Goal: Transaction & Acquisition: Subscribe to service/newsletter

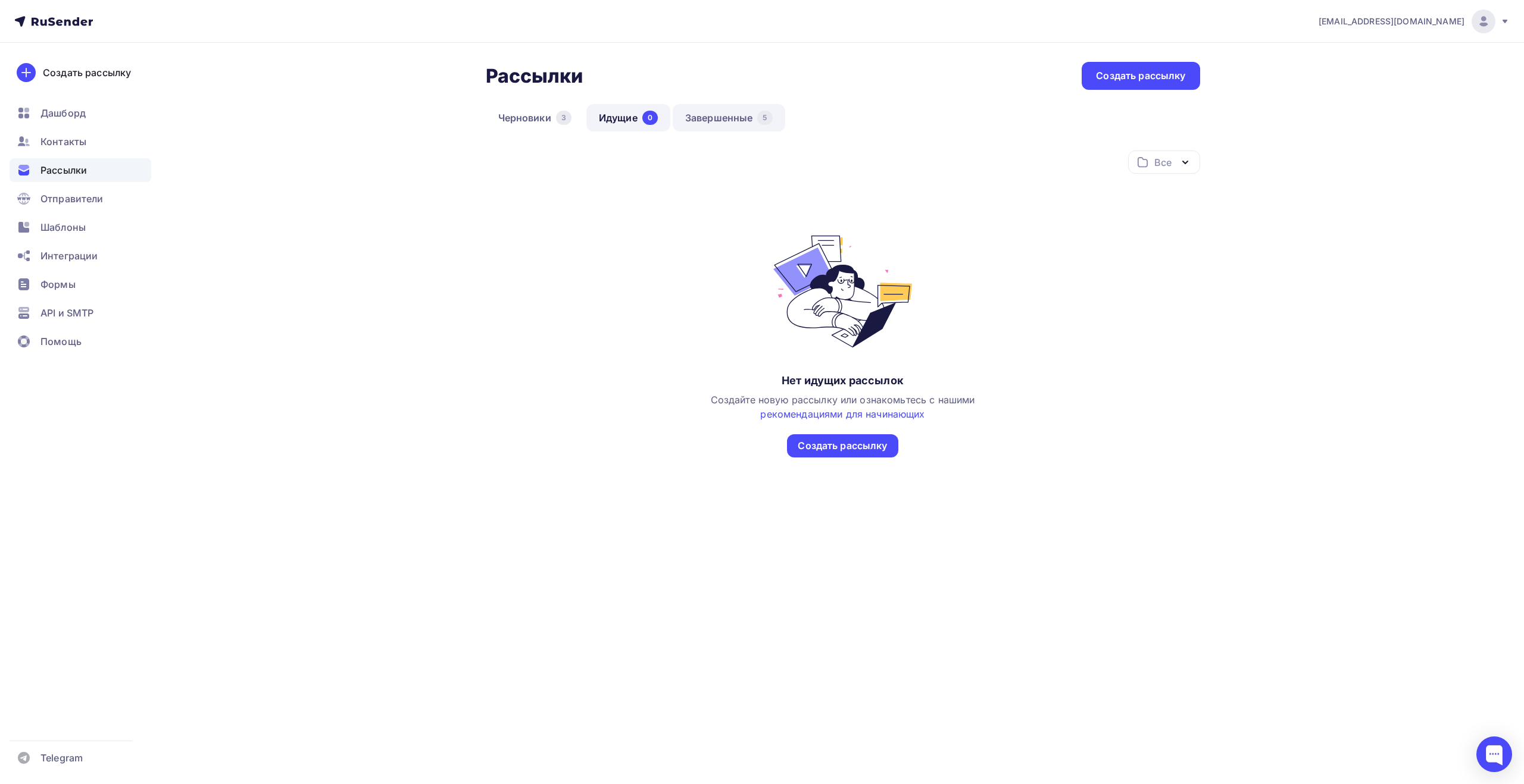
click at [717, 119] on link "Завершенные 5" at bounding box center [729, 118] width 112 height 27
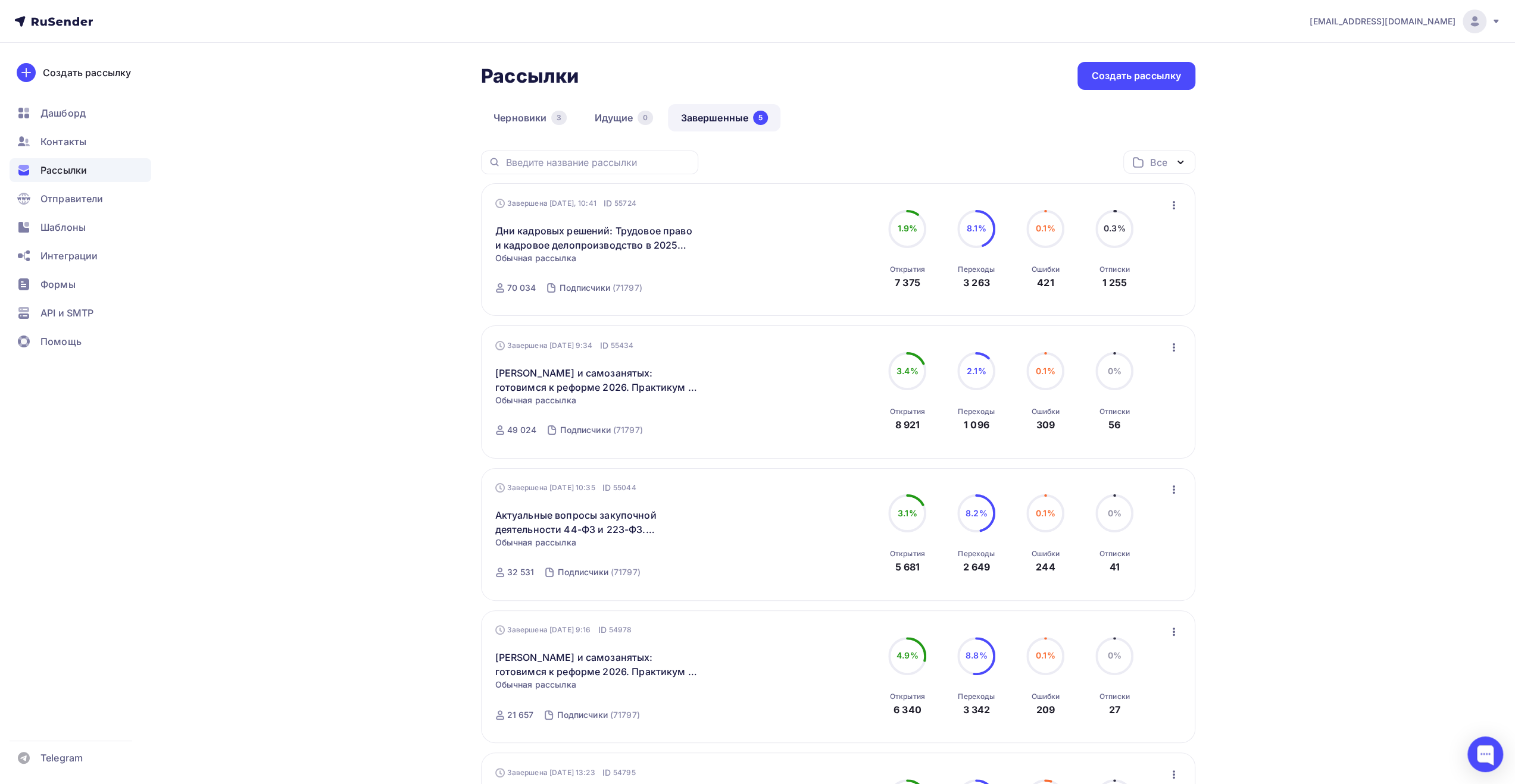
click at [407, 313] on div "Рассылки Рассылки Создать рассылку [GEOGRAPHIC_DATA] 3 Идущие 0 Завершенные 5 З…" at bounding box center [758, 536] width 976 height 986
click at [1174, 207] on icon "button" at bounding box center [1175, 205] width 14 height 14
click at [1146, 233] on div "Статистика" at bounding box center [1119, 236] width 122 height 14
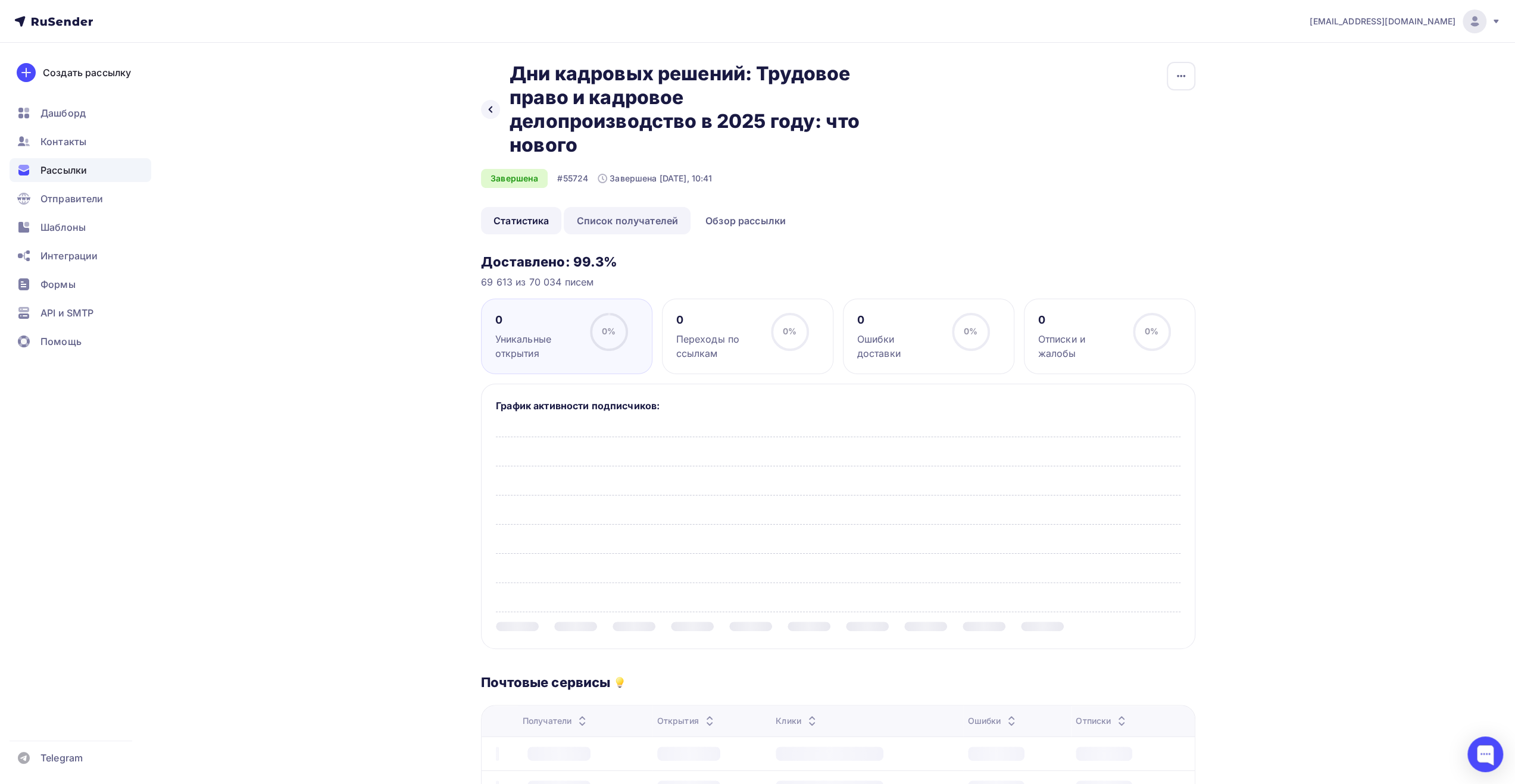
click at [663, 221] on link "Список получателей" at bounding box center [627, 221] width 127 height 27
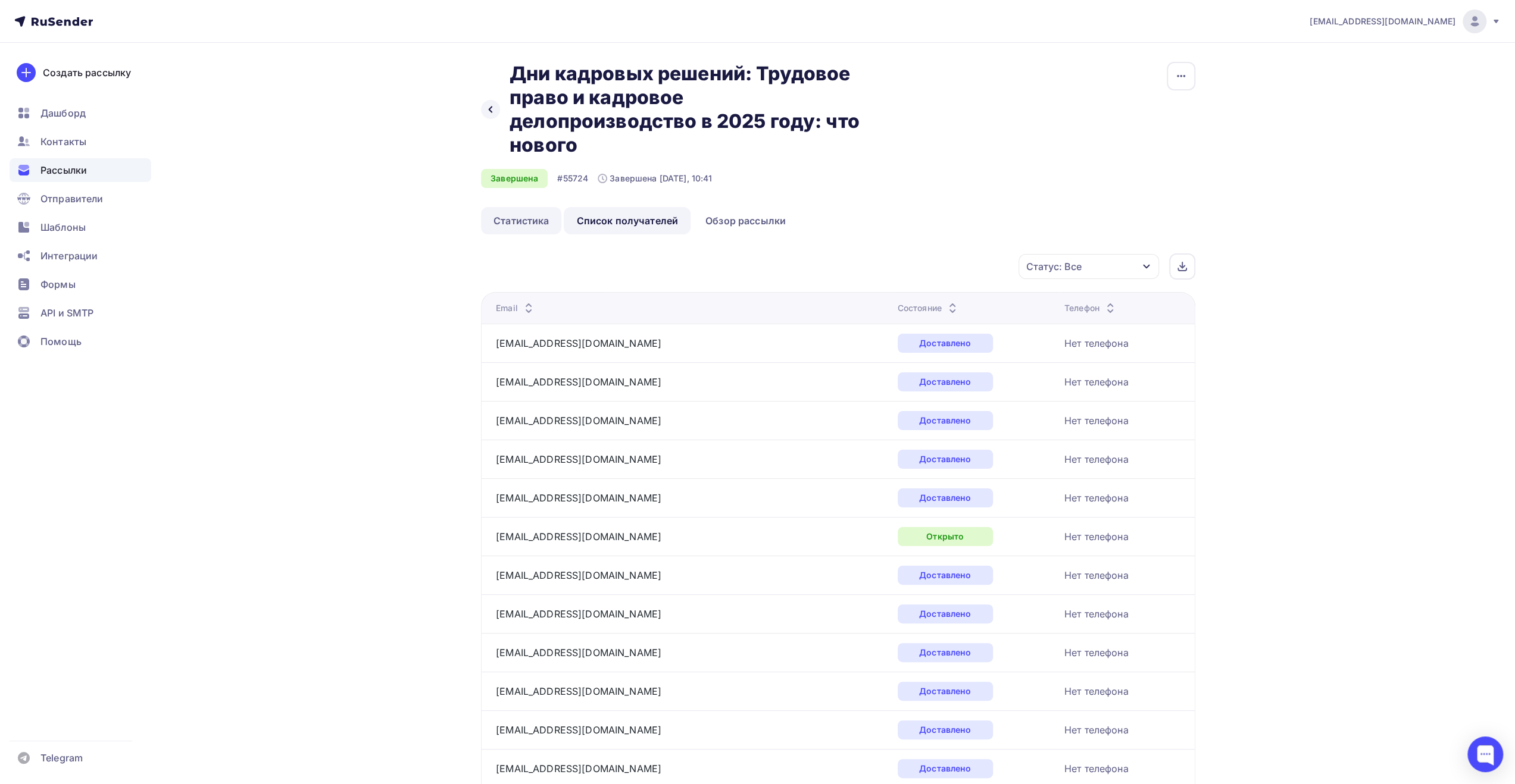
click at [534, 226] on link "Статистика" at bounding box center [521, 221] width 80 height 27
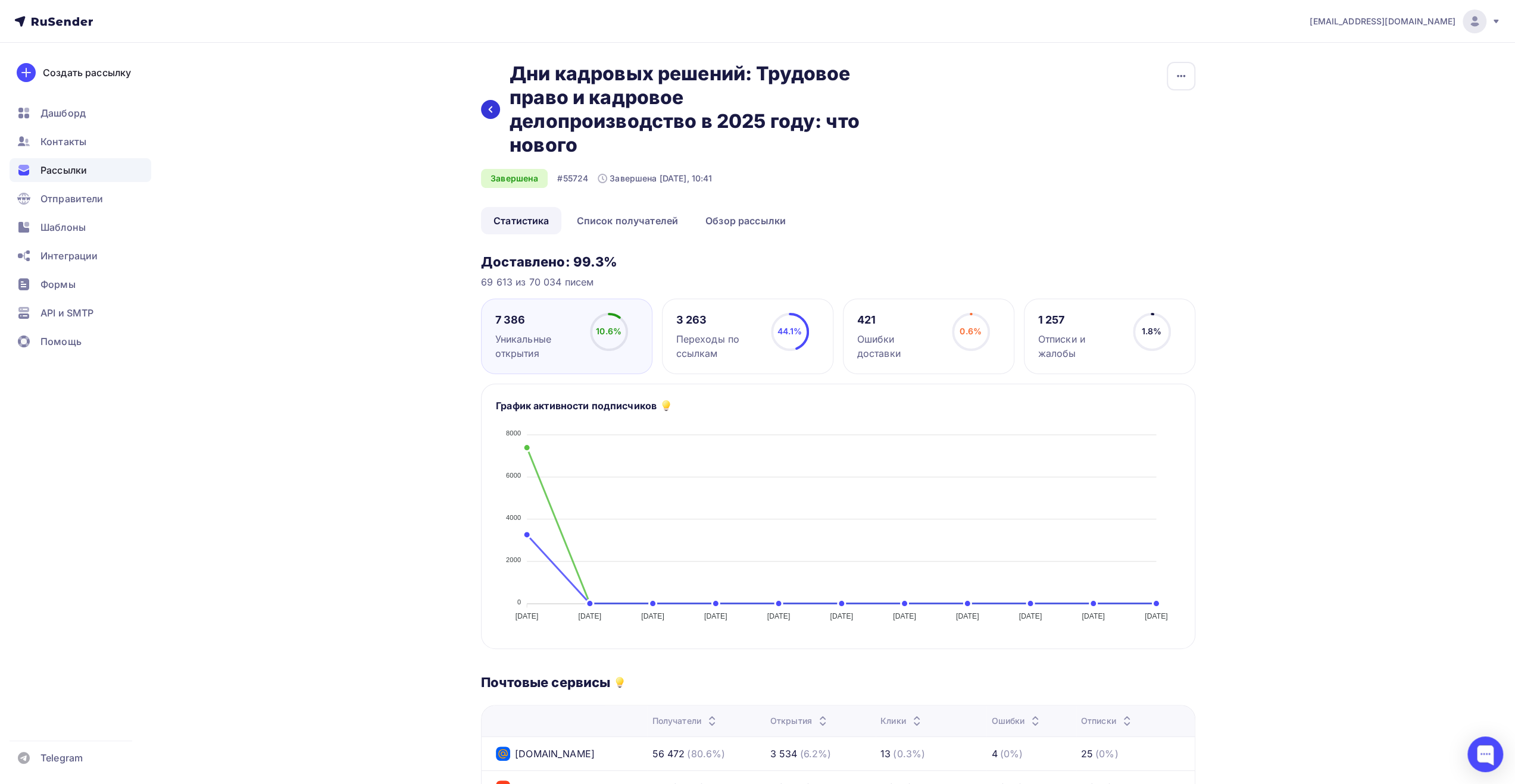
click at [495, 110] on div at bounding box center [490, 110] width 19 height 19
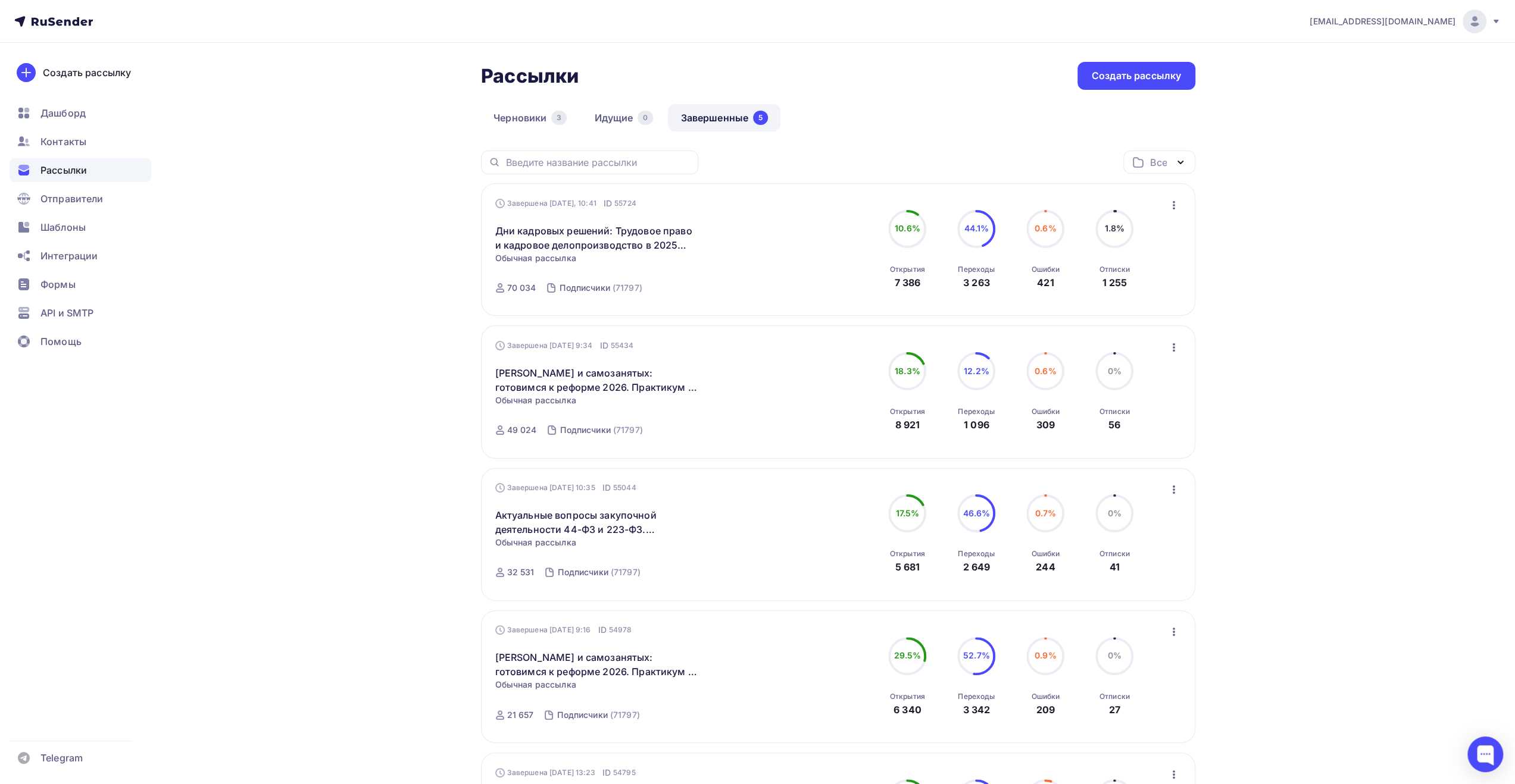
click at [368, 310] on div "Рассылки Рассылки Создать рассылку [GEOGRAPHIC_DATA] 3 Идущие 0 Завершенные 5 З…" at bounding box center [758, 536] width 976 height 986
click at [395, 254] on div "Рассылки Рассылки Создать рассылку [GEOGRAPHIC_DATA] 3 Идущие 0 Завершенные 5 З…" at bounding box center [758, 536] width 976 height 986
click at [365, 298] on div "Рассылки Рассылки Создать рассылку [GEOGRAPHIC_DATA] 3 Идущие 0 Завершенные 5 З…" at bounding box center [758, 536] width 976 height 986
click at [396, 257] on div "Рассылки Рассылки Создать рассылку [GEOGRAPHIC_DATA] 3 Идущие 0 Завершенные 5 З…" at bounding box center [758, 536] width 976 height 986
click at [372, 290] on div "Рассылки Рассылки Создать рассылку [GEOGRAPHIC_DATA] 3 Идущие 0 Завершенные 5 З…" at bounding box center [758, 536] width 976 height 986
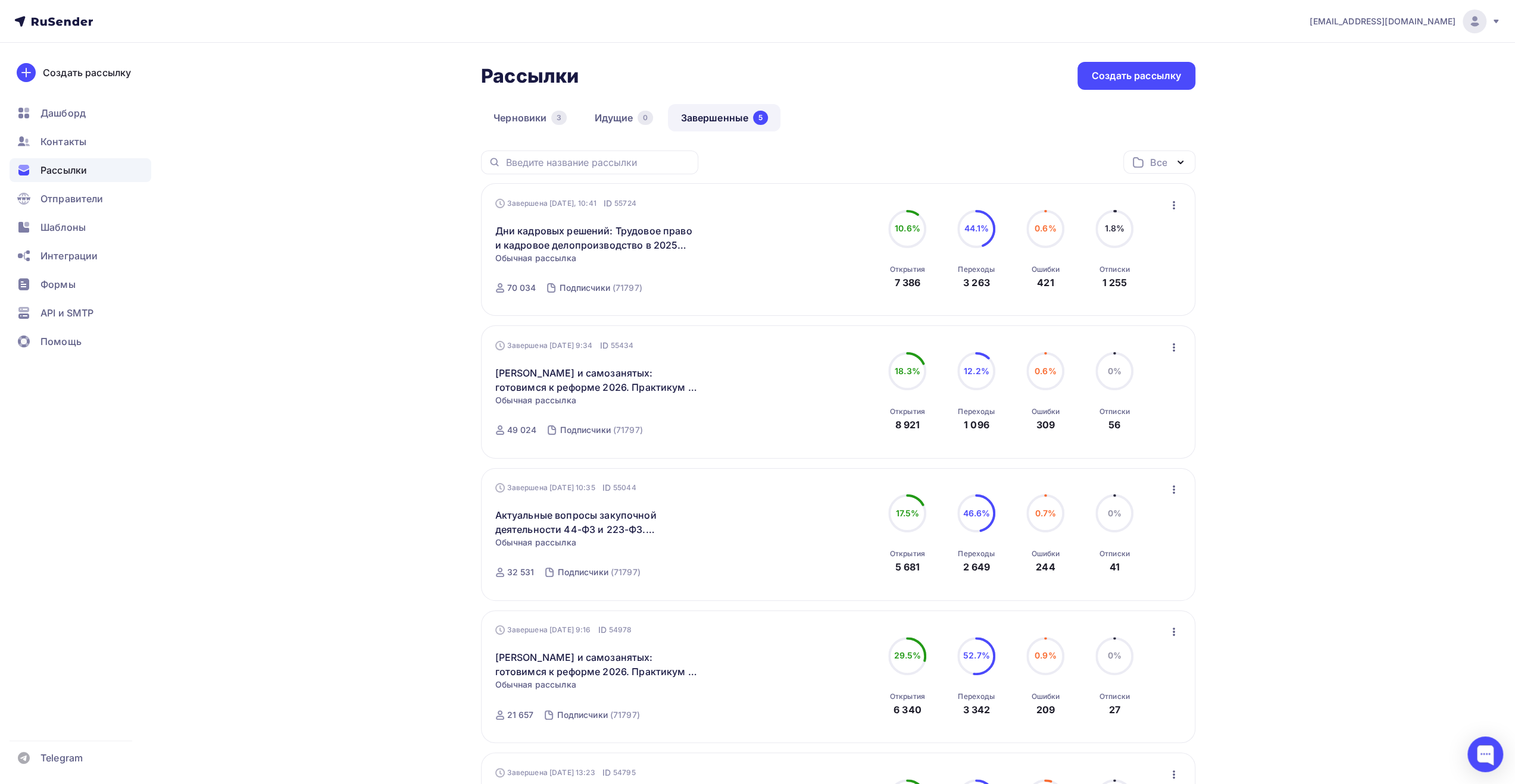
click at [402, 242] on div "Рассылки Рассылки Создать рассылку [GEOGRAPHIC_DATA] 3 Идущие 0 Завершенные 5 З…" at bounding box center [758, 536] width 976 height 986
click at [349, 296] on div "Рассылки Рассылки Создать рассылку [GEOGRAPHIC_DATA] 3 Идущие 0 Завершенные 5 З…" at bounding box center [758, 536] width 976 height 986
click at [283, 630] on div "Рассылки Рассылки Создать рассылку [GEOGRAPHIC_DATA] 3 Идущие 0 Завершенные 5 З…" at bounding box center [758, 536] width 976 height 986
click at [233, 680] on div "[EMAIL_ADDRESS][DOMAIN_NAME] Аккаунт Тарифы Выйти Создать рассылку [GEOGRAPHIC_…" at bounding box center [757, 514] width 1515 height 1029
click at [1488, 24] on div "[EMAIL_ADDRESS][DOMAIN_NAME]" at bounding box center [1405, 22] width 191 height 24
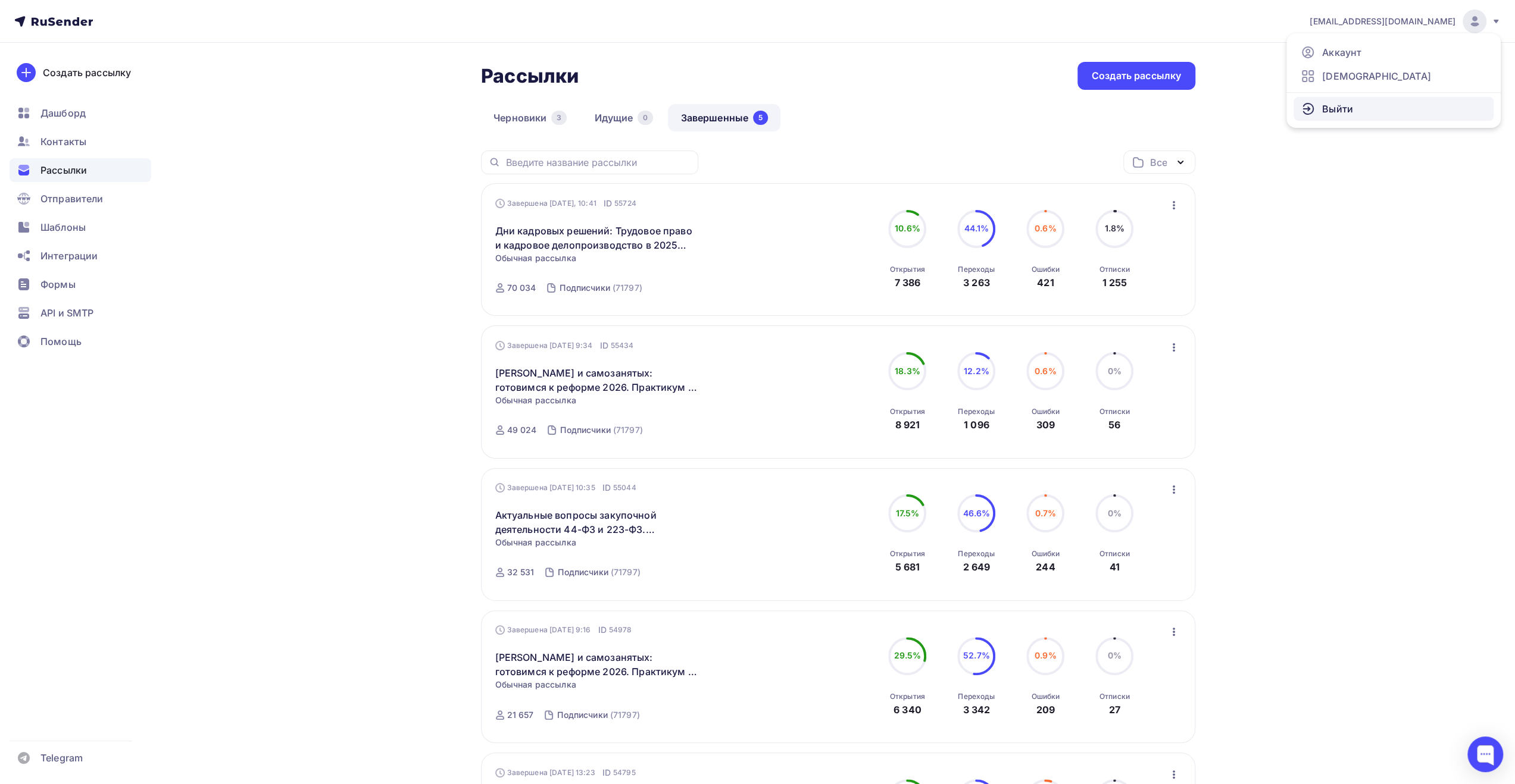
click at [1350, 106] on span "Выйти" at bounding box center [1338, 109] width 31 height 14
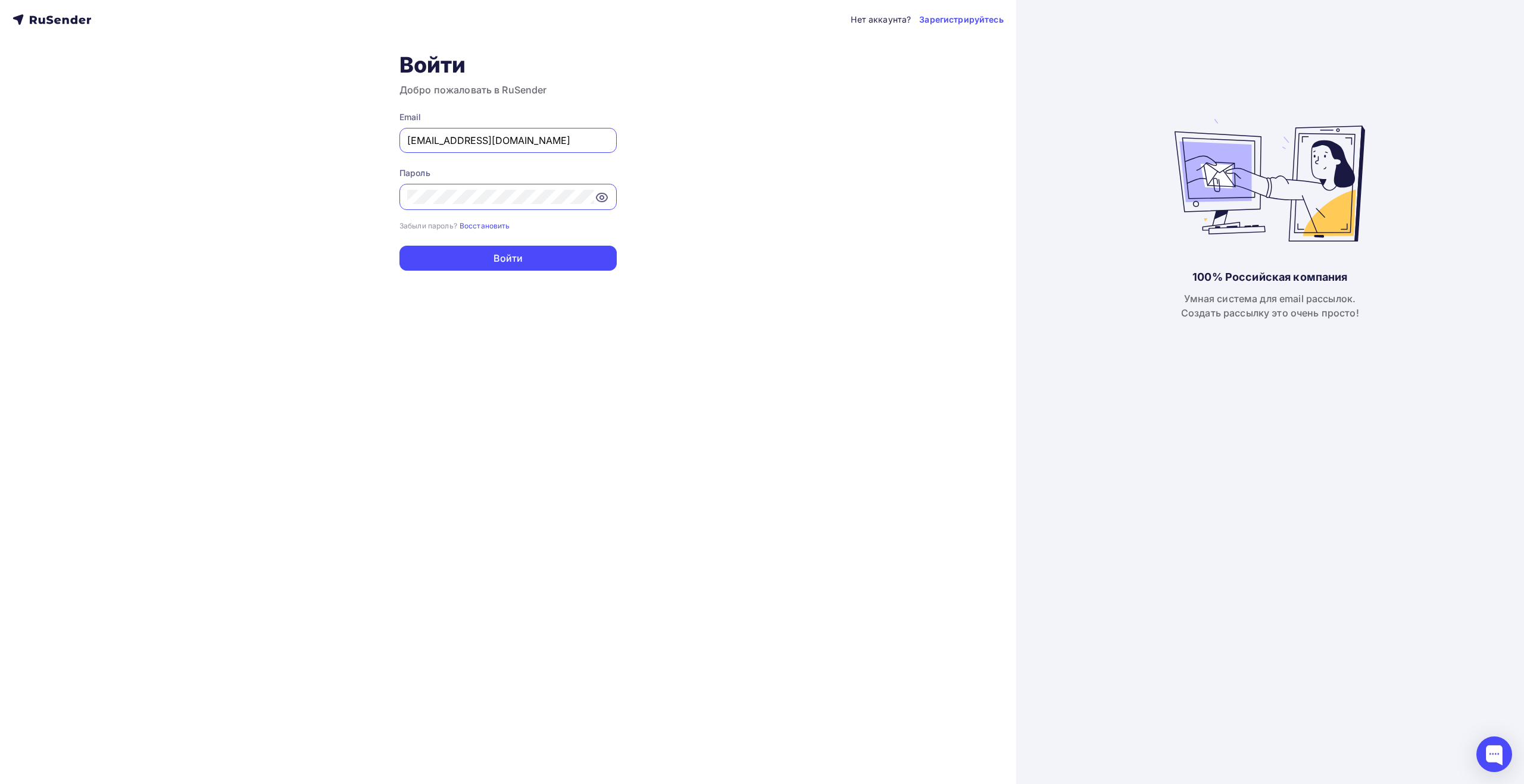
click at [553, 134] on input "[EMAIL_ADDRESS][DOMAIN_NAME]" at bounding box center [508, 140] width 202 height 14
type input "[EMAIL_ADDRESS][DOMAIN_NAME]"
click at [509, 267] on button "Войти" at bounding box center [508, 258] width 217 height 25
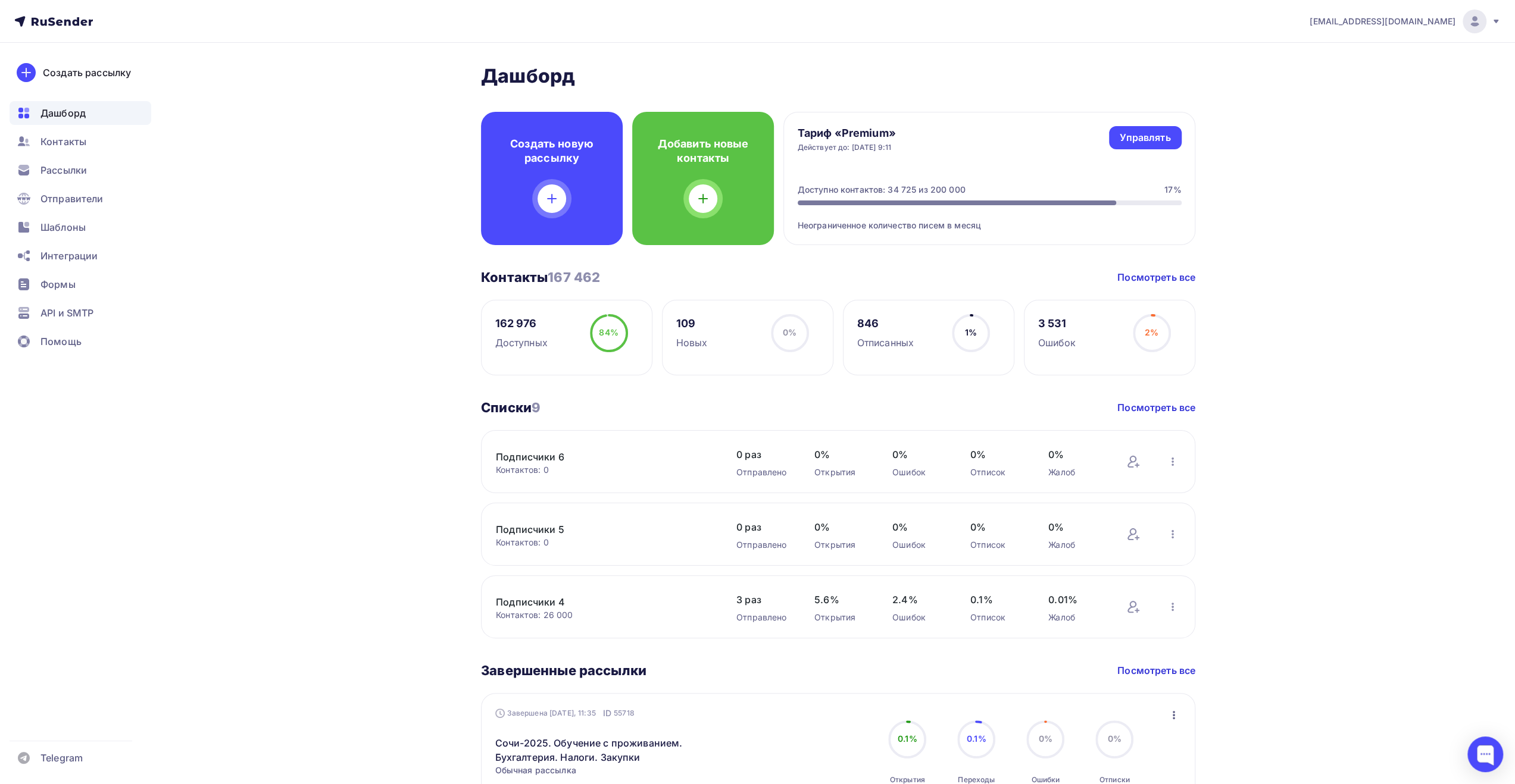
click at [66, 168] on span "Рассылки" at bounding box center [64, 171] width 46 height 14
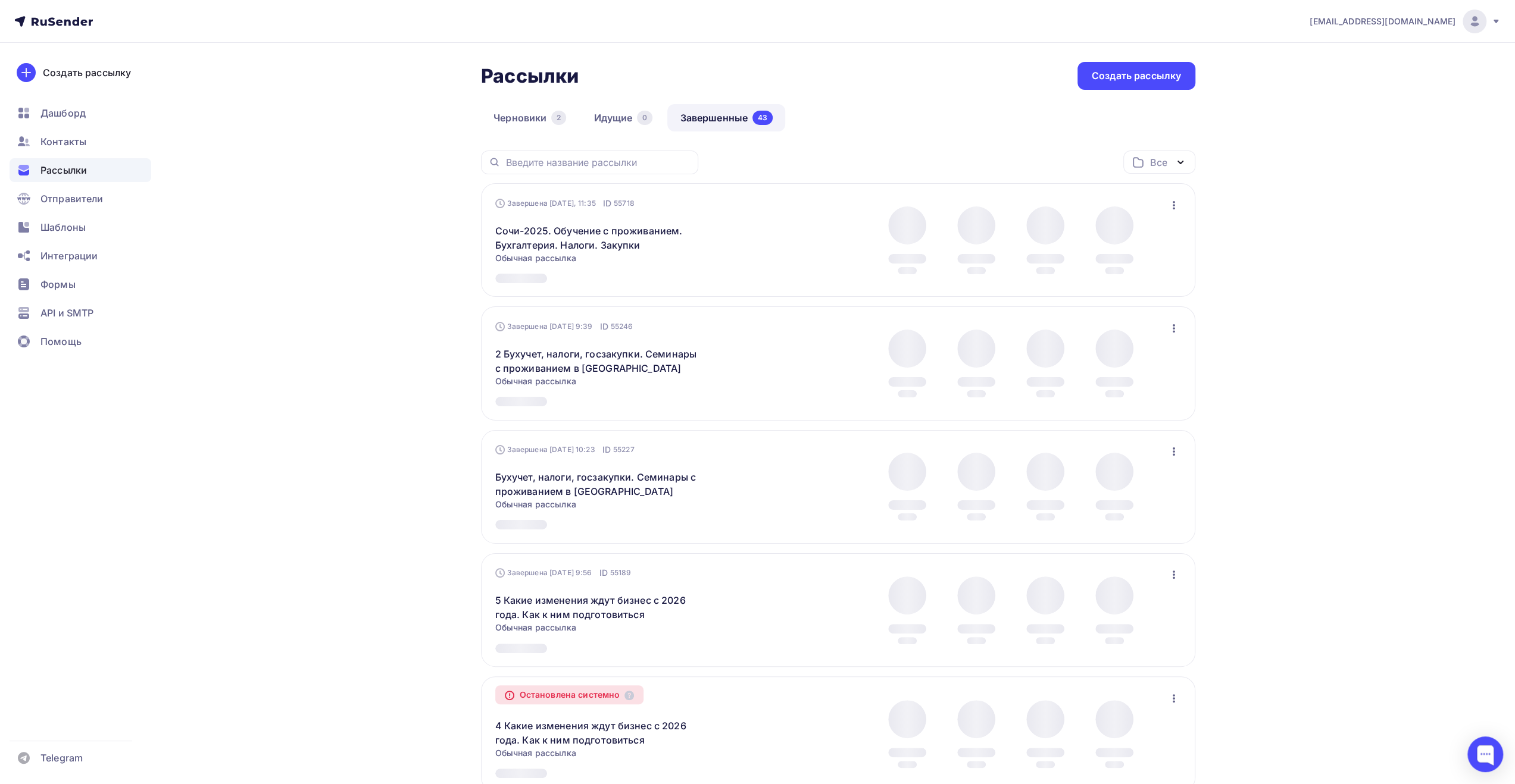
click at [718, 120] on link "Завершенные 43" at bounding box center [726, 118] width 118 height 27
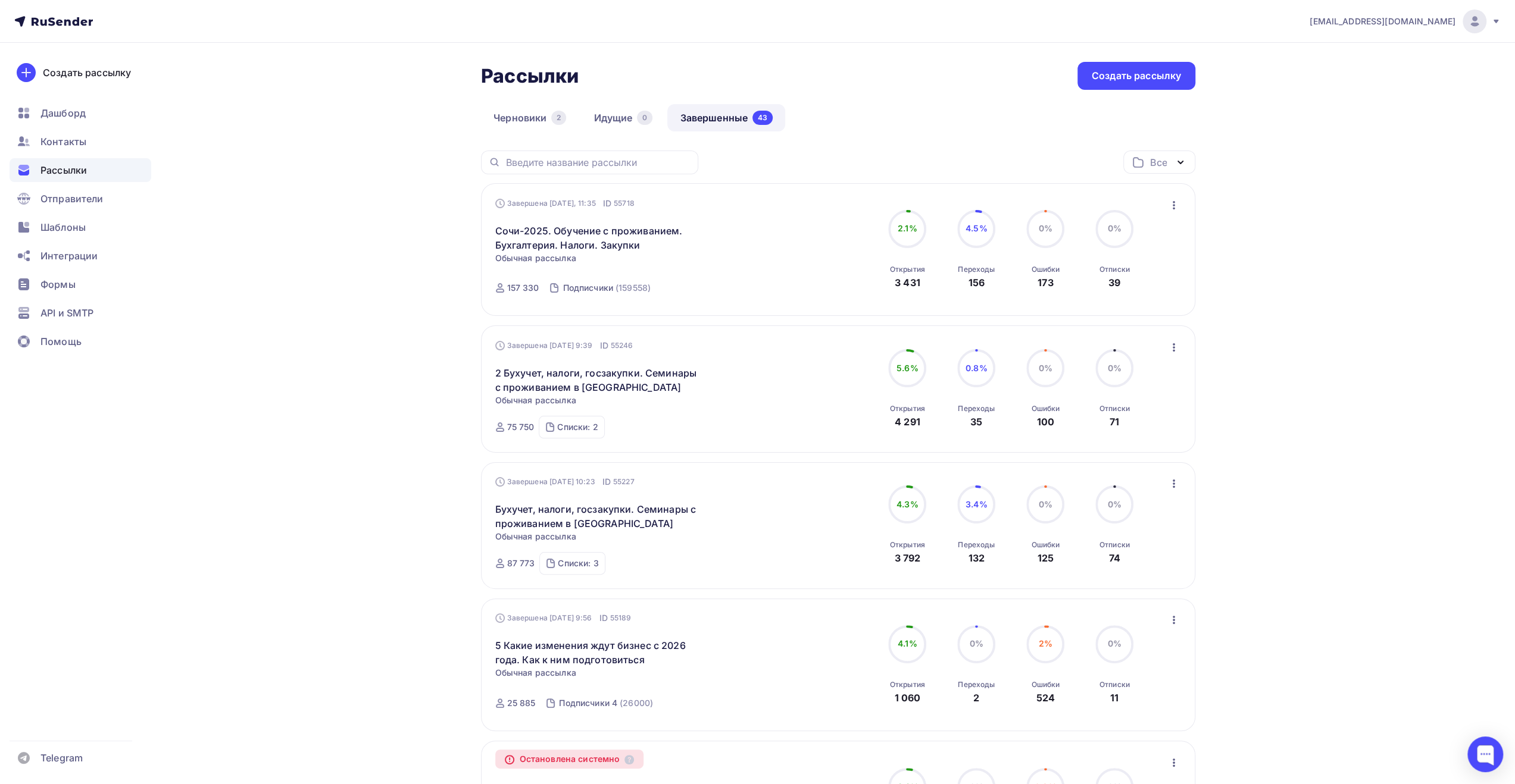
click at [762, 160] on div "Все Все папки Создать новую папку" at bounding box center [838, 167] width 715 height 33
click at [818, 151] on div "Все Все папки Создать новую папку" at bounding box center [838, 167] width 715 height 33
drag, startPoint x: 755, startPoint y: 158, endPoint x: 765, endPoint y: 166, distance: 12.8
click at [755, 158] on div "Все Все папки Создать новую папку" at bounding box center [838, 167] width 715 height 33
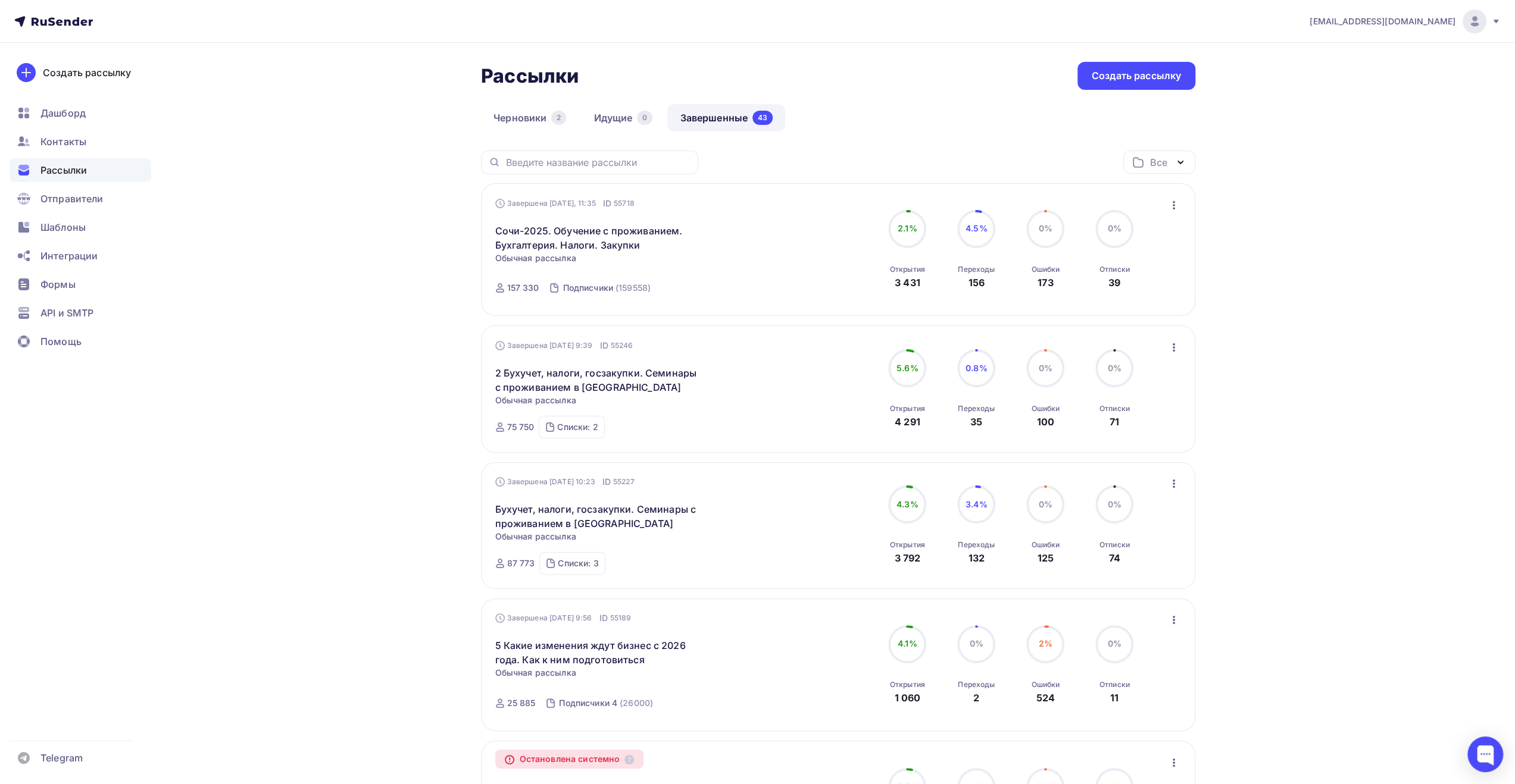
click at [75, 139] on span "Контакты" at bounding box center [63, 142] width 46 height 14
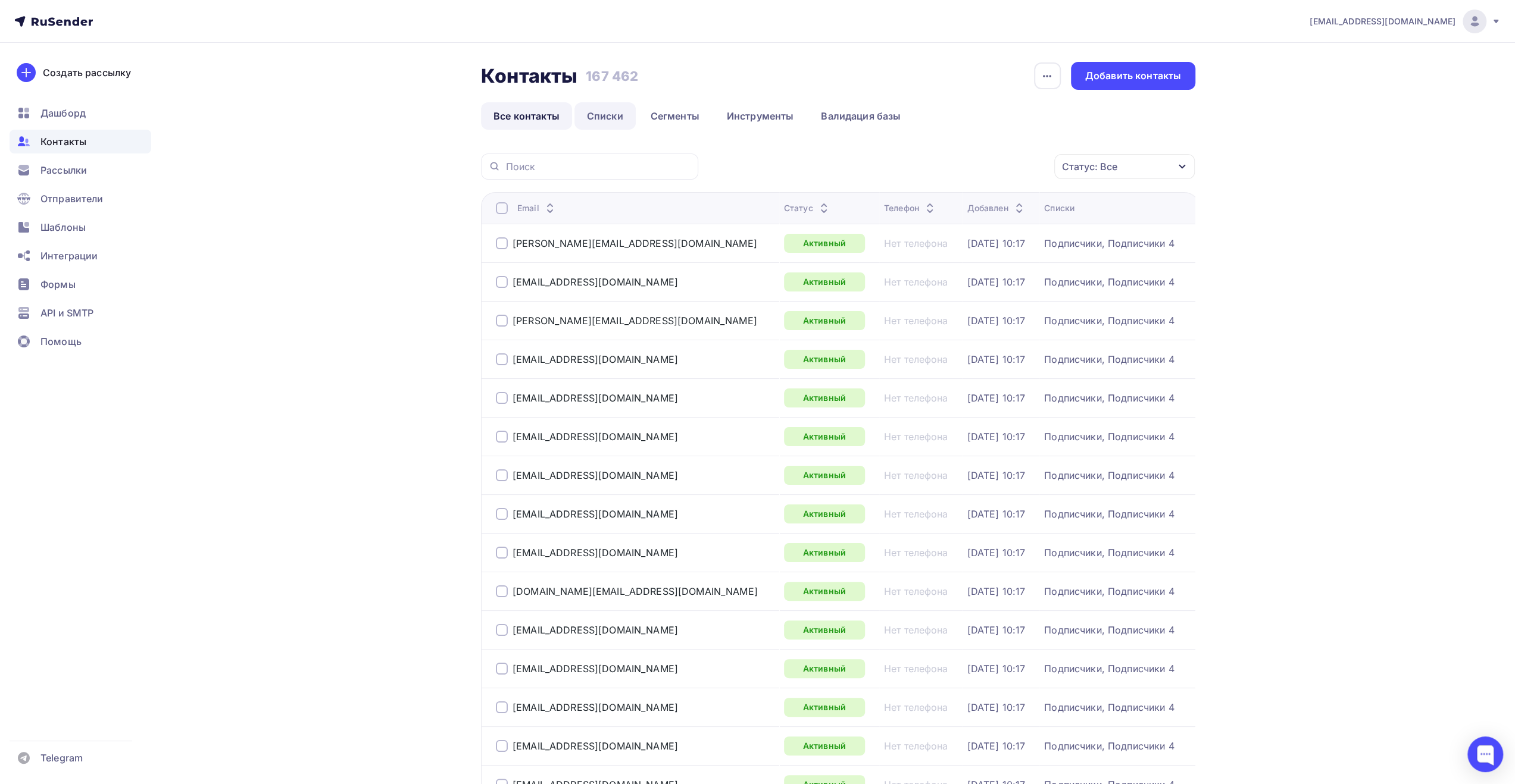
click at [608, 108] on link "Списки" at bounding box center [605, 116] width 62 height 27
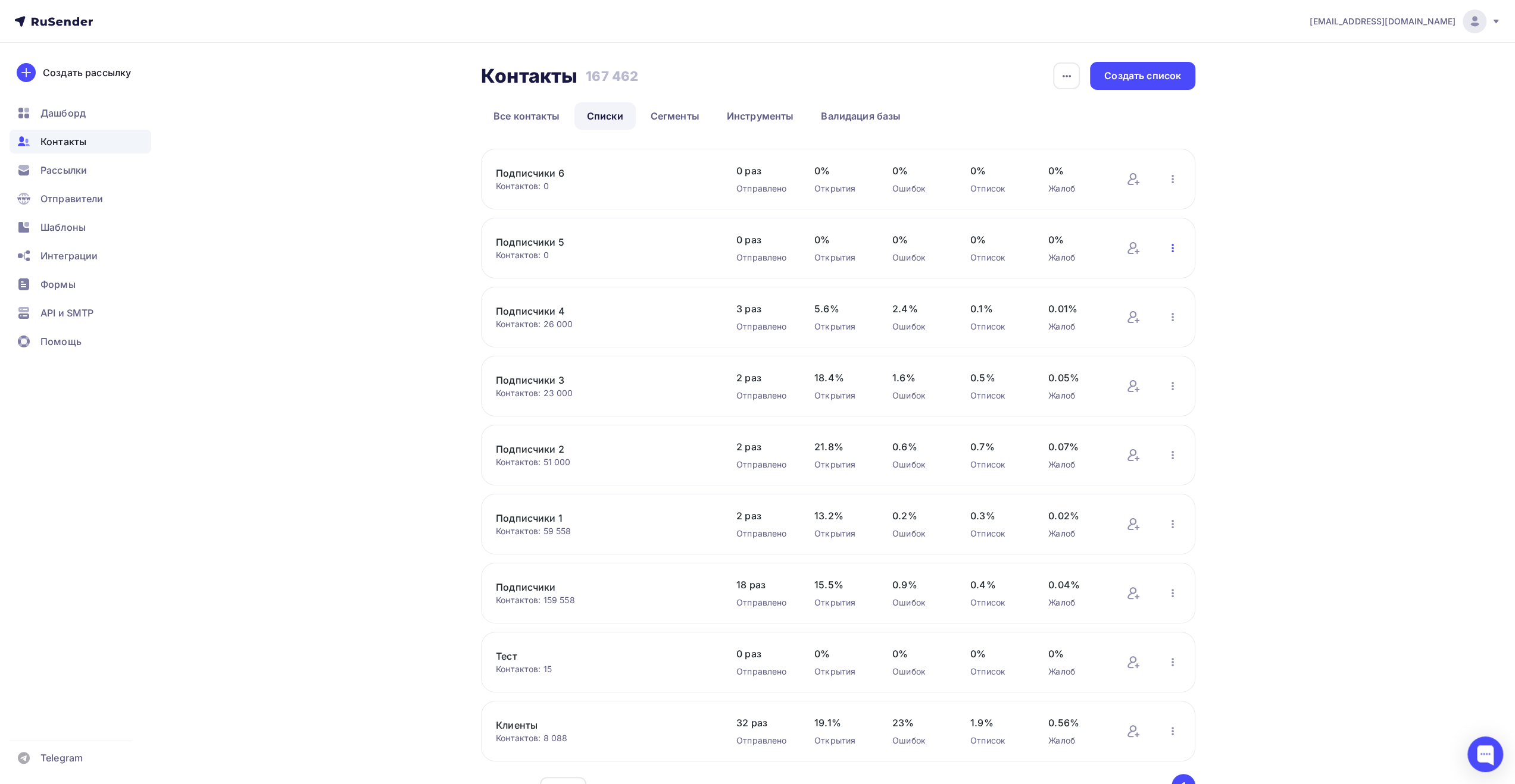
click at [1173, 248] on icon "button" at bounding box center [1172, 248] width 2 height 8
click at [1106, 383] on div "Удалить" at bounding box center [1110, 384] width 136 height 14
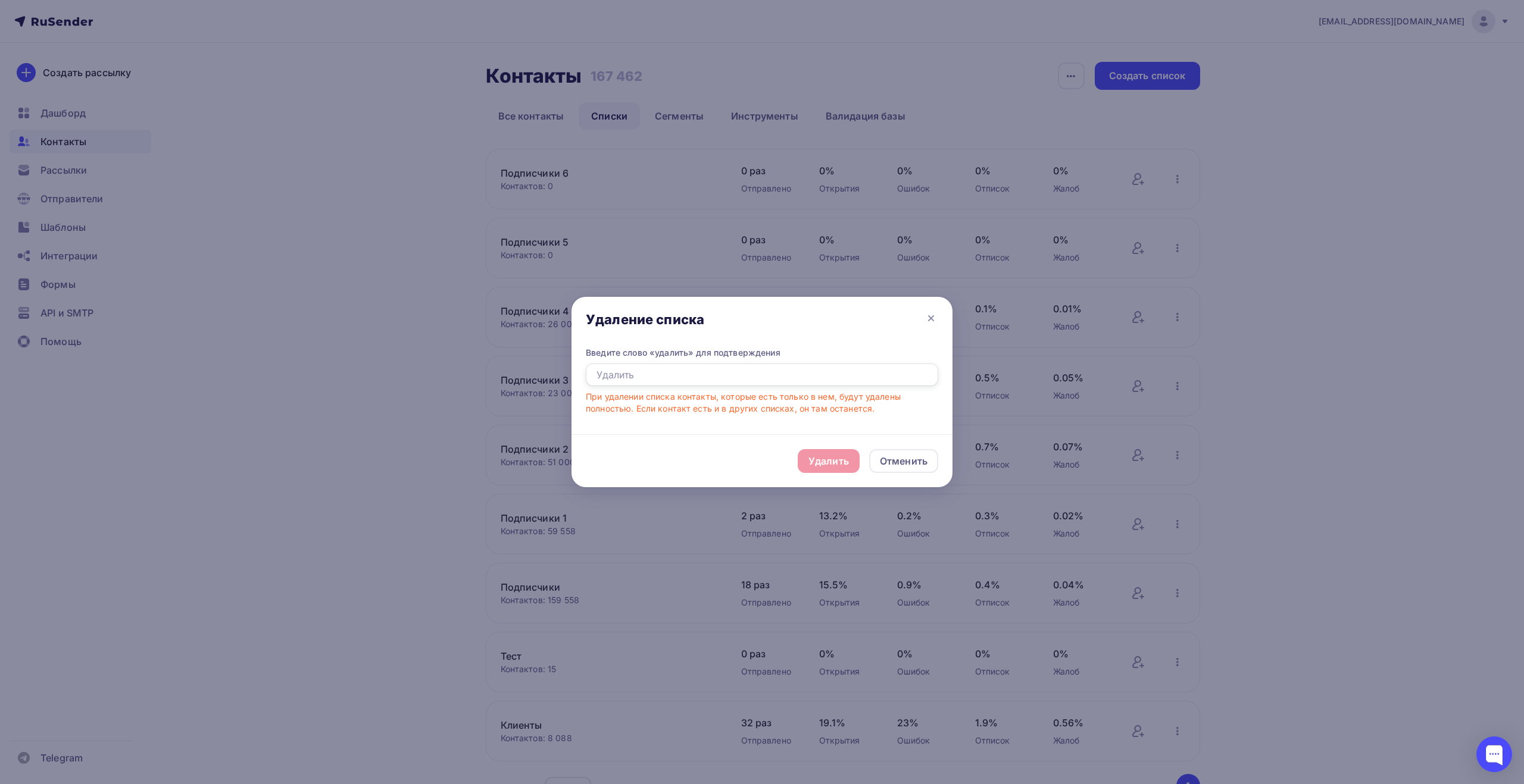
click at [873, 379] on input "text" at bounding box center [762, 375] width 353 height 22
type input "удалить"
click at [841, 456] on div "Удалить" at bounding box center [829, 461] width 41 height 14
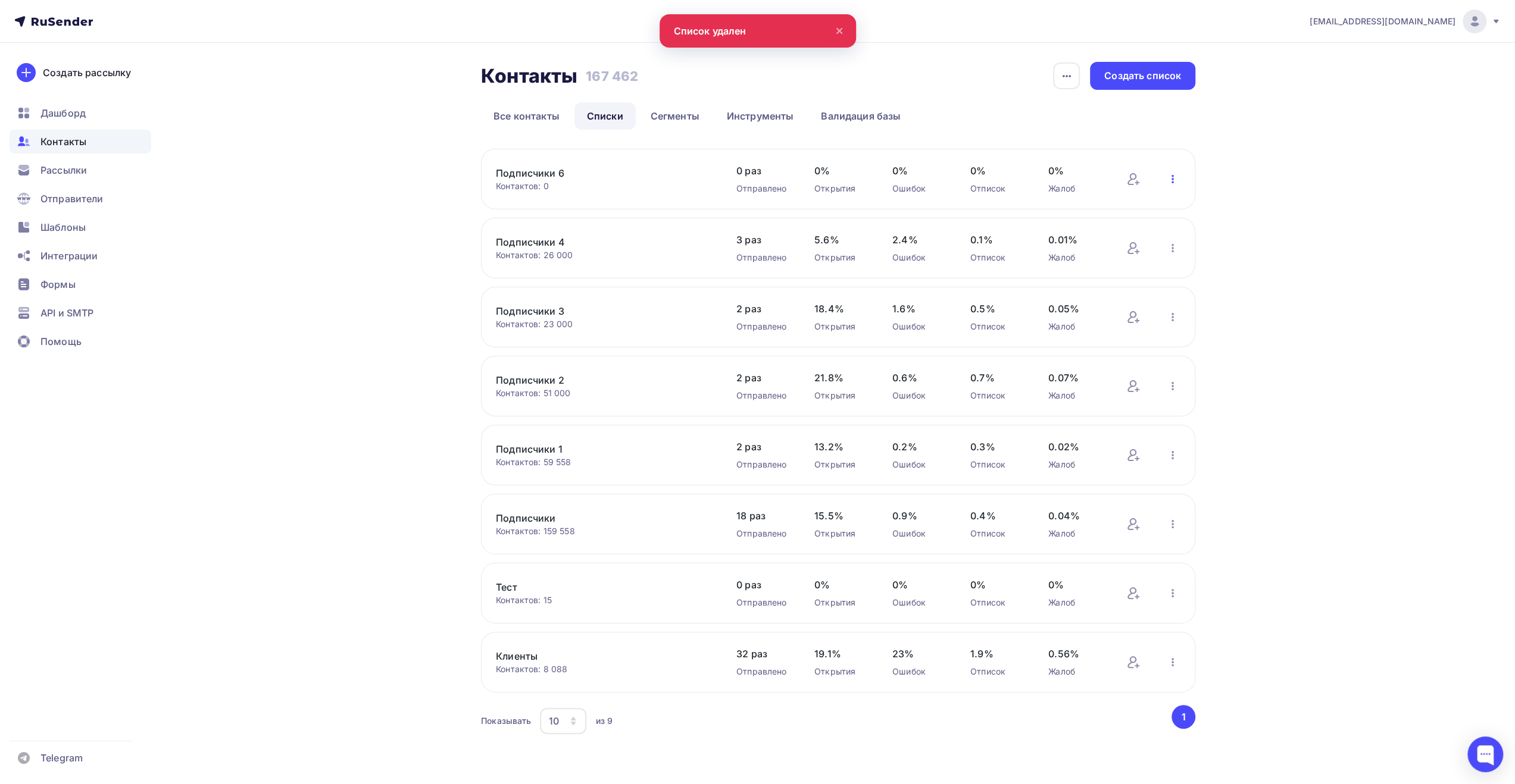
click at [1179, 177] on icon "button" at bounding box center [1173, 179] width 14 height 14
click at [1112, 312] on div "Удалить" at bounding box center [1110, 314] width 136 height 14
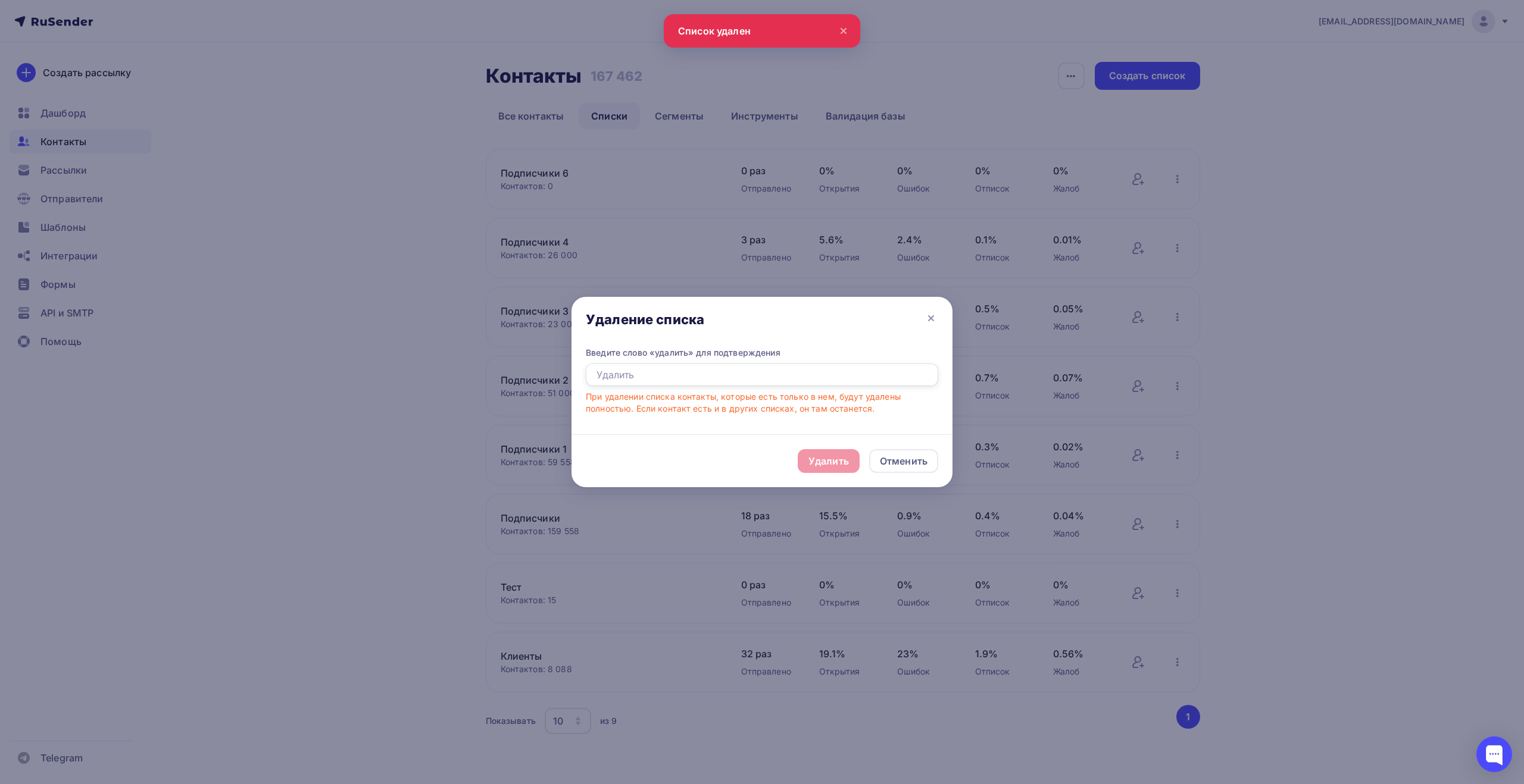
click at [909, 373] on input "text" at bounding box center [762, 375] width 353 height 22
type input "удалить"
drag, startPoint x: 837, startPoint y: 460, endPoint x: 821, endPoint y: 368, distance: 93.4
click at [838, 460] on div "Удалить" at bounding box center [829, 461] width 41 height 14
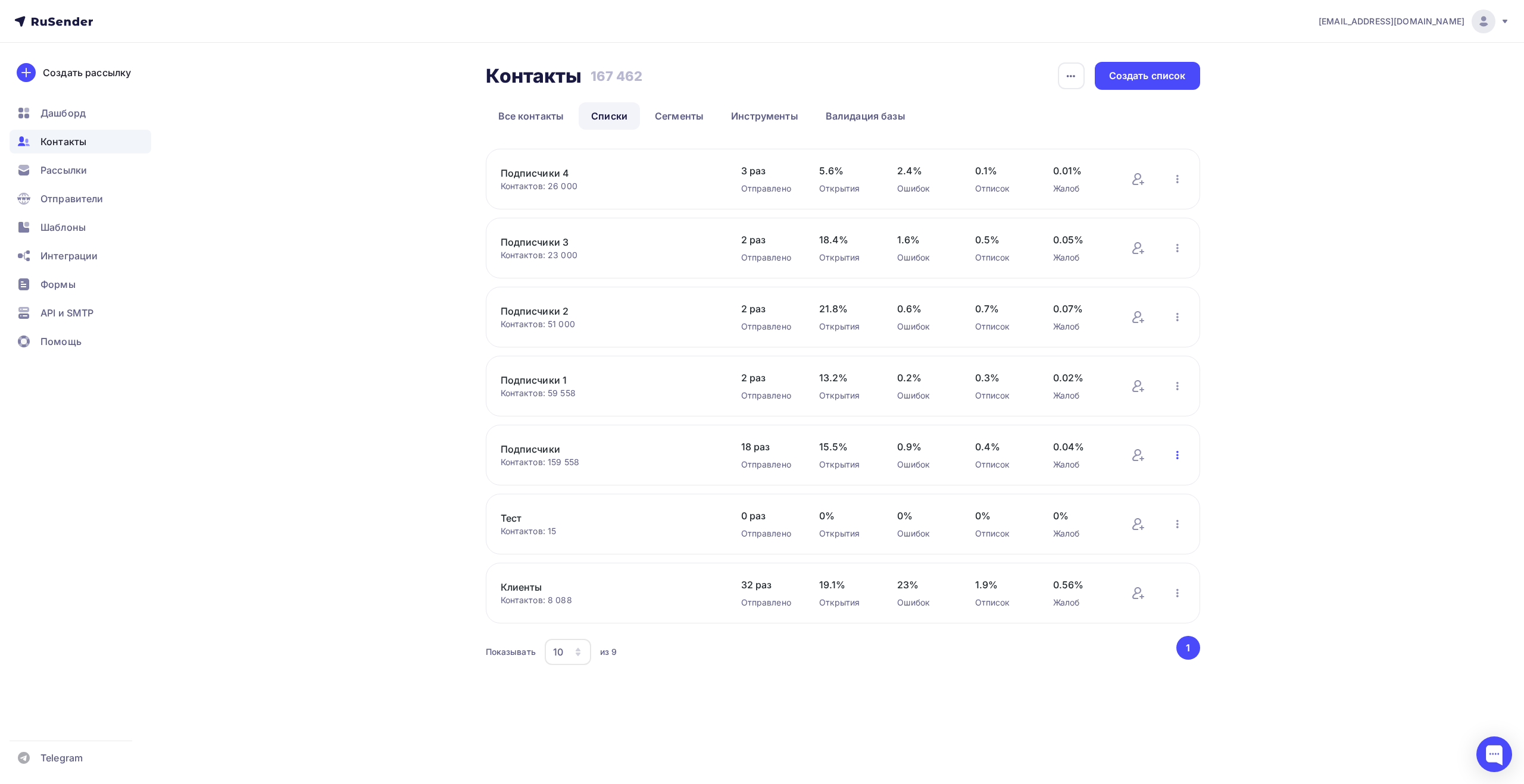
click at [1175, 460] on icon "button" at bounding box center [1178, 456] width 14 height 14
click at [1129, 535] on div "Скачать список" at bounding box center [1115, 534] width 136 height 14
click at [77, 174] on span "Рассылки" at bounding box center [64, 171] width 46 height 14
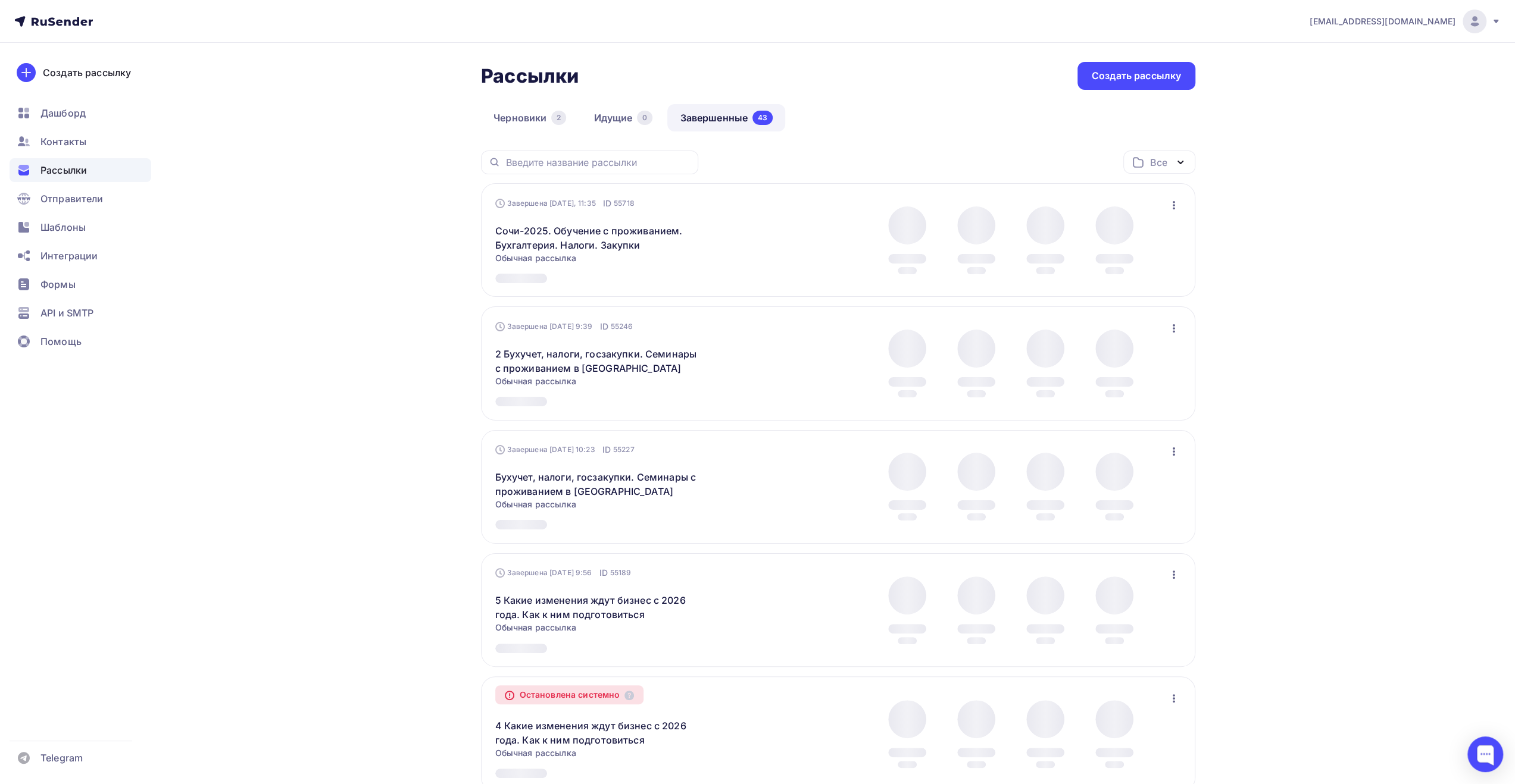
click at [330, 169] on div "Рассылки Рассылки Создать рассылку [GEOGRAPHIC_DATA] 2 Идущие 0 Завершенные 43 …" at bounding box center [758, 800] width 976 height 1514
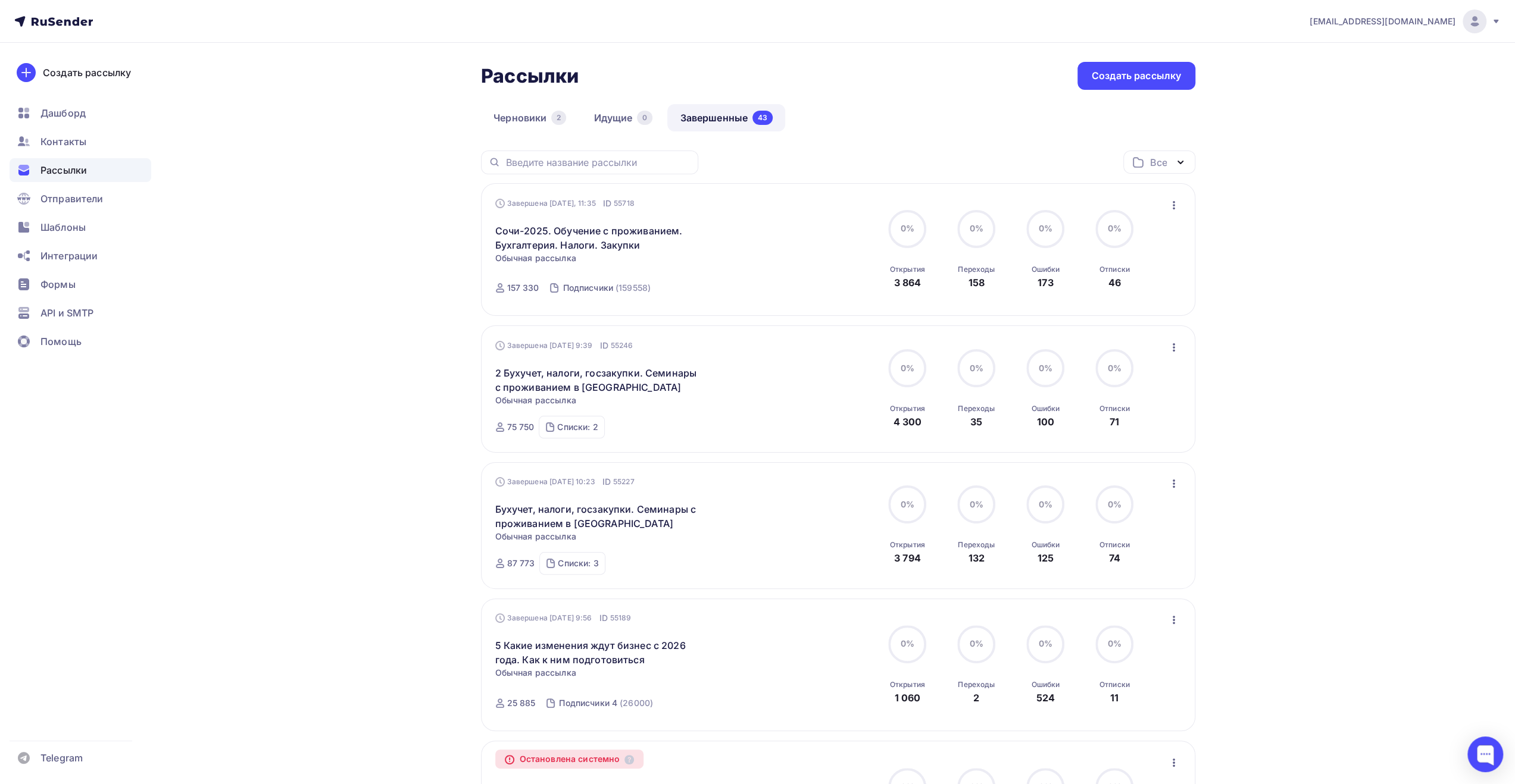
drag, startPoint x: 349, startPoint y: 332, endPoint x: 352, endPoint y: 316, distance: 16.3
click at [92, 138] on div "Контакты" at bounding box center [80, 142] width 142 height 24
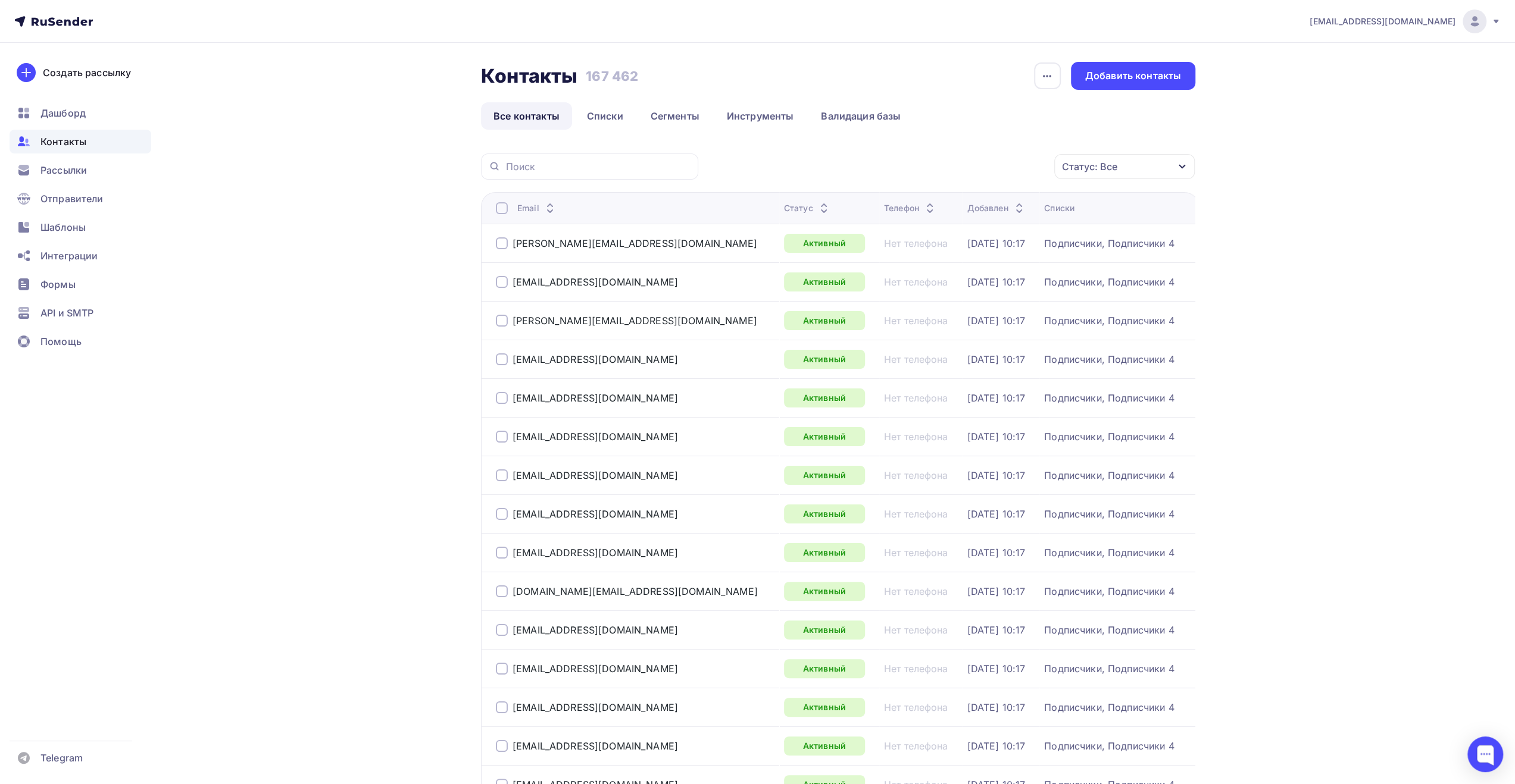
click at [600, 117] on link "Списки" at bounding box center [605, 116] width 62 height 27
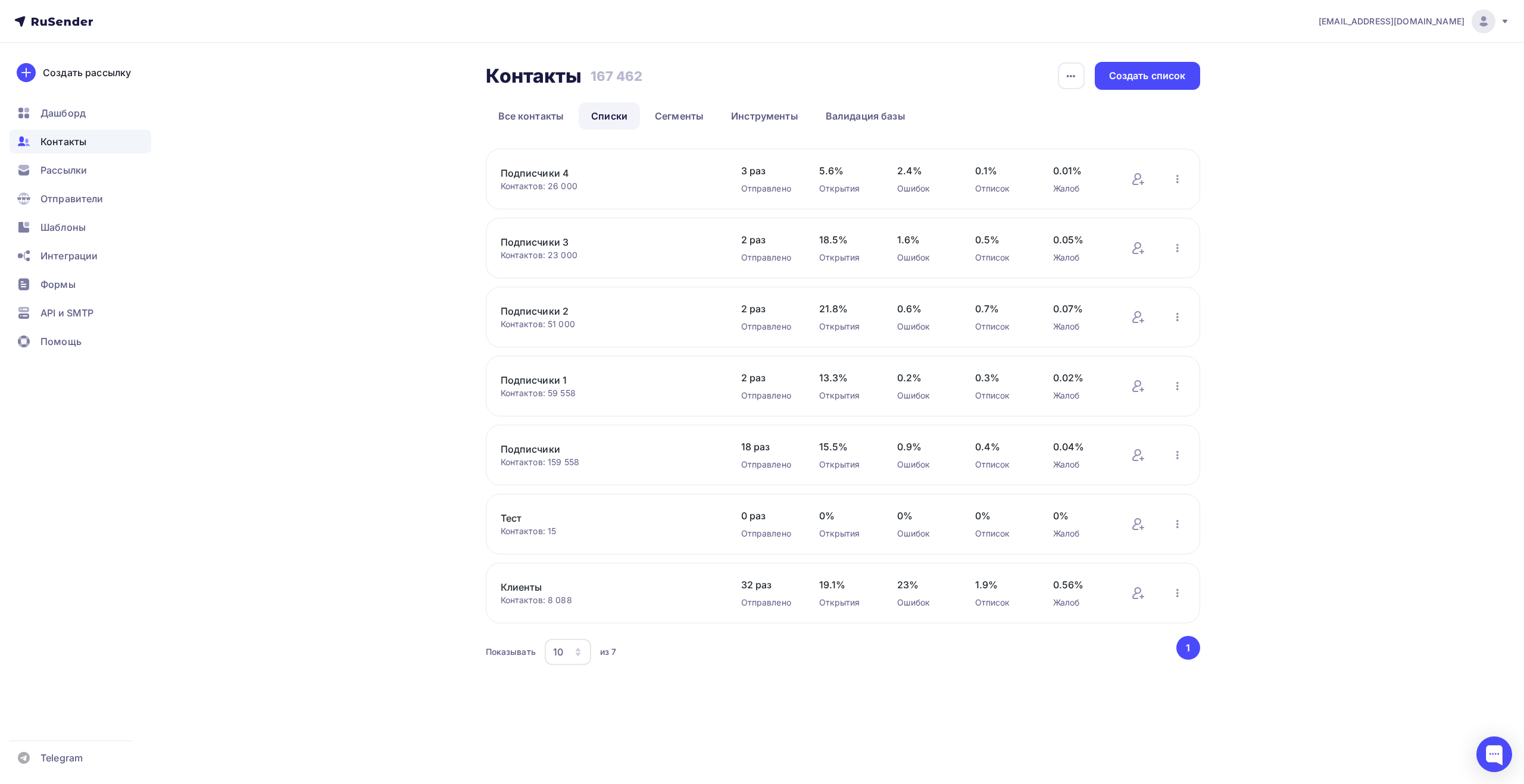
click at [401, 284] on div "Контакты Контакты 167 462 167 462 История импорта Создать список Все контакты С…" at bounding box center [763, 380] width 976 height 673
click at [82, 175] on span "Рассылки" at bounding box center [64, 171] width 46 height 14
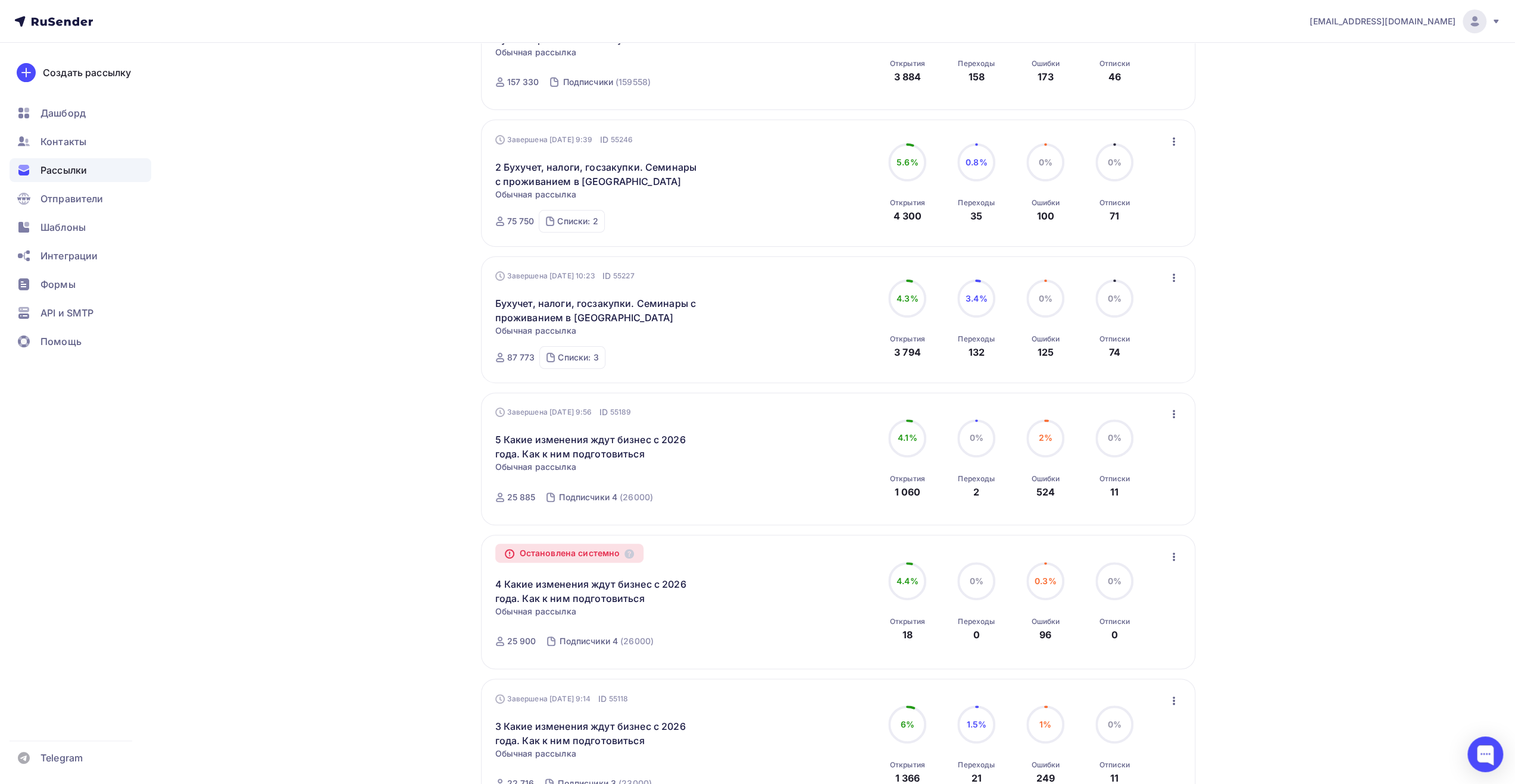
scroll to position [238, 0]
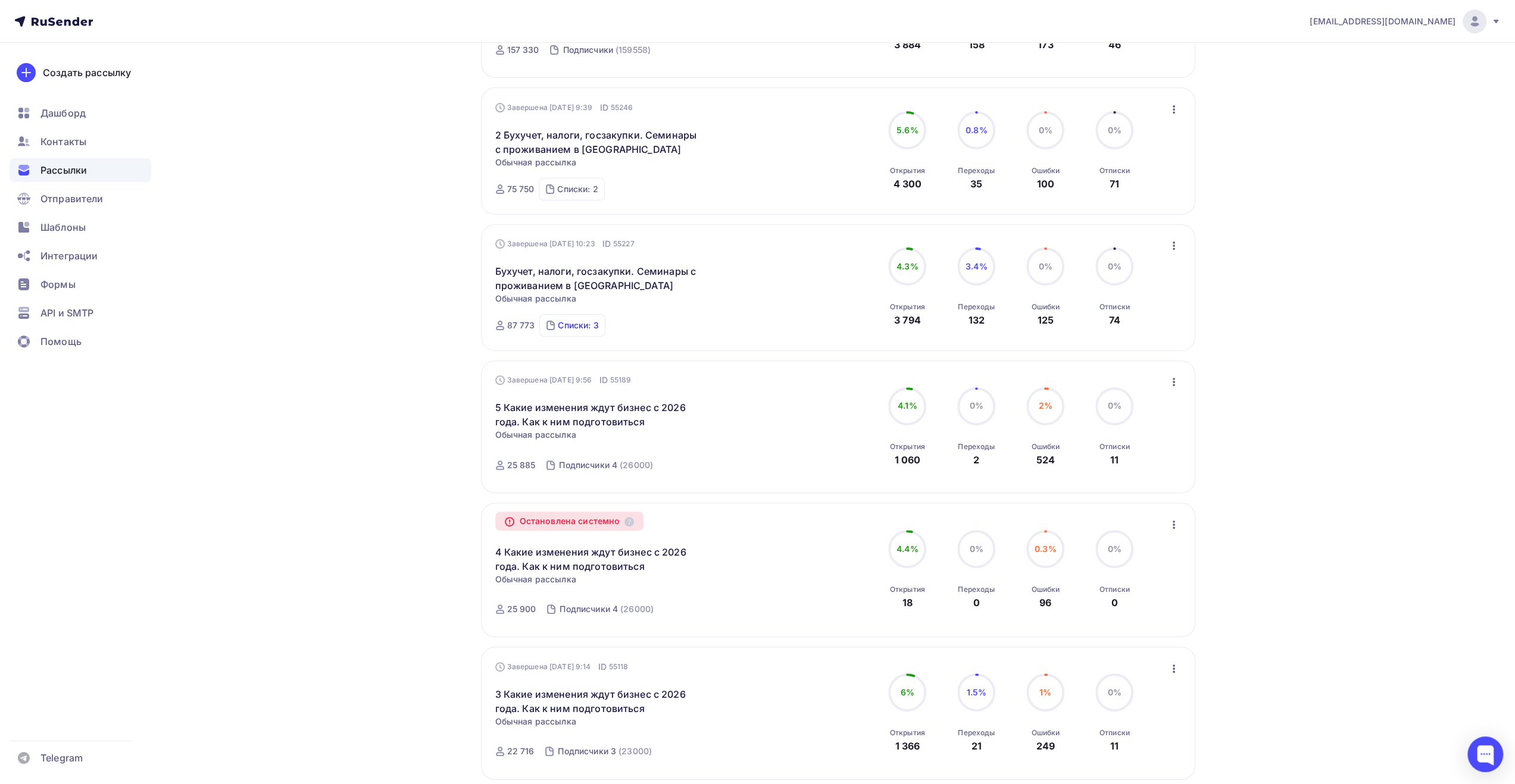
click at [594, 324] on div "Списки: 3" at bounding box center [578, 325] width 41 height 12
click at [424, 413] on div "Рассылки Рассылки Создать рассылку [GEOGRAPHIC_DATA] 2 Идущие 0 Завершенные 43 …" at bounding box center [758, 650] width 976 height 1692
click at [1265, 561] on div "[EMAIL_ADDRESS][DOMAIN_NAME] Аккаунт Тарифы Выйти Создать рассылку [GEOGRAPHIC_…" at bounding box center [757, 629] width 1515 height 1735
click at [1295, 581] on div "[EMAIL_ADDRESS][DOMAIN_NAME] Аккаунт Тарифы Выйти Создать рассылку [GEOGRAPHIC_…" at bounding box center [757, 629] width 1515 height 1735
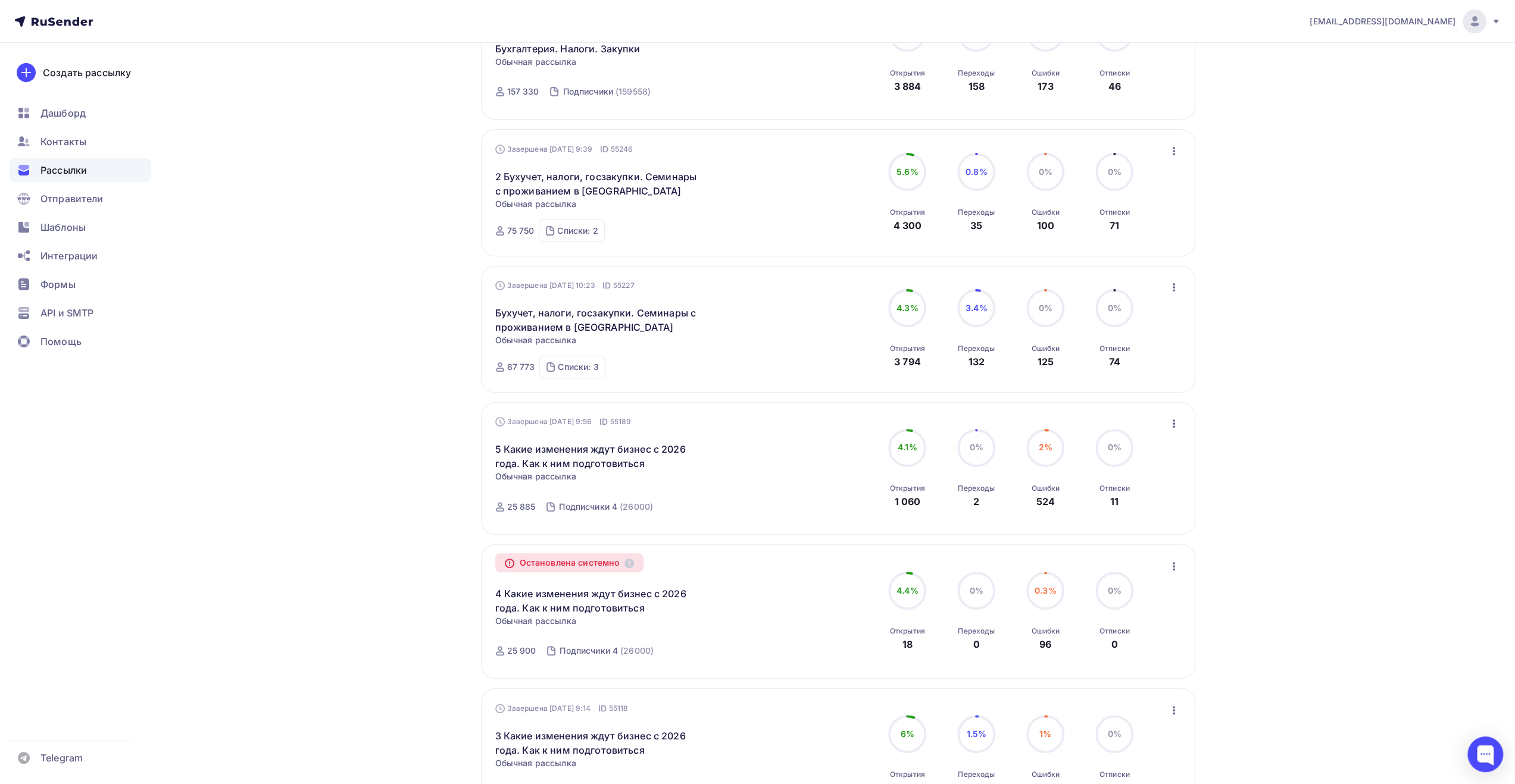
scroll to position [0, 0]
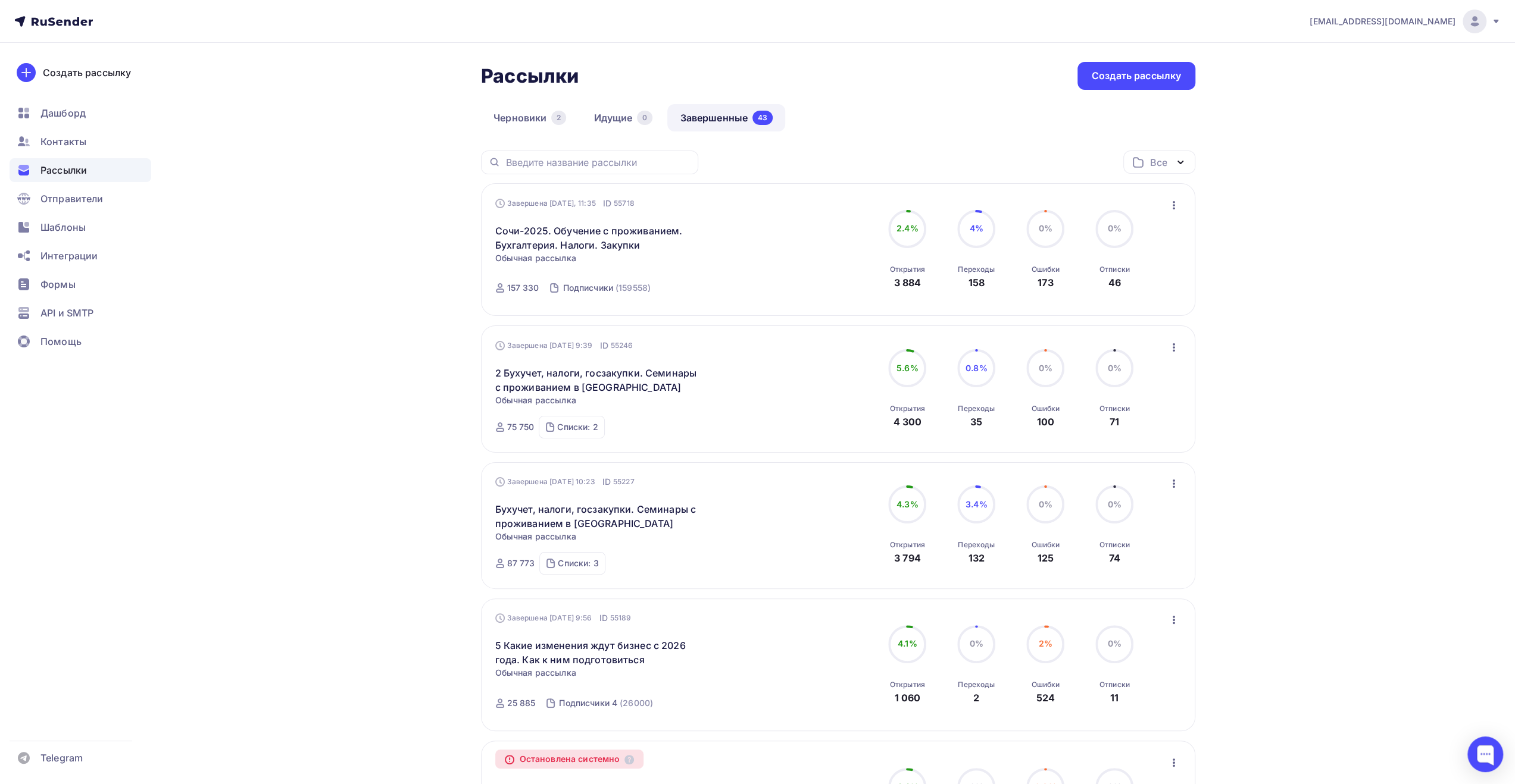
click at [91, 155] on ul "Дашборд Контакты Рассылки Отправители Шаблоны Интеграции Формы API и SMTP Помощь" at bounding box center [80, 230] width 142 height 259
click at [90, 146] on div "Контакты" at bounding box center [80, 142] width 142 height 24
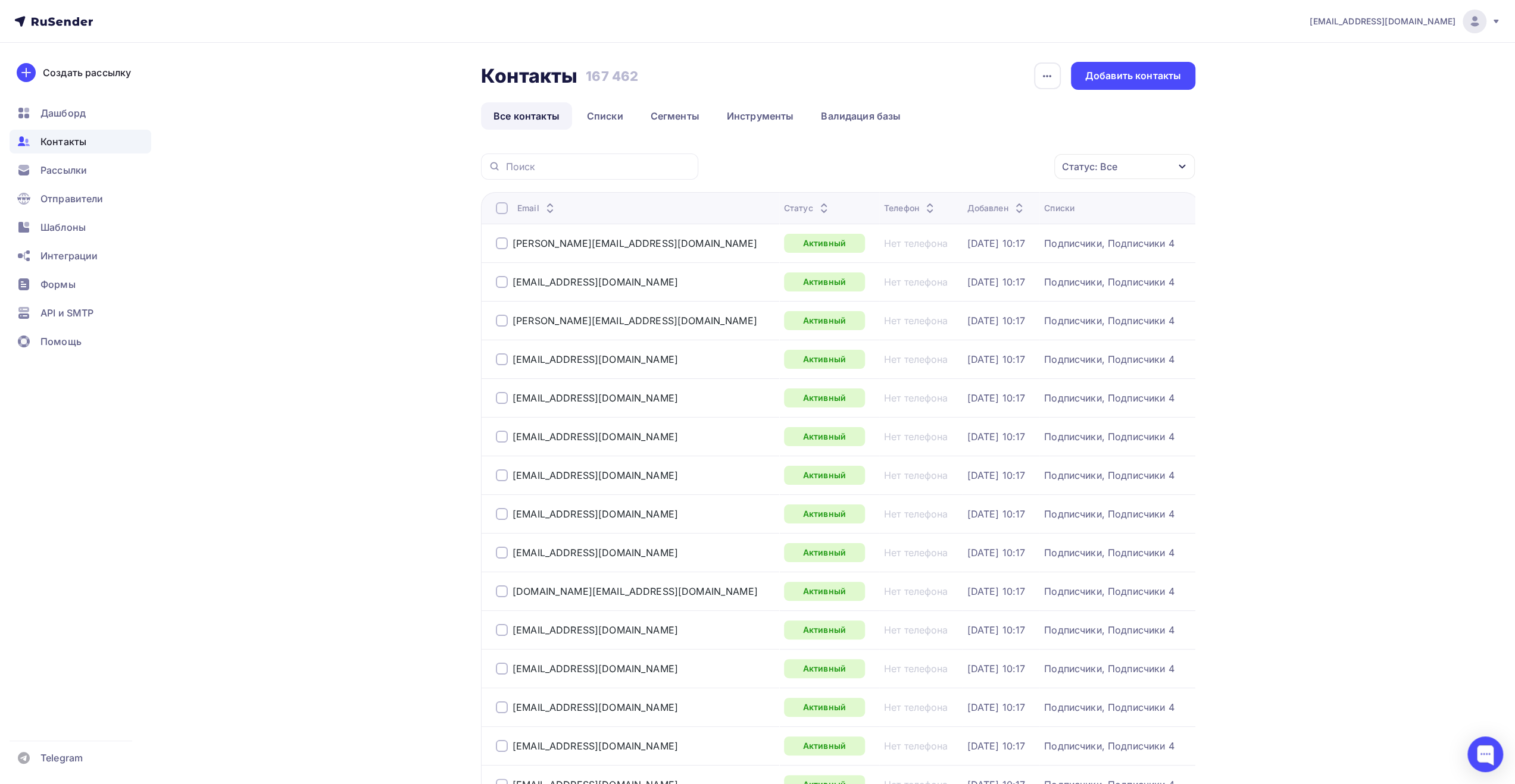
click at [1162, 70] on div "Добавить контакты" at bounding box center [1134, 75] width 96 height 14
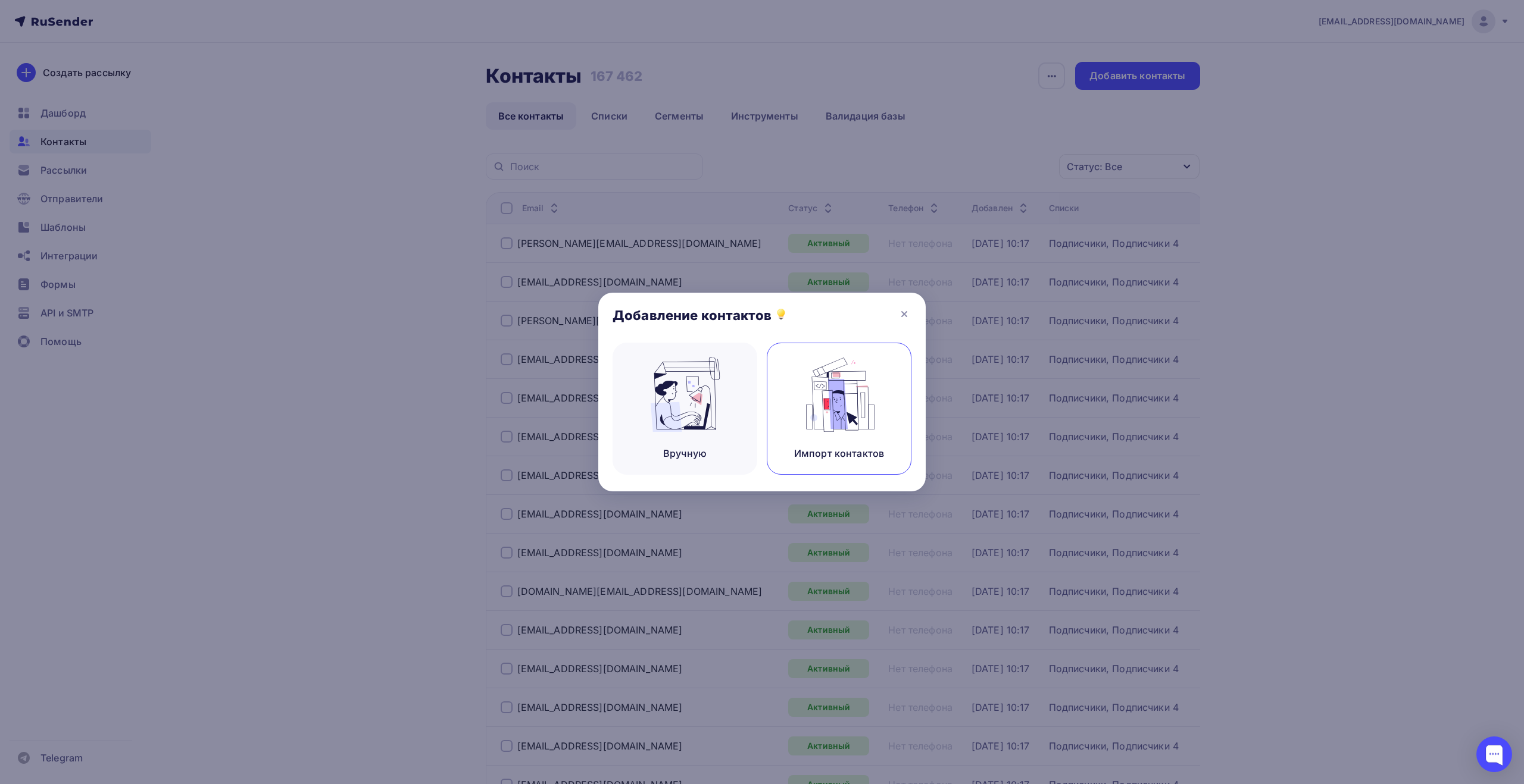
click at [849, 381] on img at bounding box center [840, 395] width 80 height 75
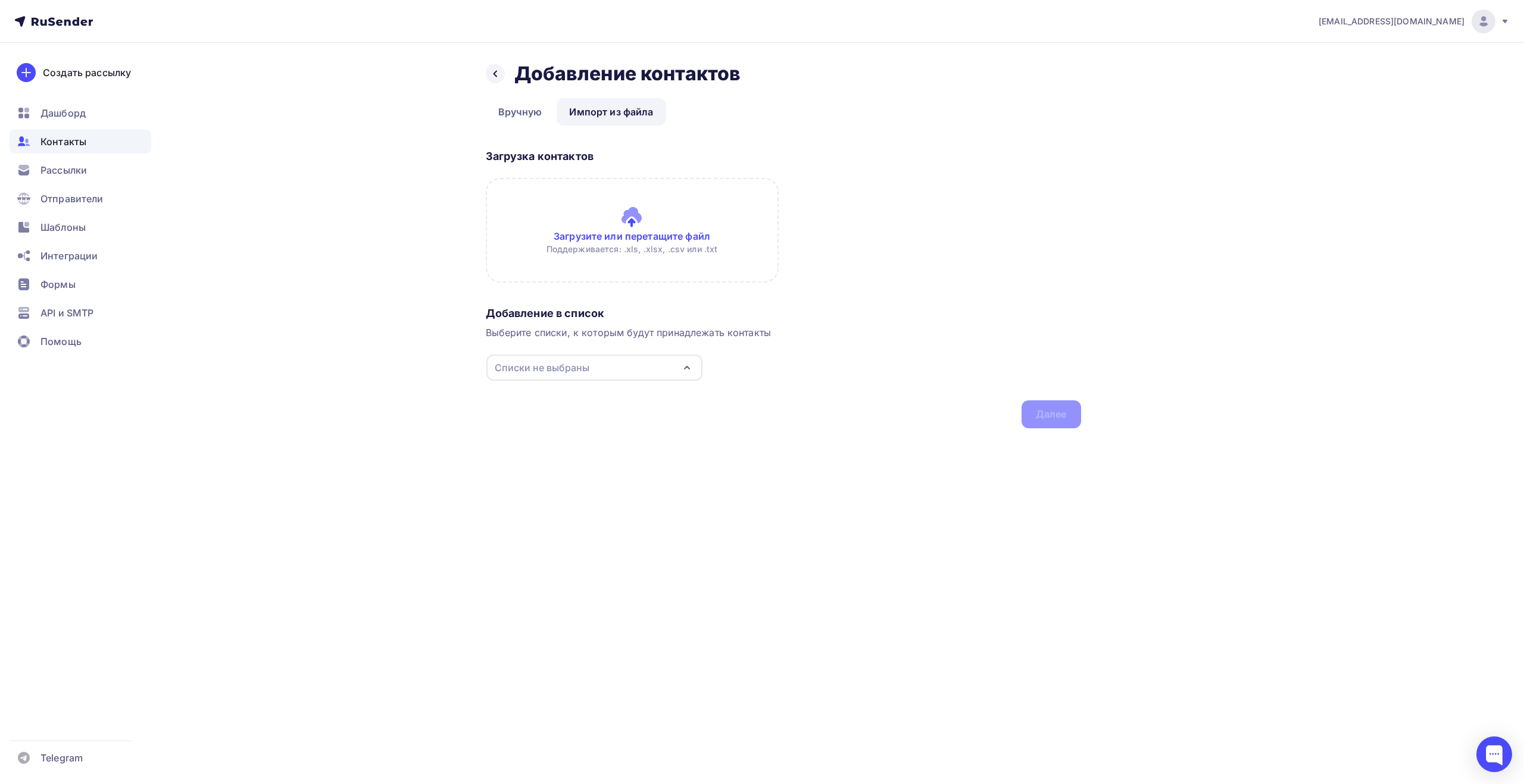
click at [618, 372] on div "Списки не выбраны" at bounding box center [595, 368] width 216 height 26
click at [535, 454] on div "Подписчики" at bounding box center [550, 448] width 59 height 14
click at [371, 541] on div "[EMAIL_ADDRESS][DOMAIN_NAME] Аккаунт Тарифы Выйти Создать рассылку [GEOGRAPHIC_…" at bounding box center [762, 392] width 1524 height 784
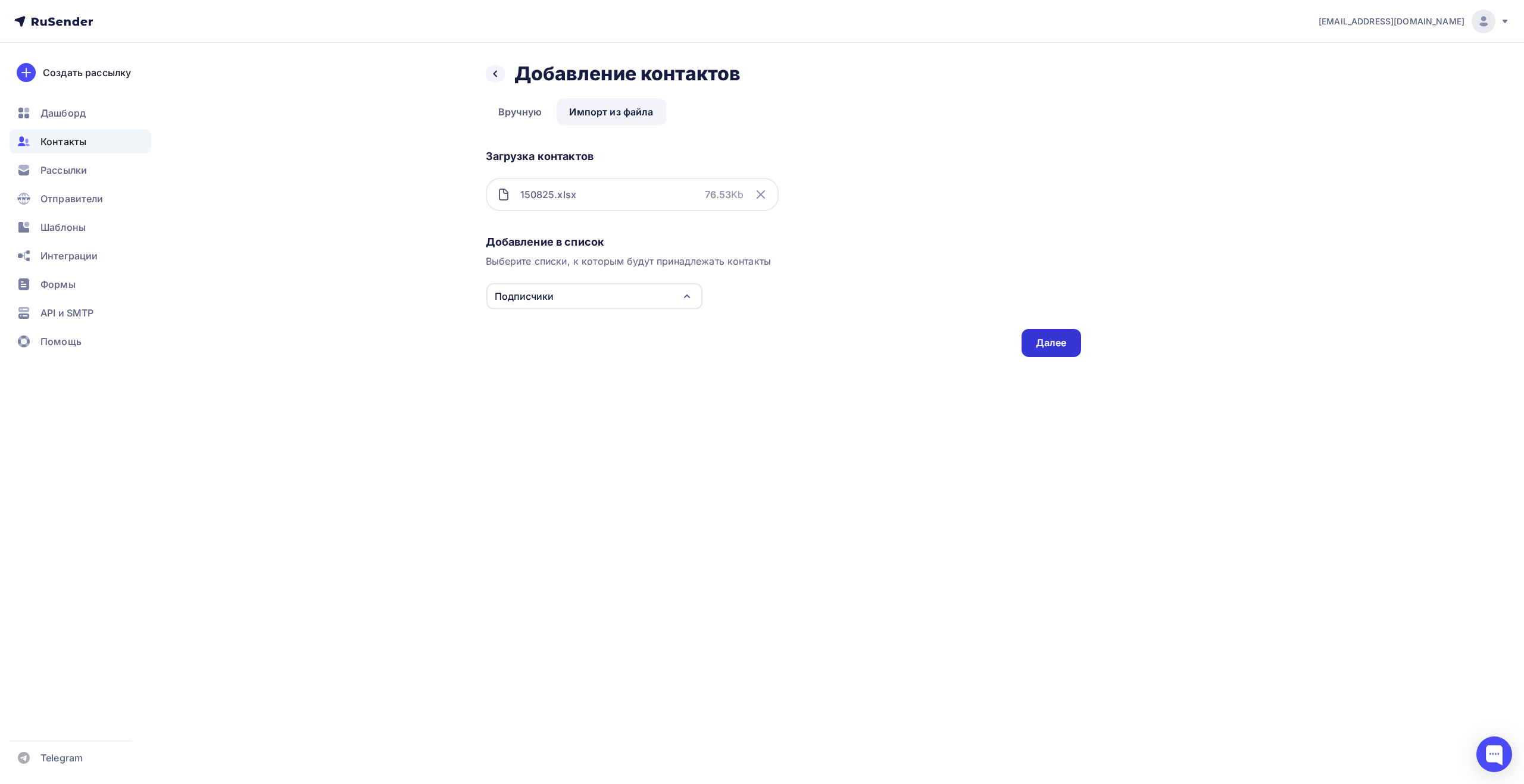
click at [1050, 344] on div "Далее" at bounding box center [1051, 343] width 31 height 14
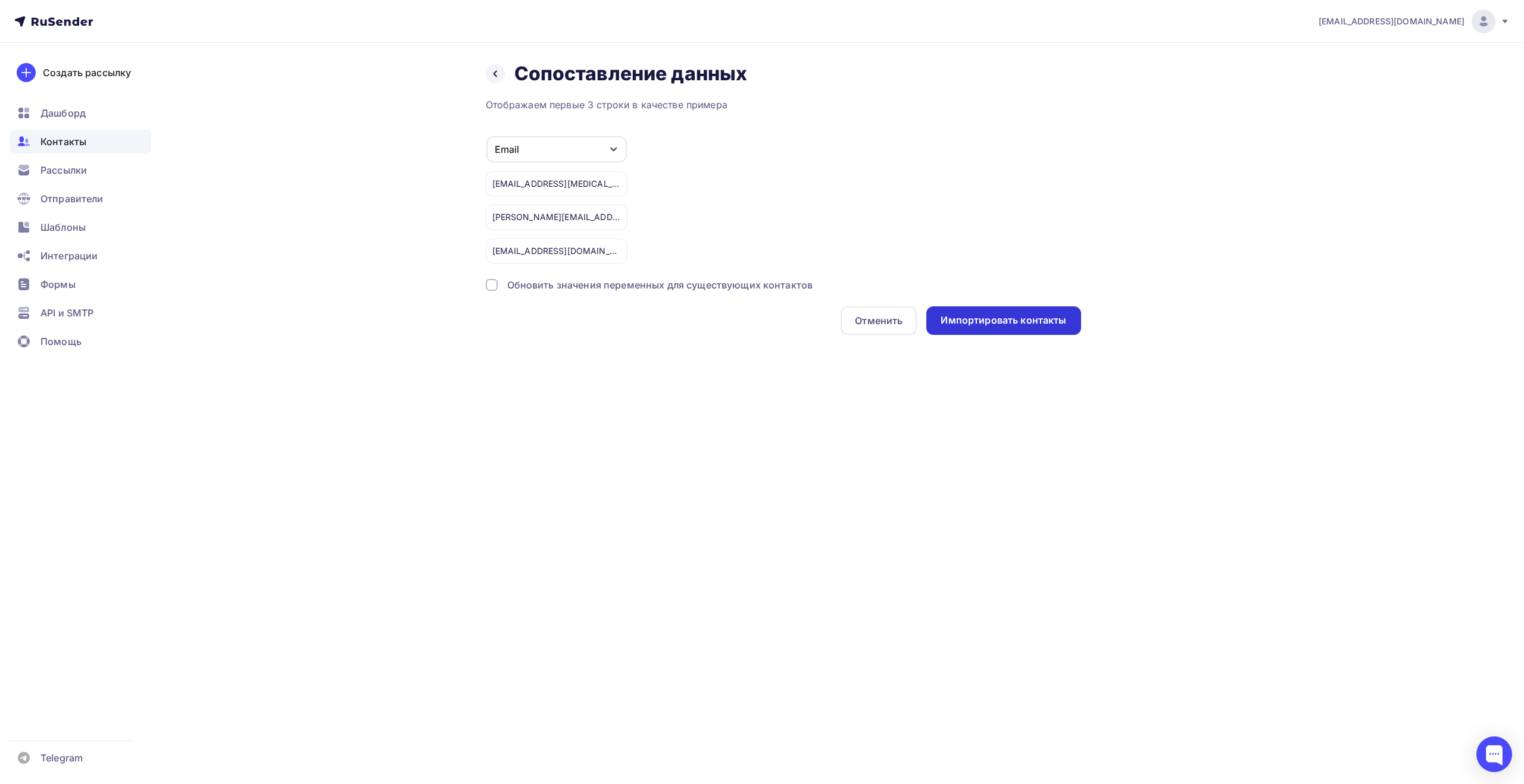
click at [986, 320] on div "Импортировать контакты" at bounding box center [1003, 320] width 126 height 14
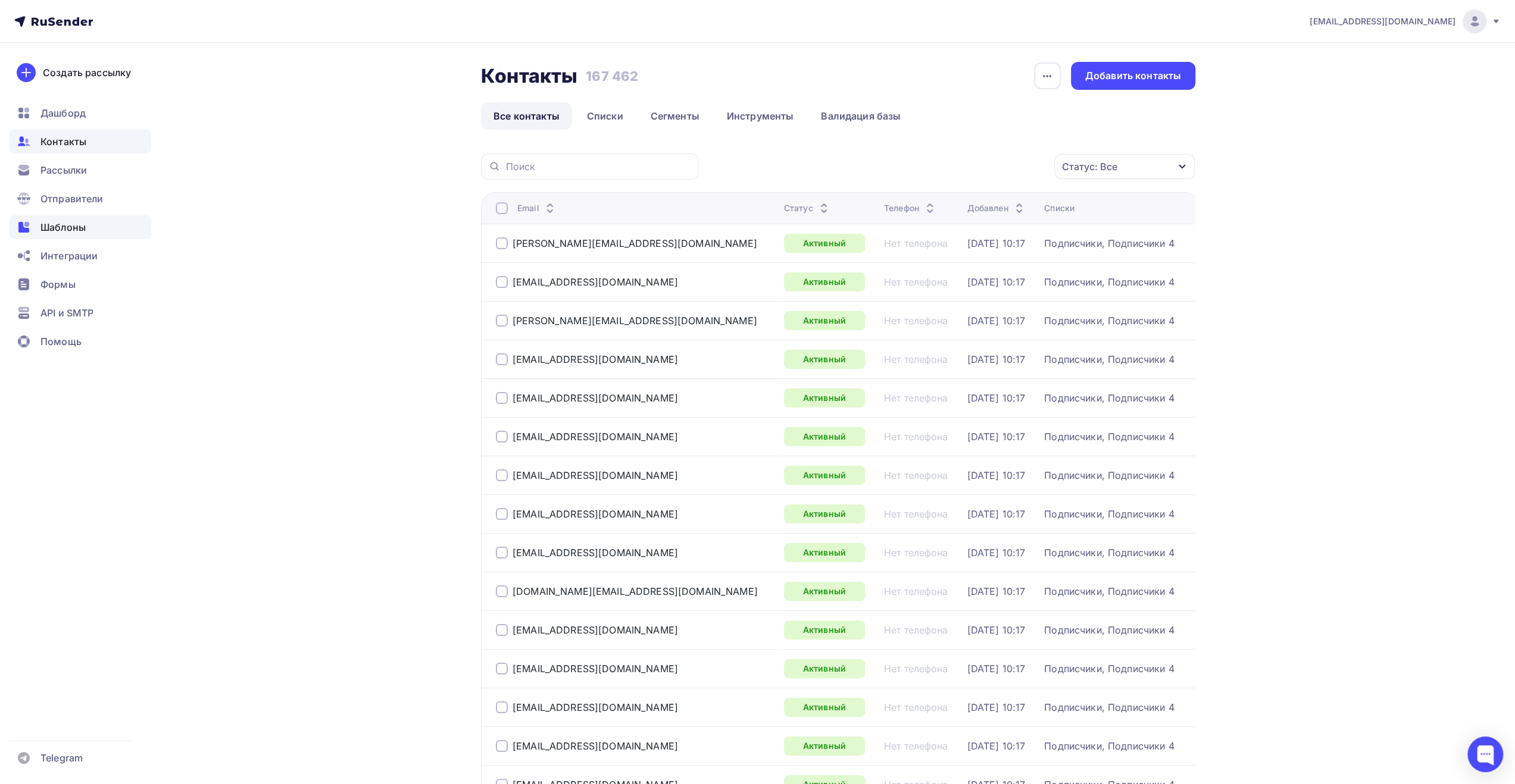
click at [93, 232] on div "Шаблоны" at bounding box center [80, 227] width 142 height 24
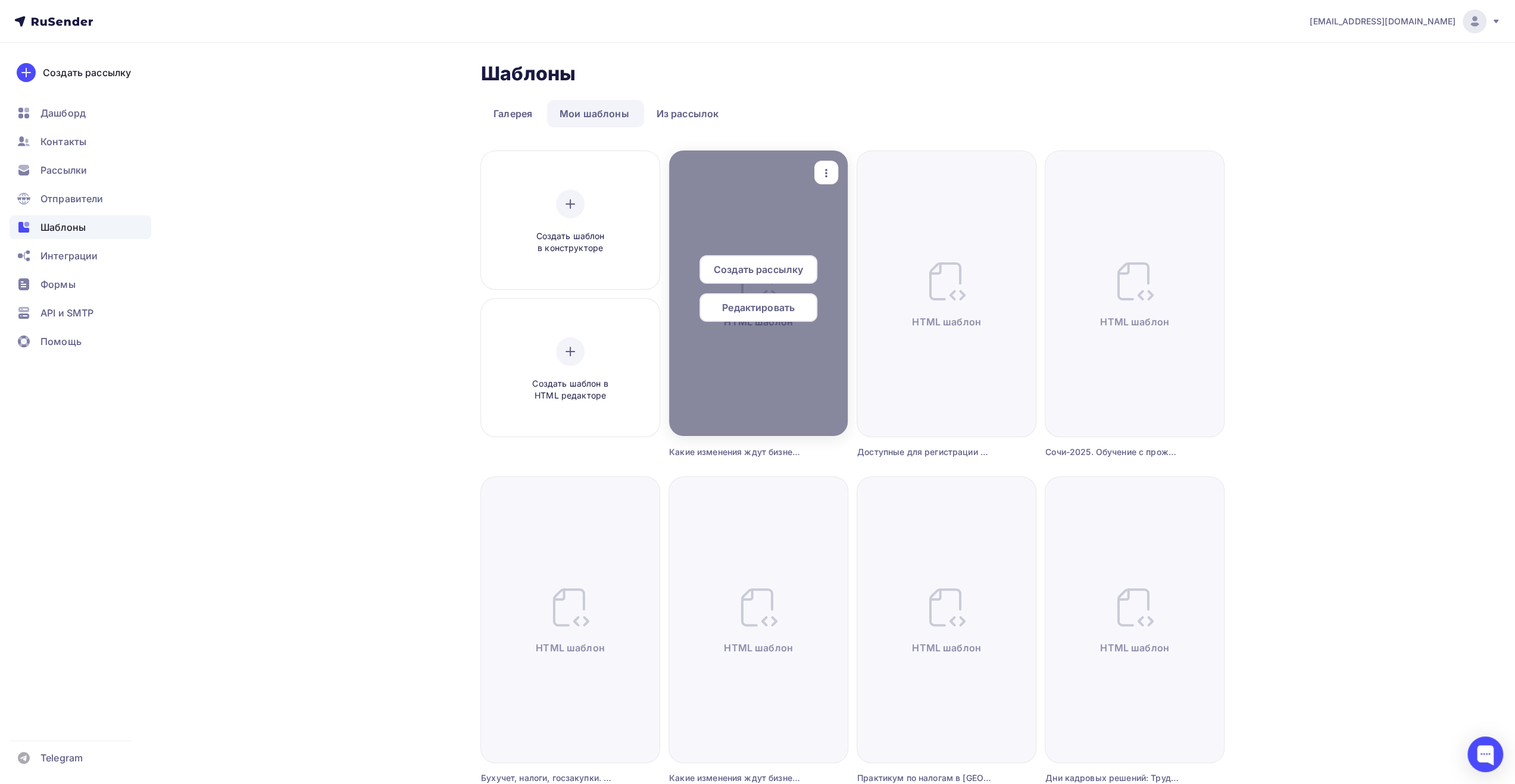
click at [829, 169] on icon "button" at bounding box center [827, 173] width 14 height 14
click at [862, 229] on div "Предпросмотр" at bounding box center [888, 231] width 73 height 14
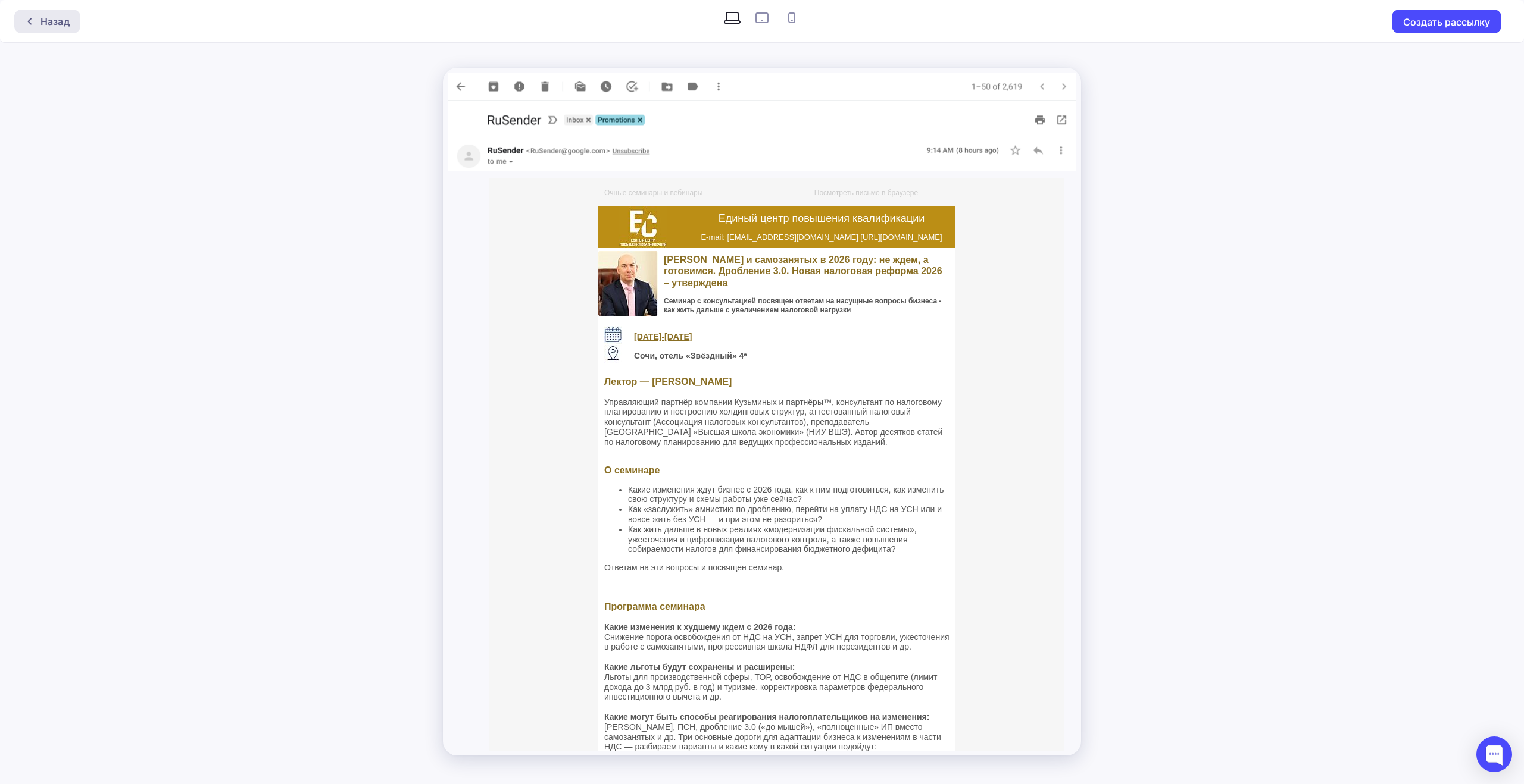
click at [24, 26] on div "Назад" at bounding box center [47, 22] width 66 height 24
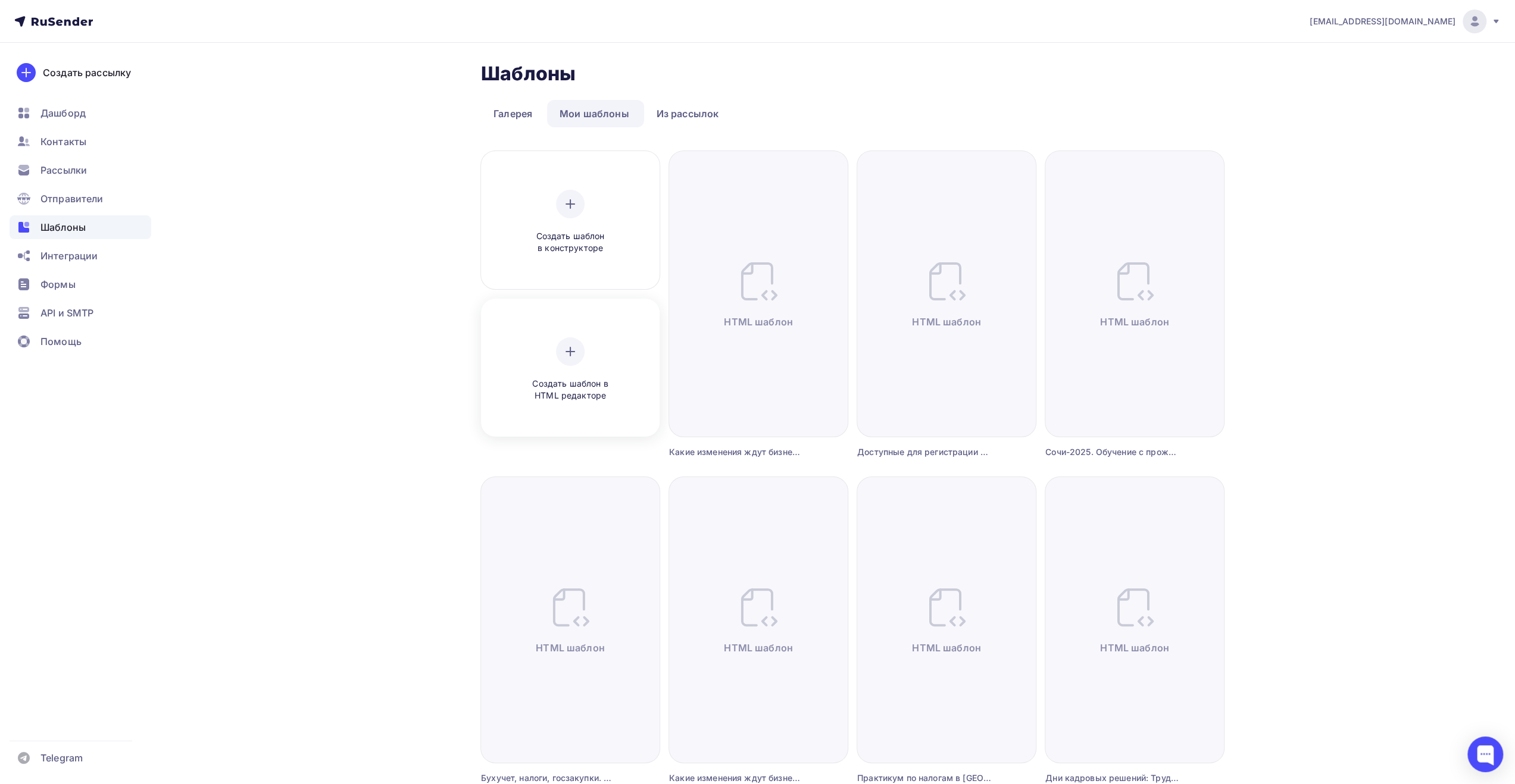
click at [546, 353] on div "Создать шаблон в HTML редакторе" at bounding box center [570, 369] width 113 height 65
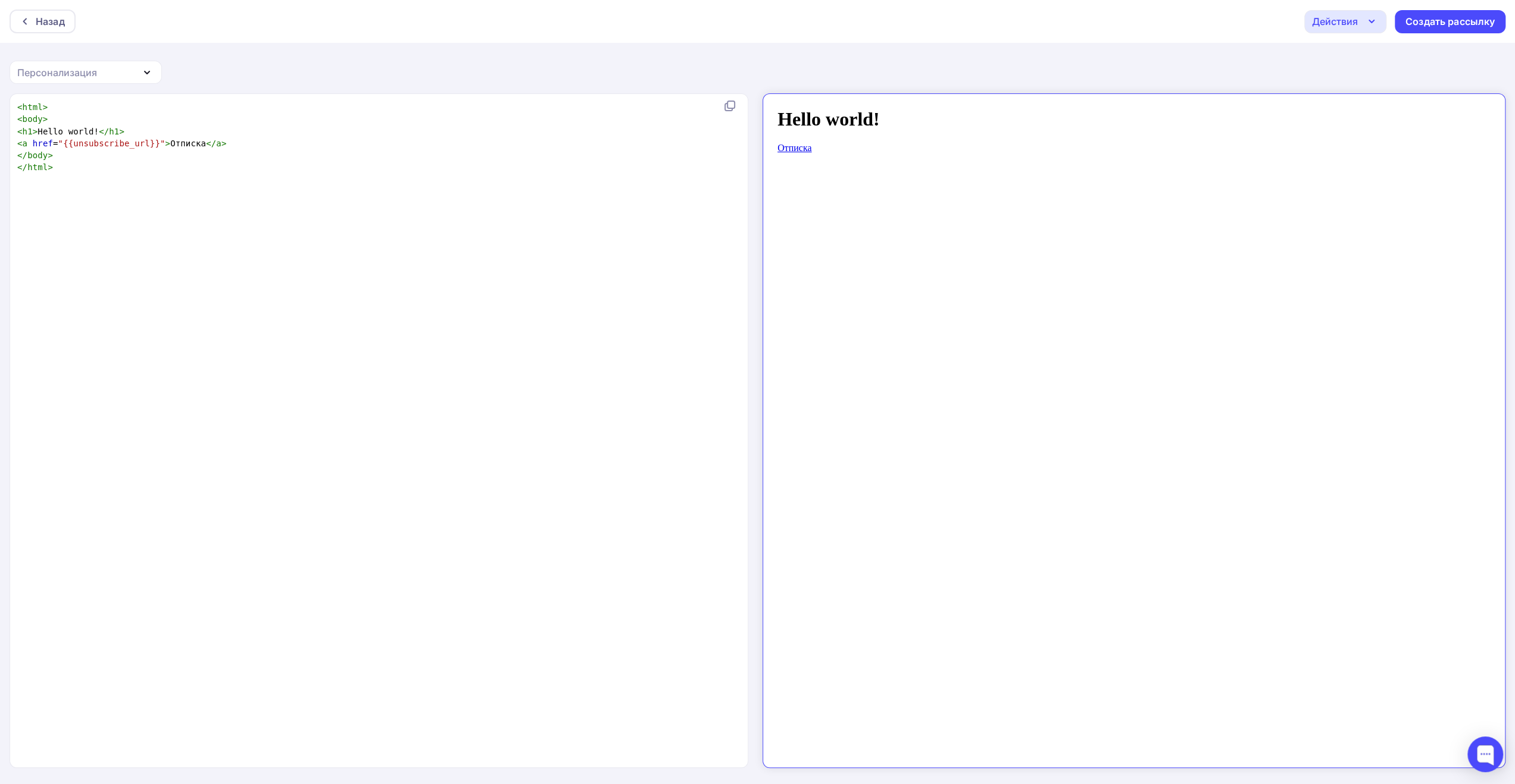
click at [449, 141] on pre "< a href = "{{unsubscribe_url}}" > Отписка </ a >" at bounding box center [377, 143] width 723 height 12
type textarea "<html> <body> <h1>Hello world!</h1> <a href="{{unsubscribe_url}}">Отписка</a> <…"
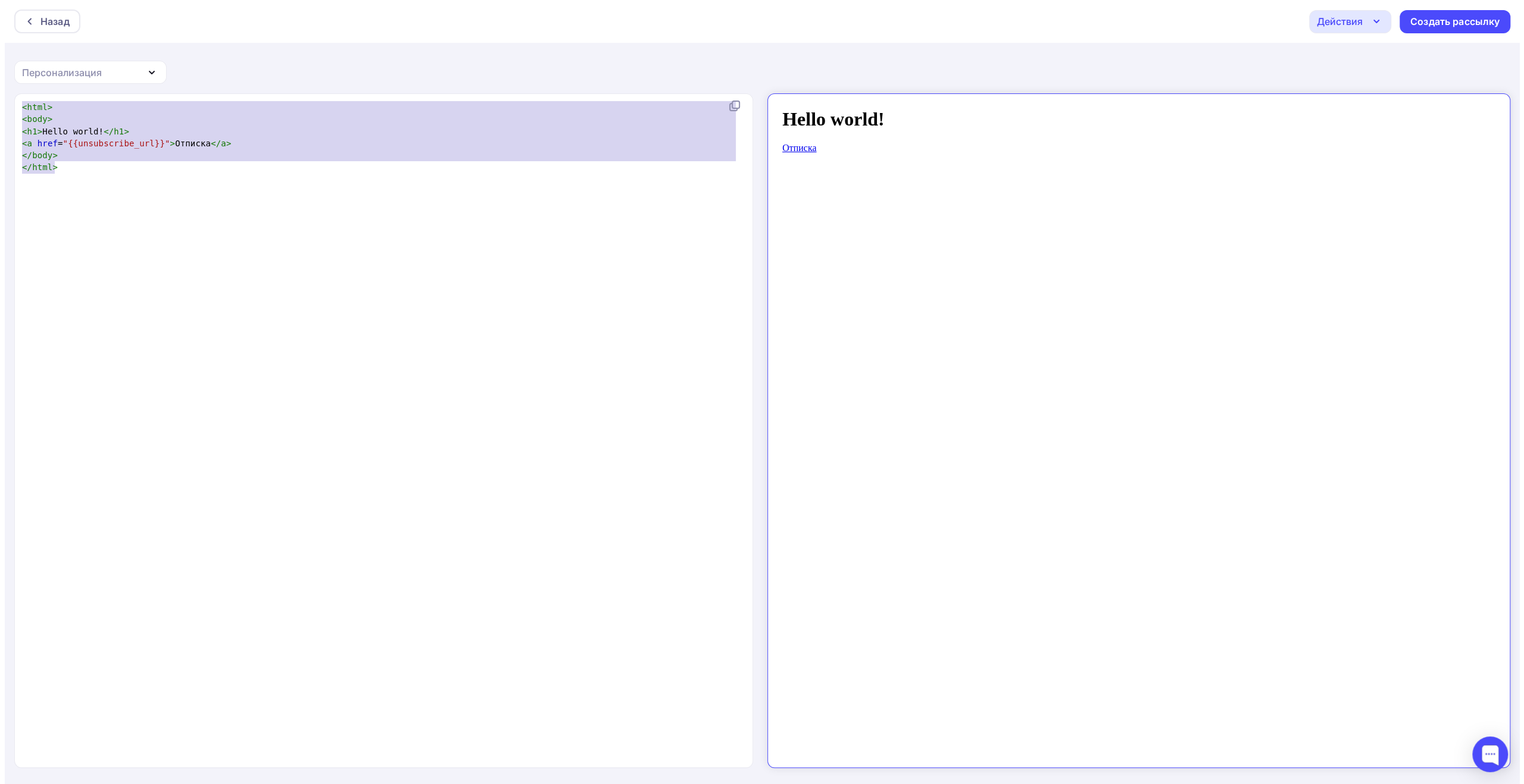
scroll to position [1285, 0]
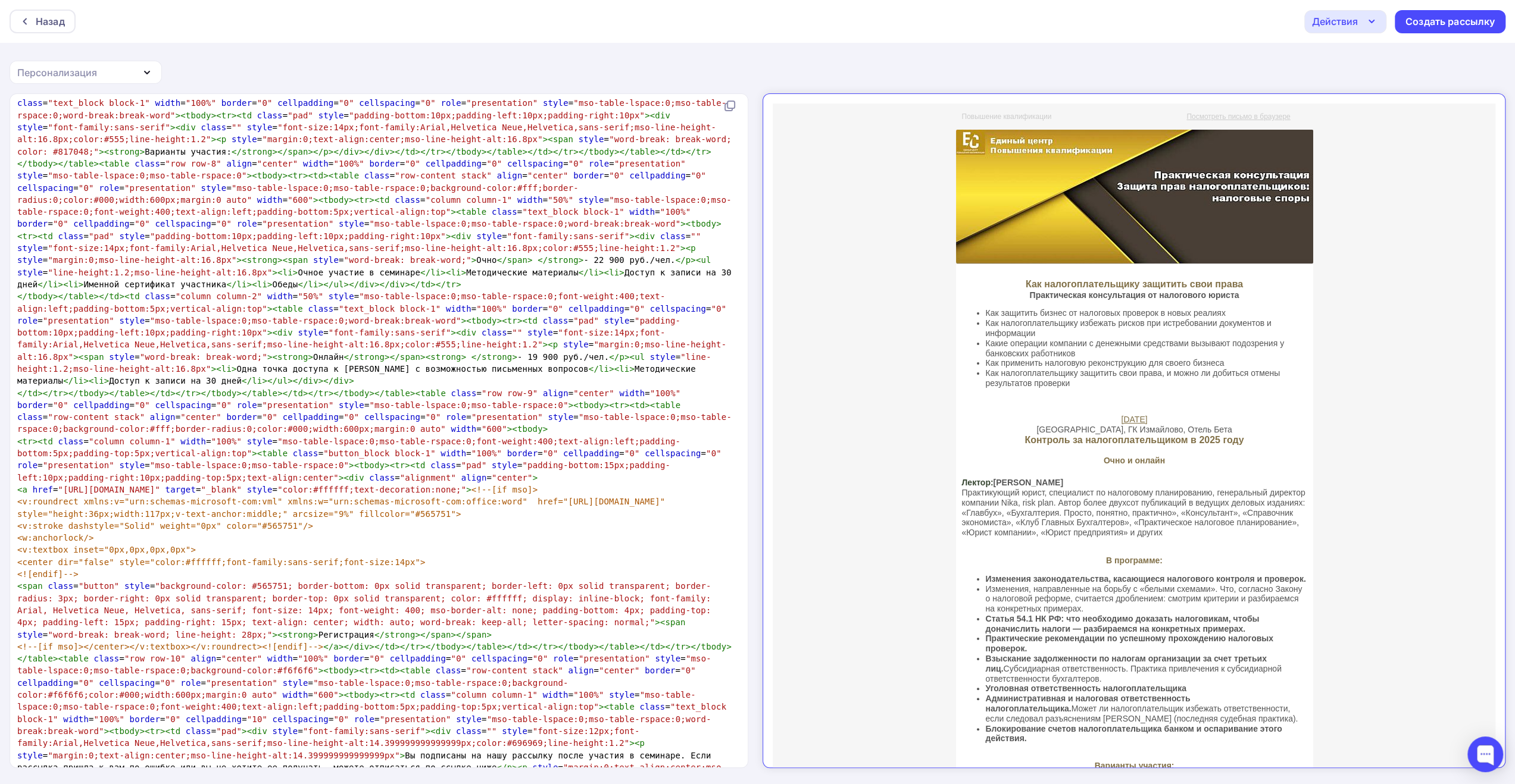
click at [1369, 18] on icon "button" at bounding box center [1372, 22] width 14 height 14
click at [1366, 82] on div "Сохранить в Мои шаблоны" at bounding box center [1406, 90] width 131 height 14
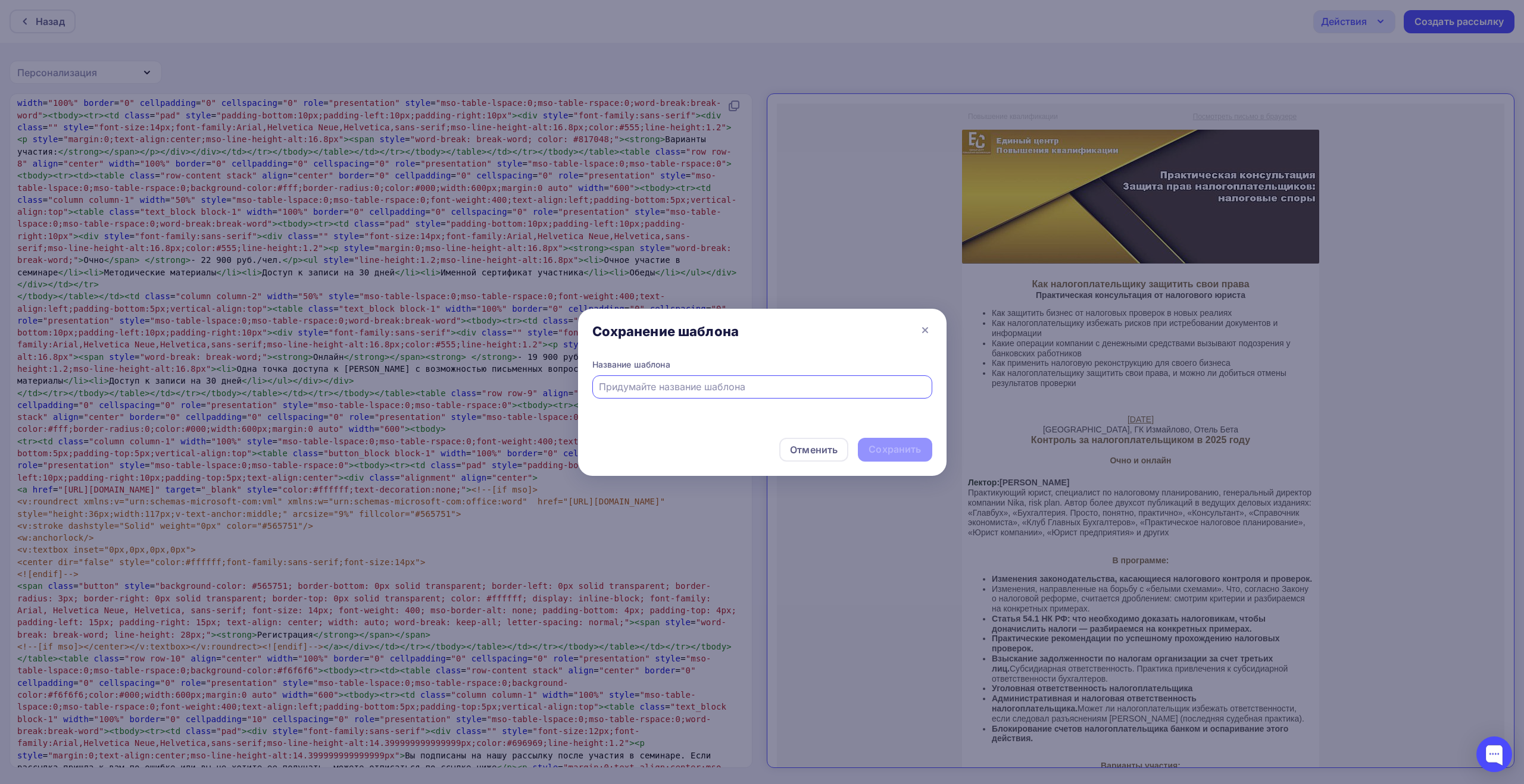
drag, startPoint x: 757, startPoint y: 384, endPoint x: 751, endPoint y: 386, distance: 6.3
click at [757, 384] on input "text" at bounding box center [762, 387] width 326 height 14
paste input "Как налогоплательщику защитить свои права"
type input "Как налогоплательщику защитить свои права"
click at [886, 448] on div "Сохранить" at bounding box center [894, 449] width 52 height 14
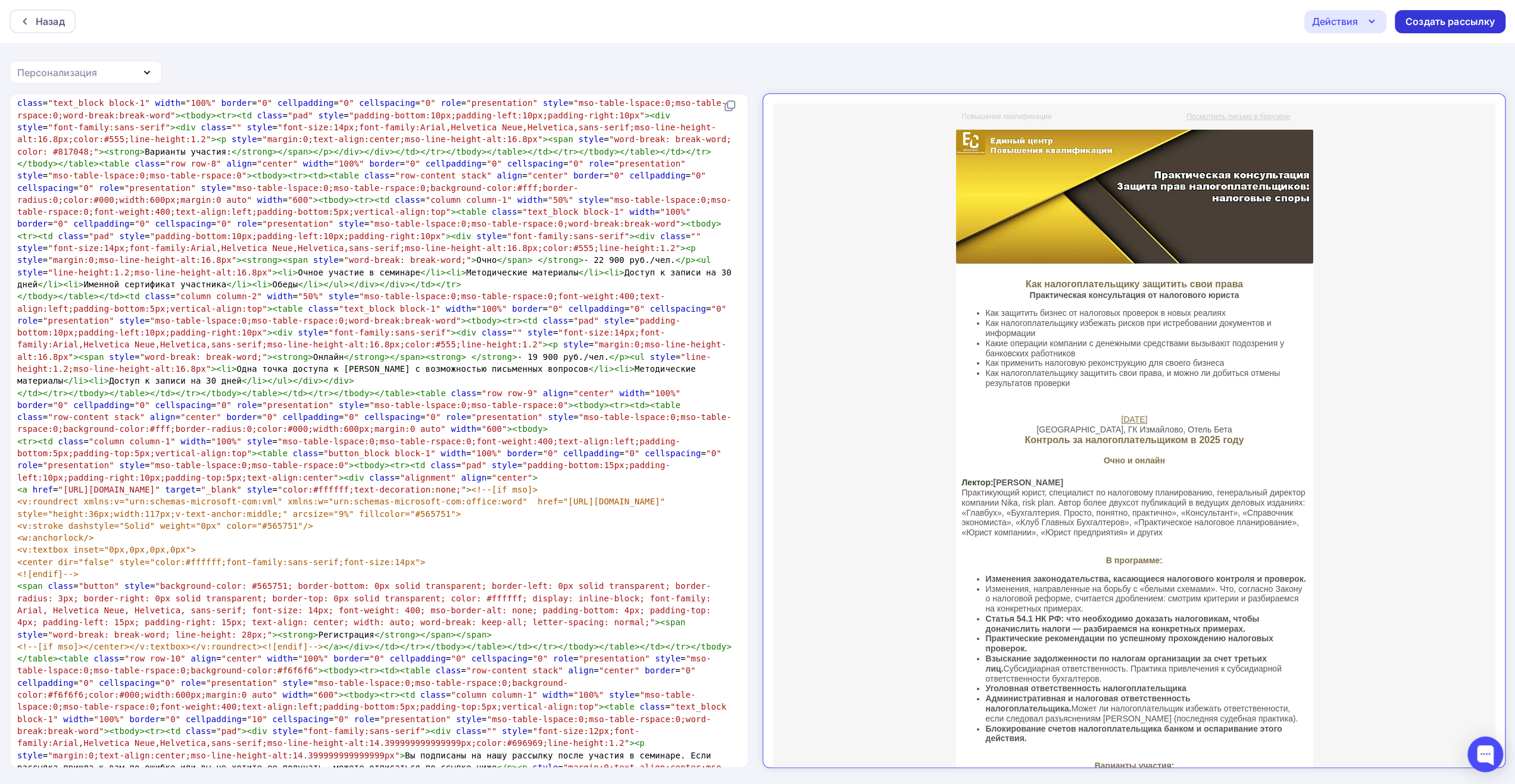
click at [1425, 19] on div "Создать рассылку" at bounding box center [1450, 22] width 89 height 14
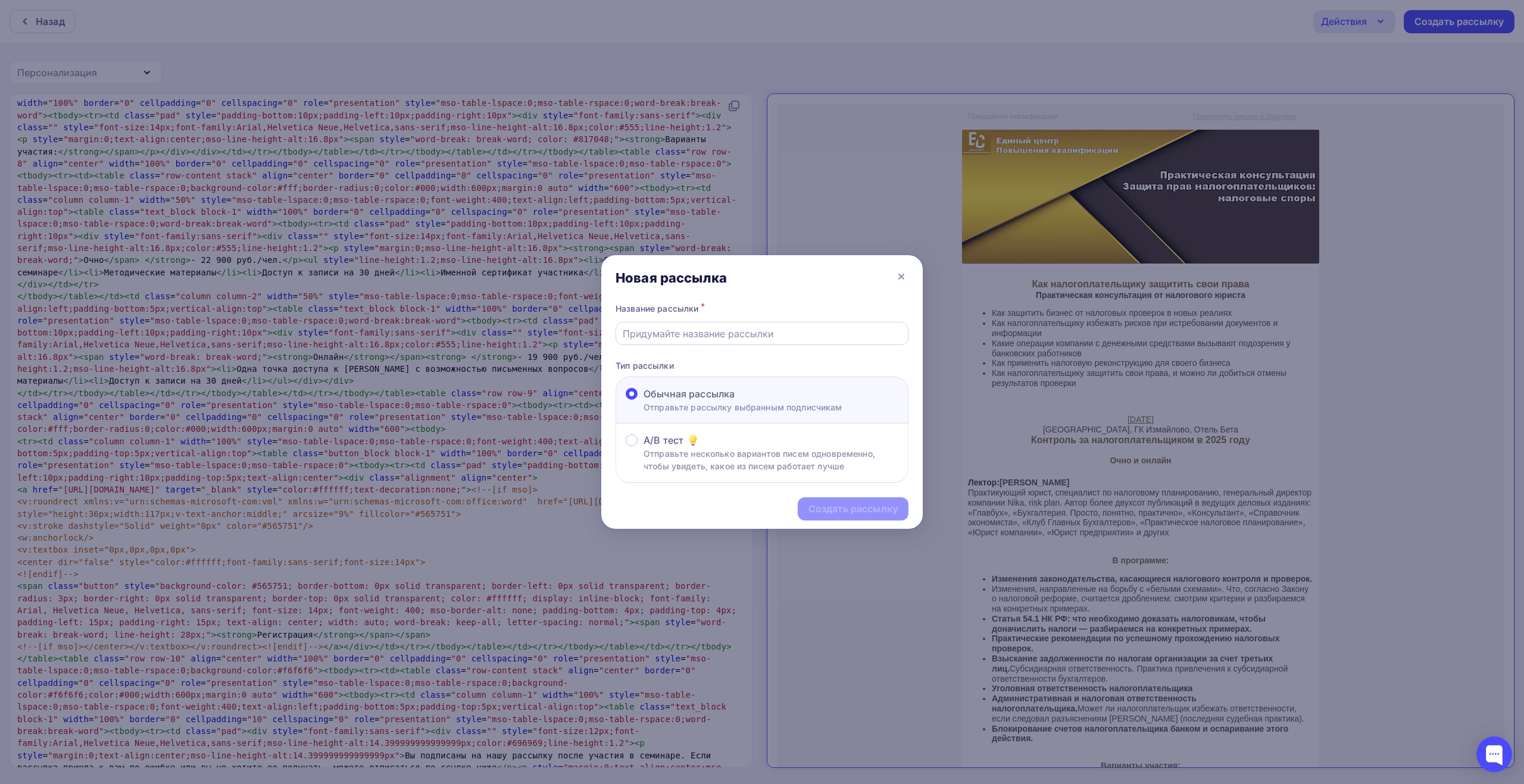
click at [789, 332] on input "text" at bounding box center [762, 334] width 280 height 14
paste input "Как налогоплательщику защитить свои права"
type input "Как налогоплательщику защитить свои права"
click at [845, 513] on div "Создать рассылку" at bounding box center [853, 509] width 89 height 14
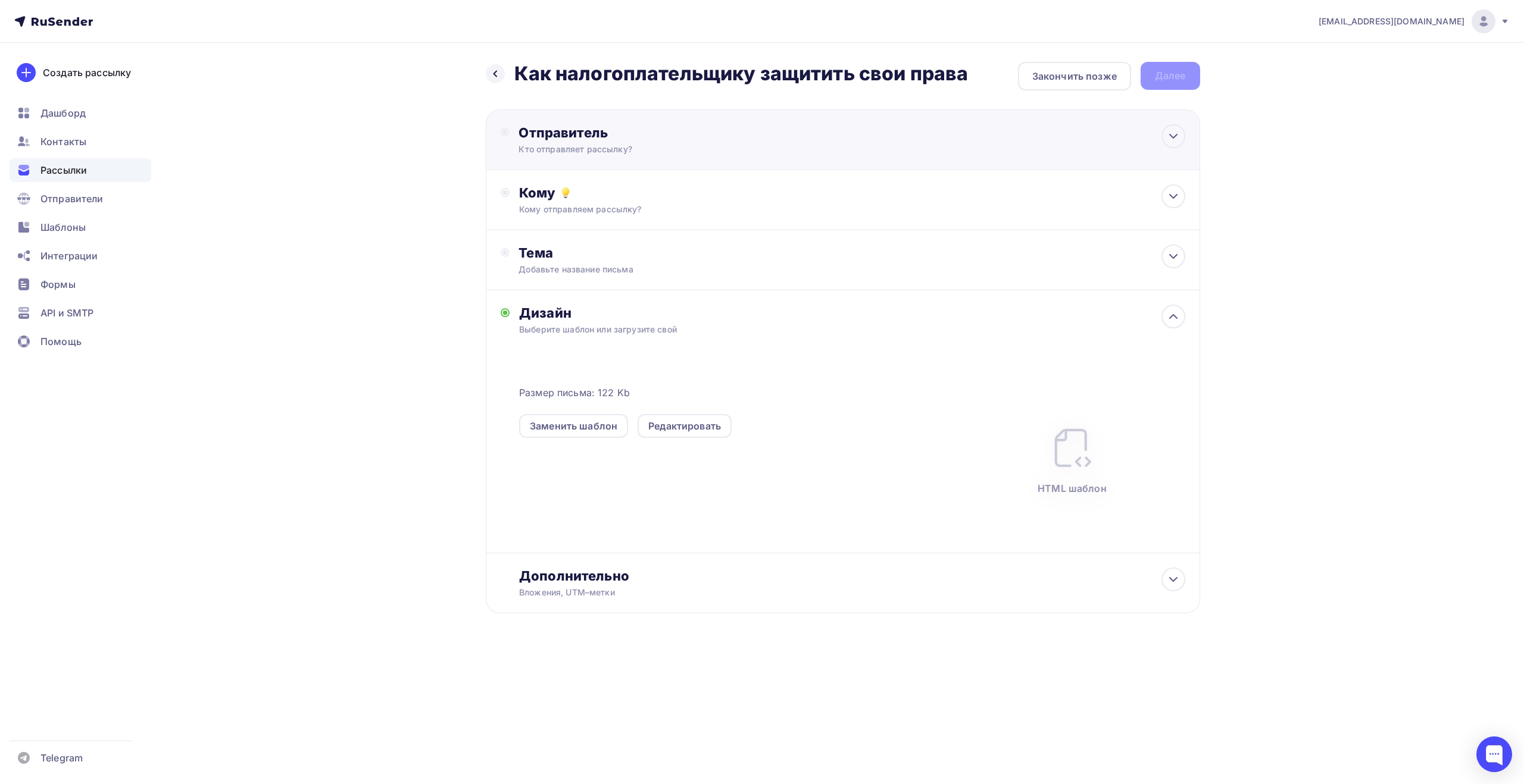
click at [718, 150] on div "Кто отправляет рассылку?" at bounding box center [635, 149] width 232 height 12
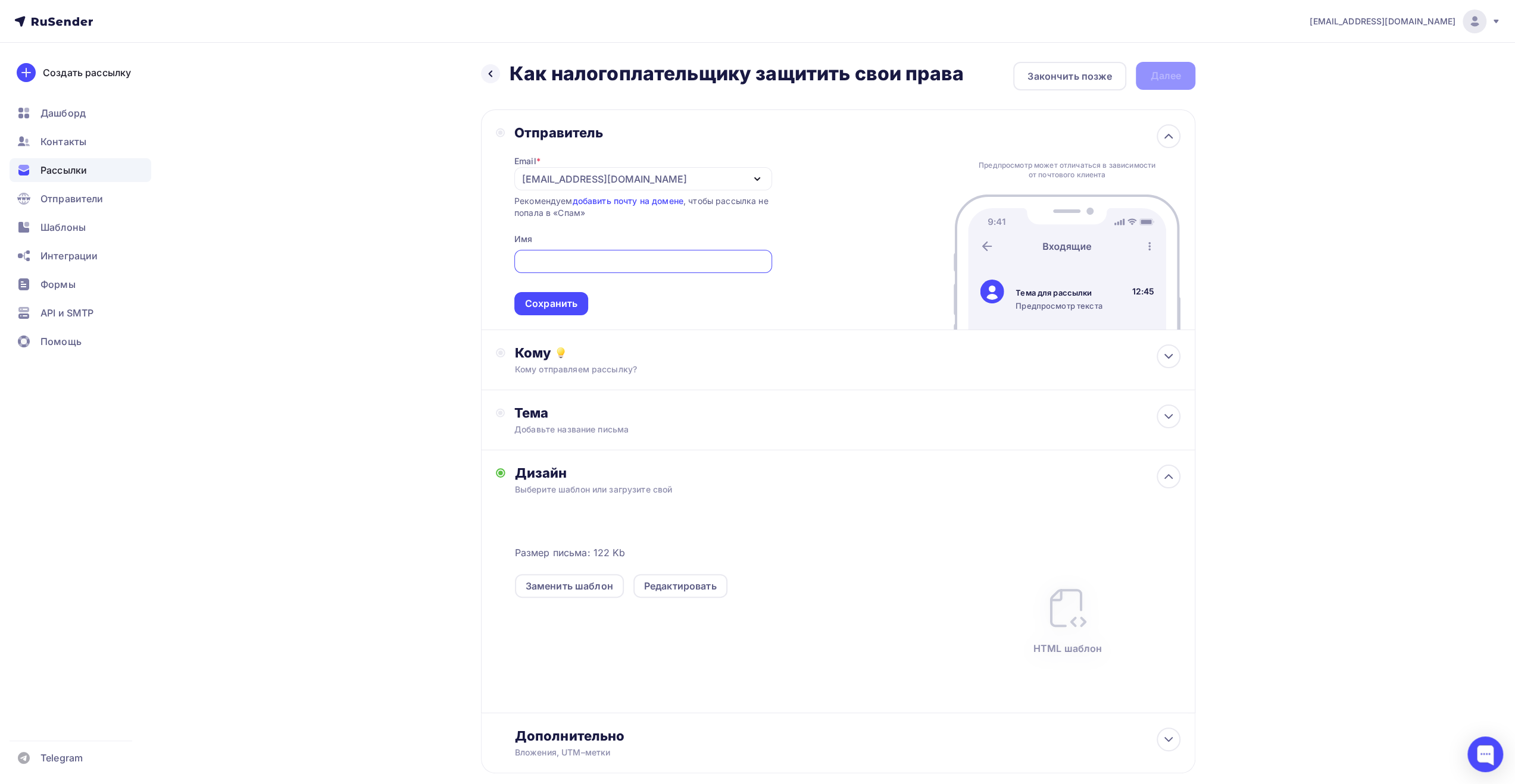
drag, startPoint x: 718, startPoint y: 182, endPoint x: 725, endPoint y: 183, distance: 7.1
click at [718, 182] on div "[EMAIL_ADDRESS][DOMAIN_NAME]" at bounding box center [643, 179] width 258 height 23
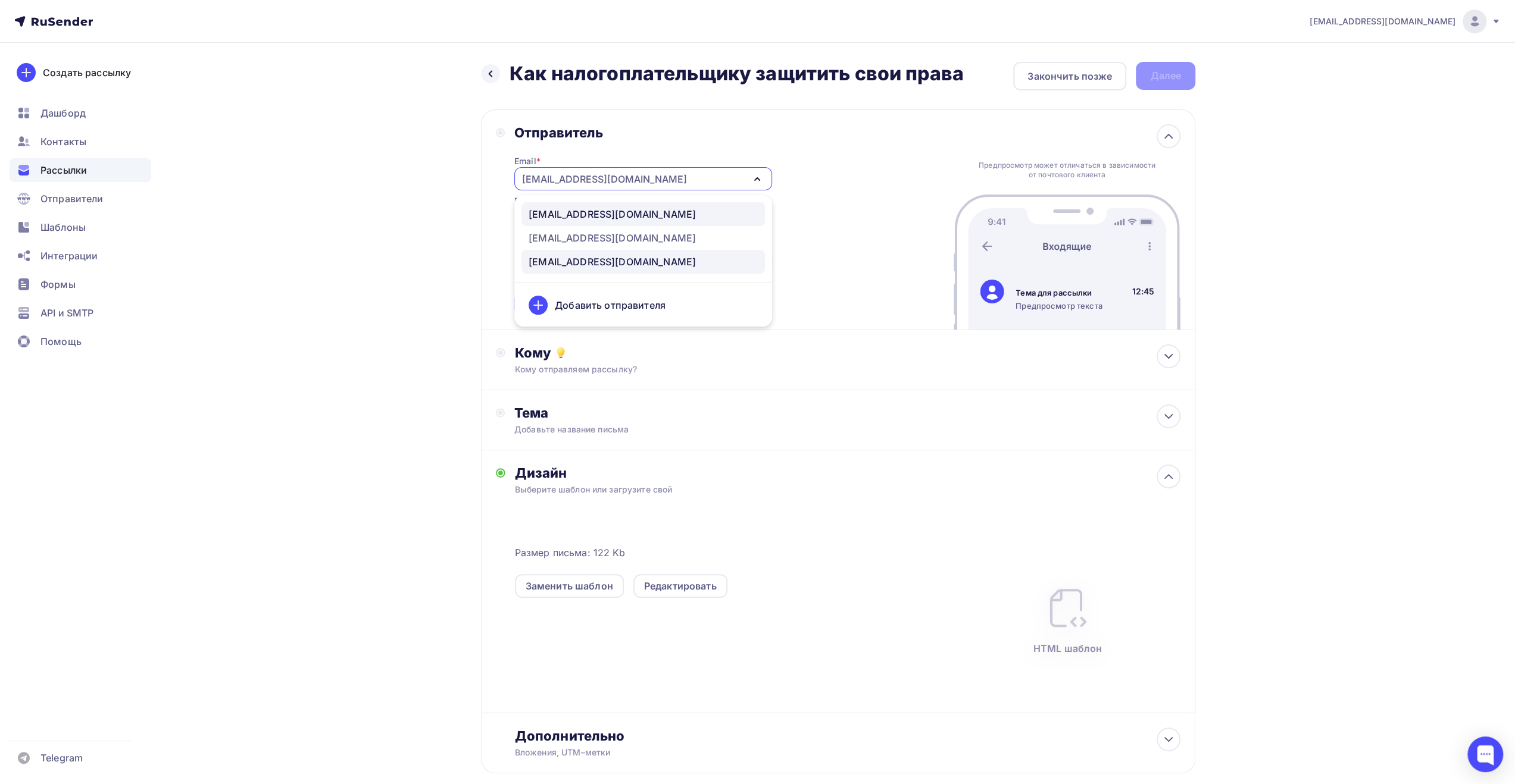
click at [717, 217] on div "[EMAIL_ADDRESS][DOMAIN_NAME]" at bounding box center [643, 215] width 229 height 14
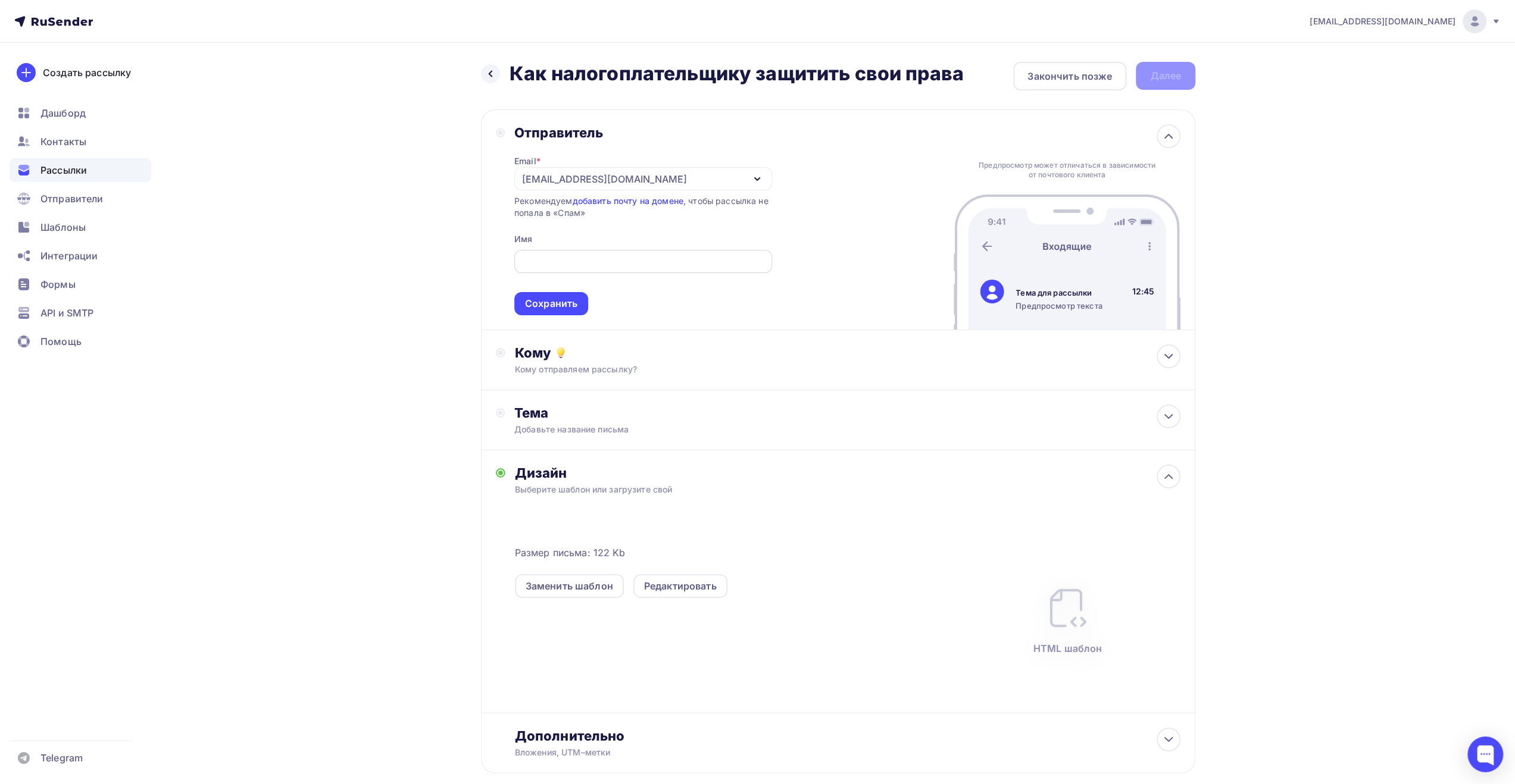
click at [667, 259] on input "text" at bounding box center [643, 262] width 244 height 14
type input "T"
type input "ЕЦПК"
click at [578, 304] on div "Сохранить" at bounding box center [551, 304] width 74 height 23
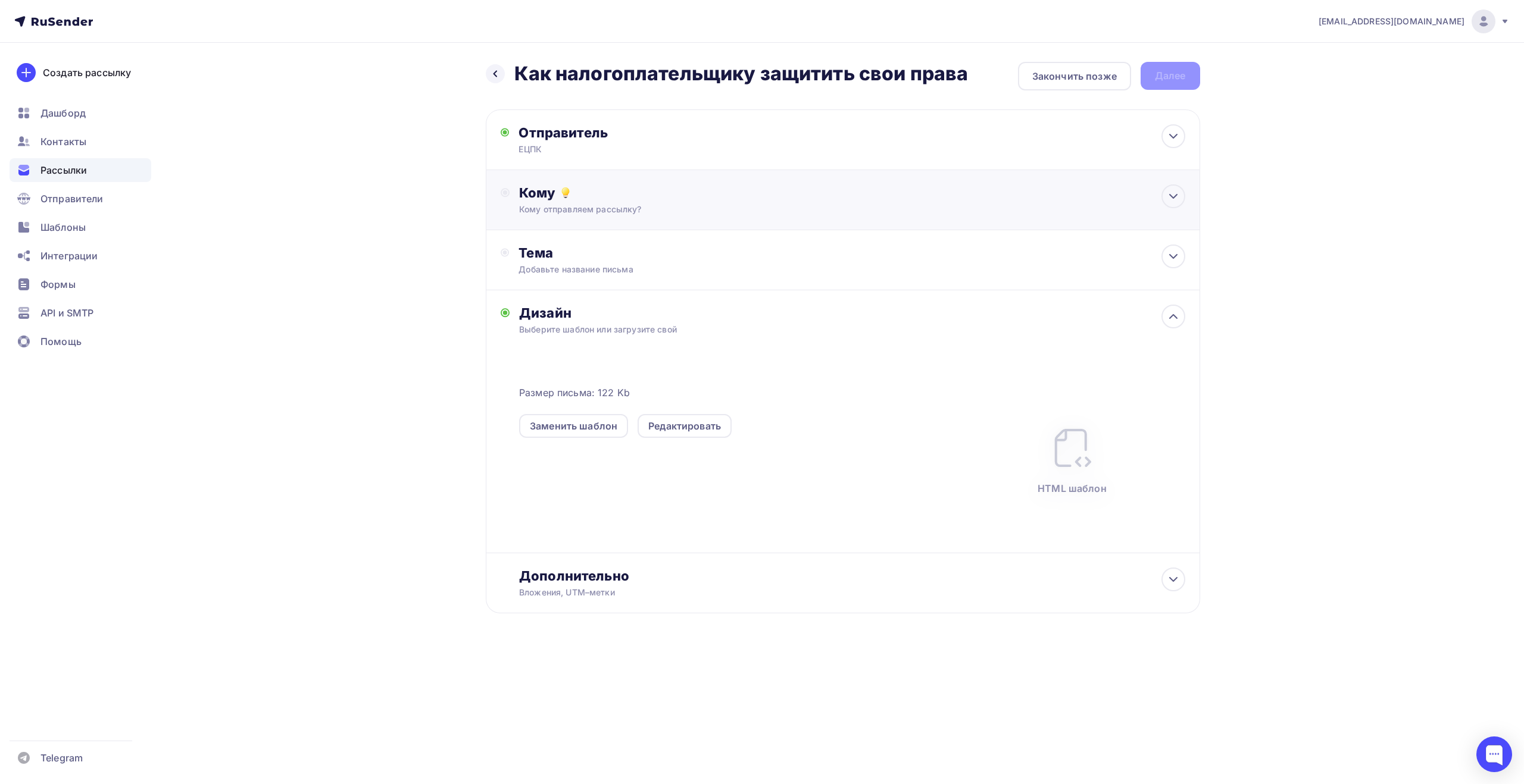
click at [612, 202] on div "Кому Кому отправляем рассылку? Списки получателей Выберите список Все списки id…" at bounding box center [852, 199] width 666 height 31
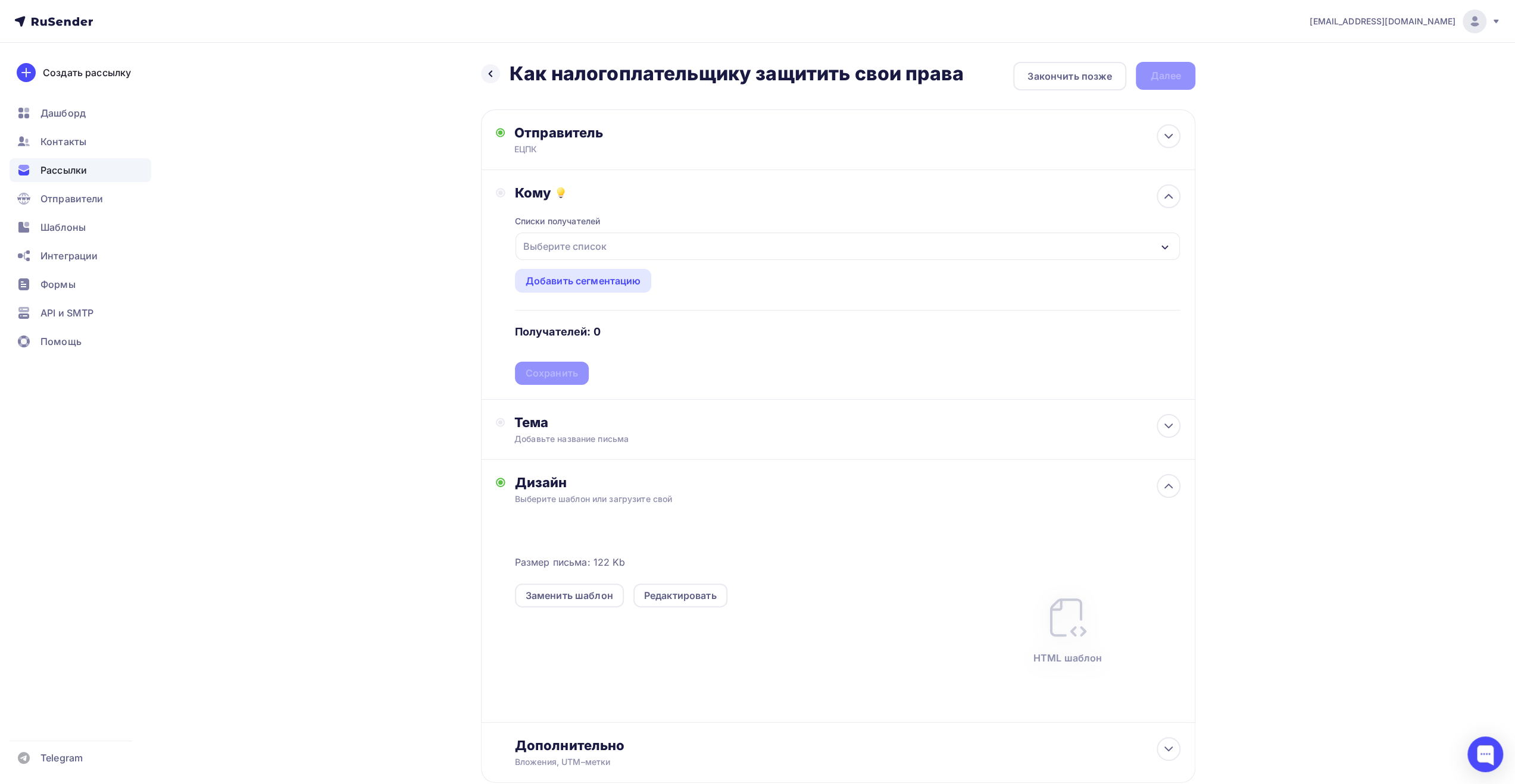
click at [630, 248] on div "Выберите список" at bounding box center [848, 247] width 664 height 27
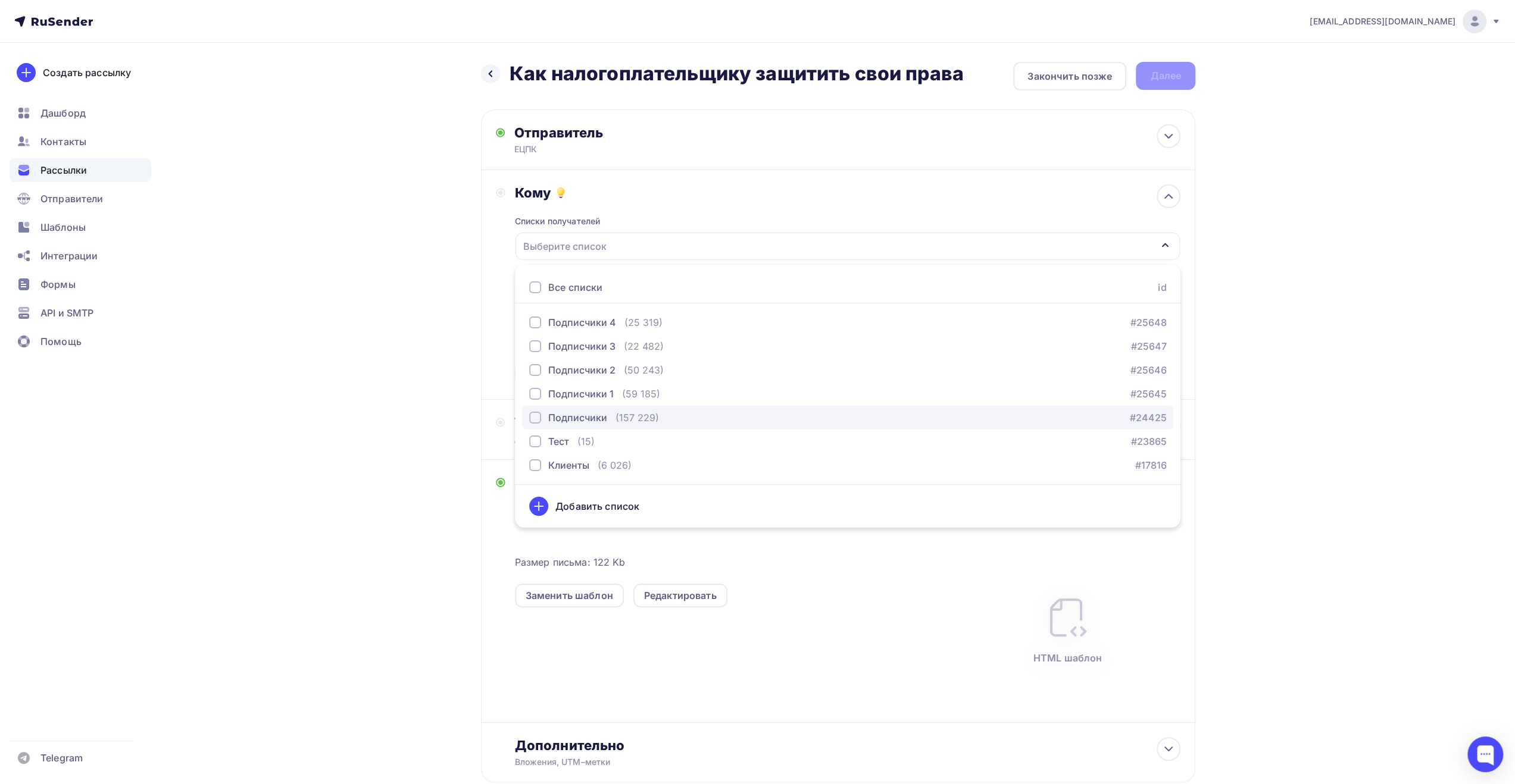
click at [566, 421] on div "Подписчики" at bounding box center [578, 418] width 59 height 14
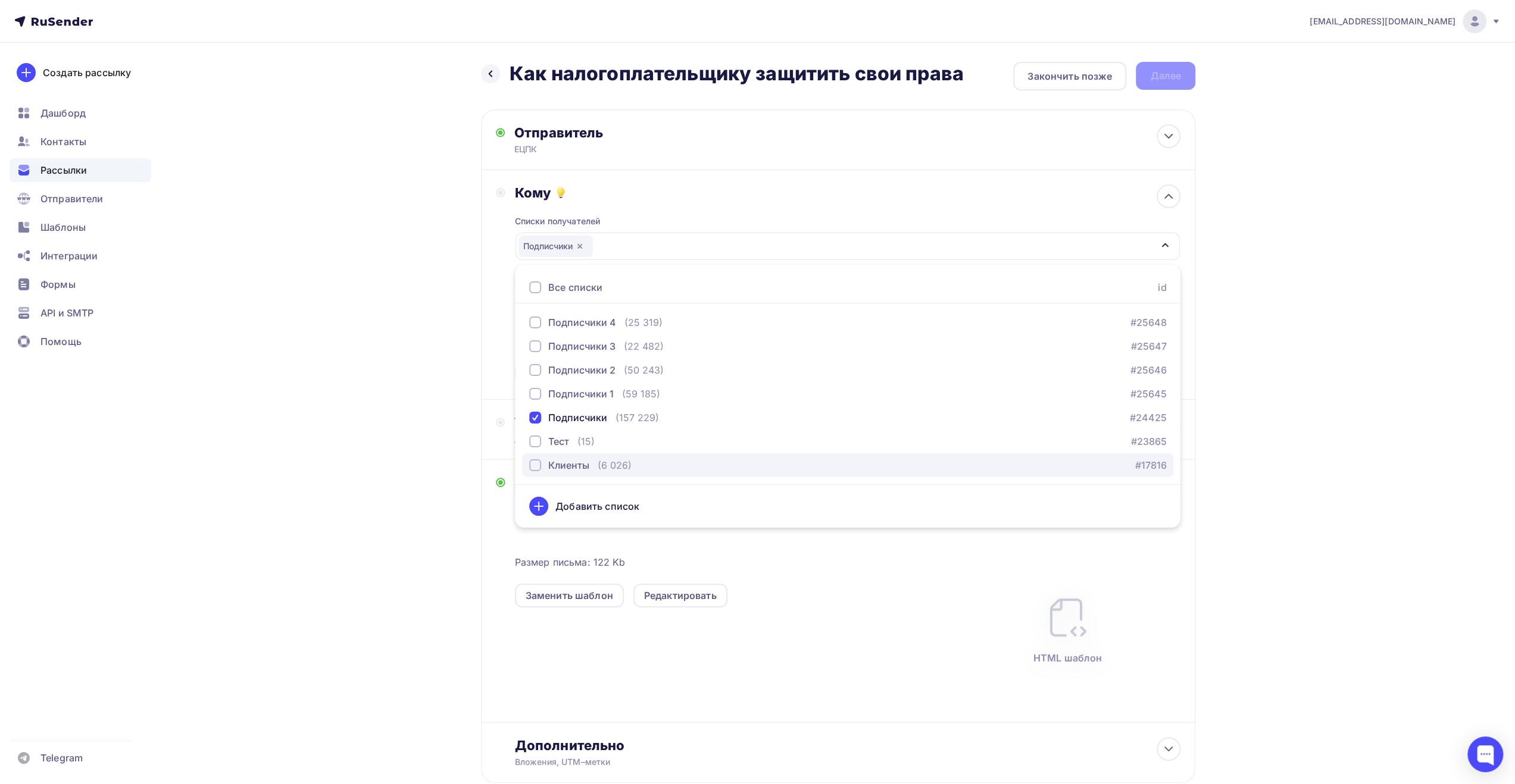
click at [534, 466] on div "button" at bounding box center [535, 465] width 12 height 12
click at [428, 515] on div "Назад Как налогоплательщику защитить свои права Как налогоплательщику защитить …" at bounding box center [758, 452] width 976 height 817
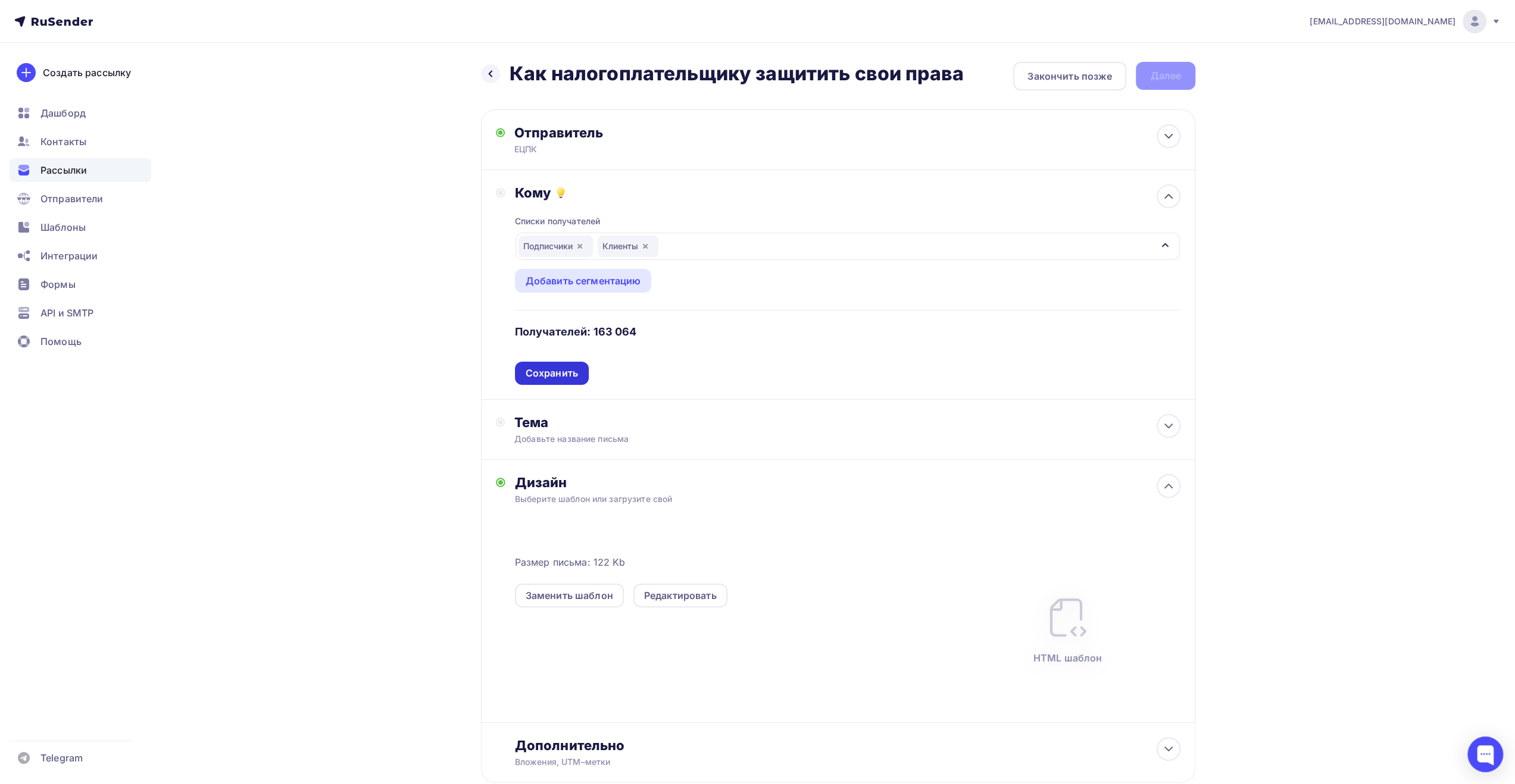
click at [566, 380] on div "Сохранить" at bounding box center [551, 373] width 52 height 14
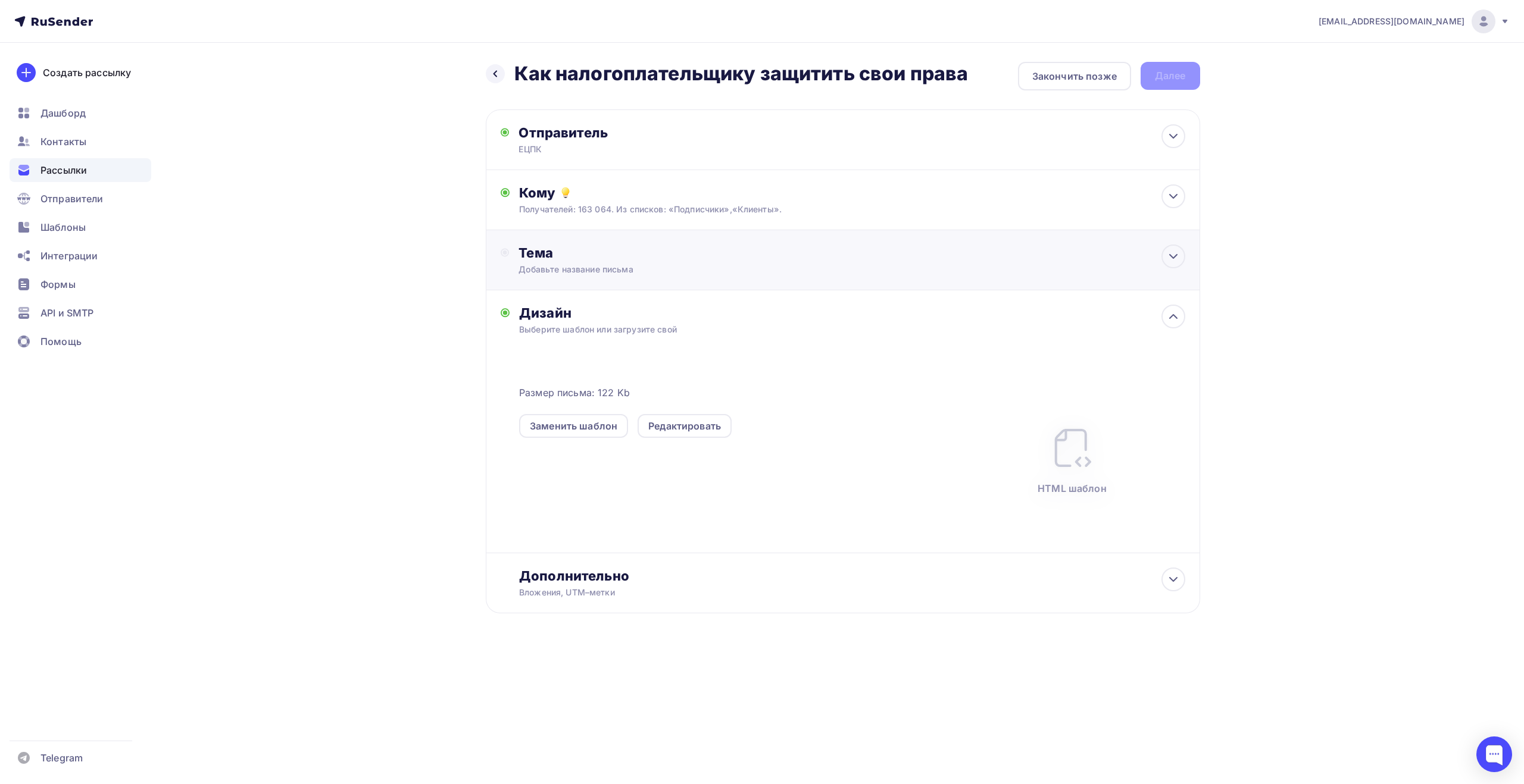
click at [613, 270] on div "Добавьте название письма" at bounding box center [624, 269] width 212 height 12
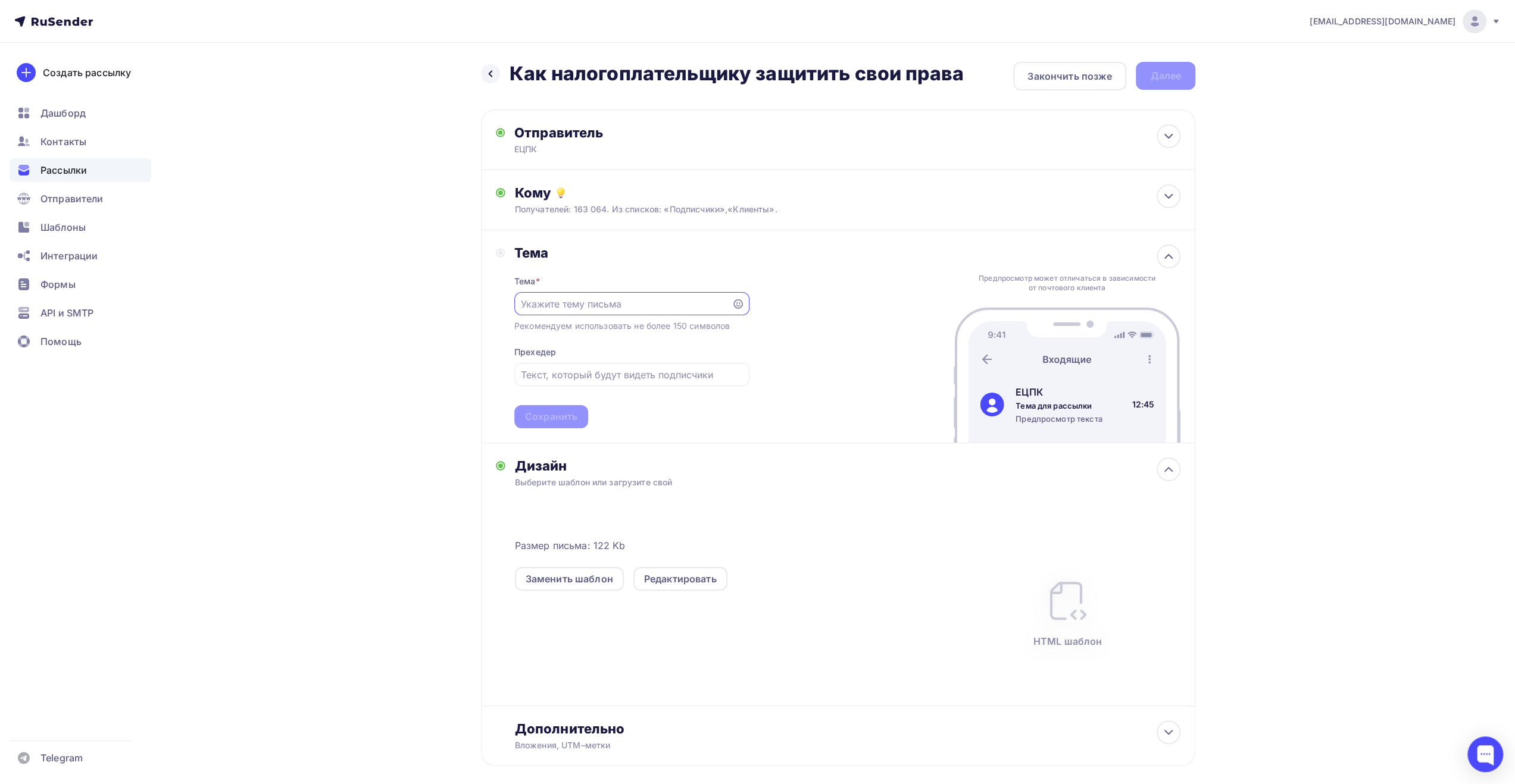
paste input "Как налогоплательщику защитить свои права"
type input "Как налогоплательщику защитить свои права"
drag, startPoint x: 625, startPoint y: 368, endPoint x: 624, endPoint y: 375, distance: 7.1
click at [625, 369] on input "text" at bounding box center [631, 375] width 221 height 14
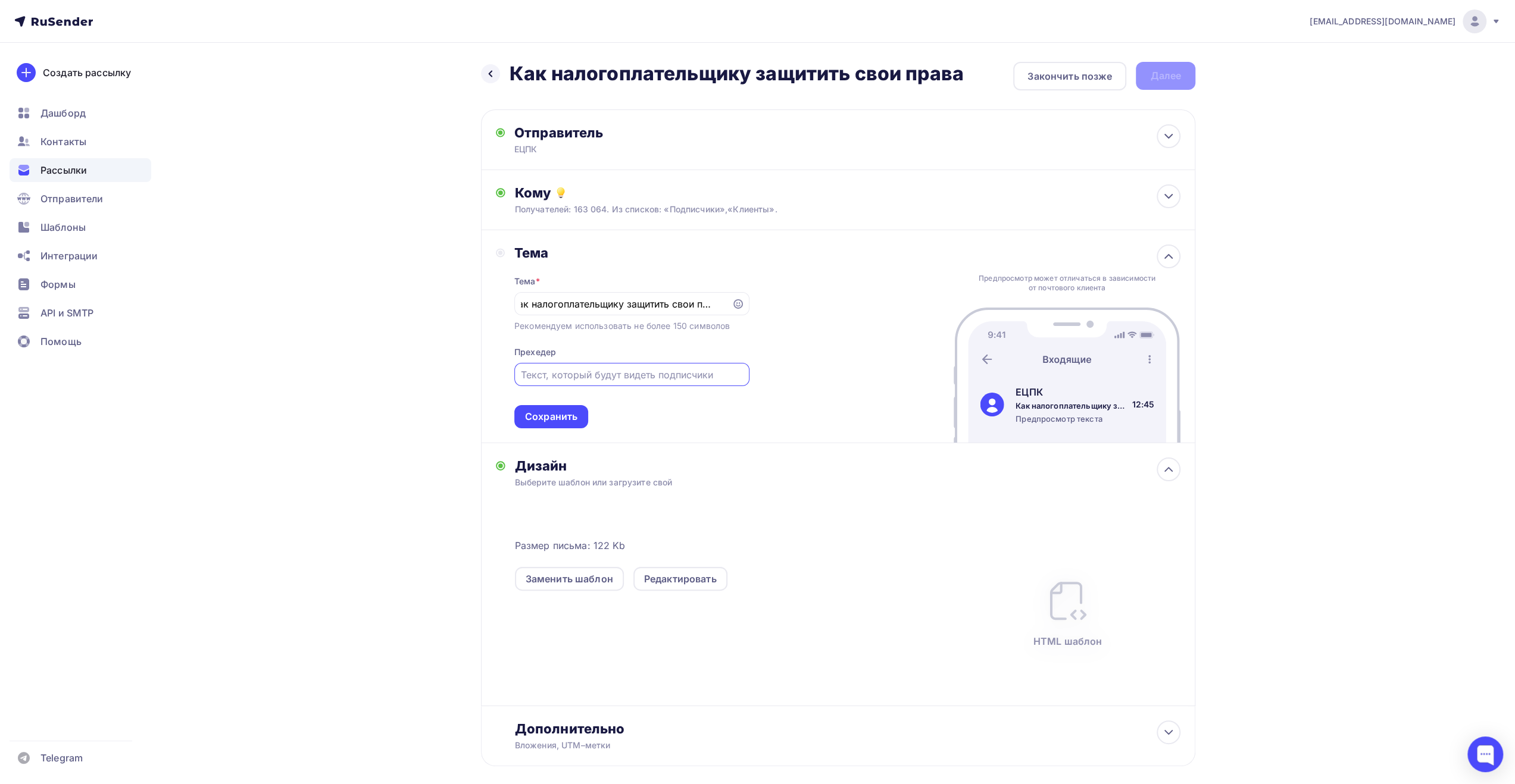
scroll to position [0, 0]
type input "Повышение квалификации"
click at [568, 420] on div "Сохранить" at bounding box center [550, 416] width 52 height 14
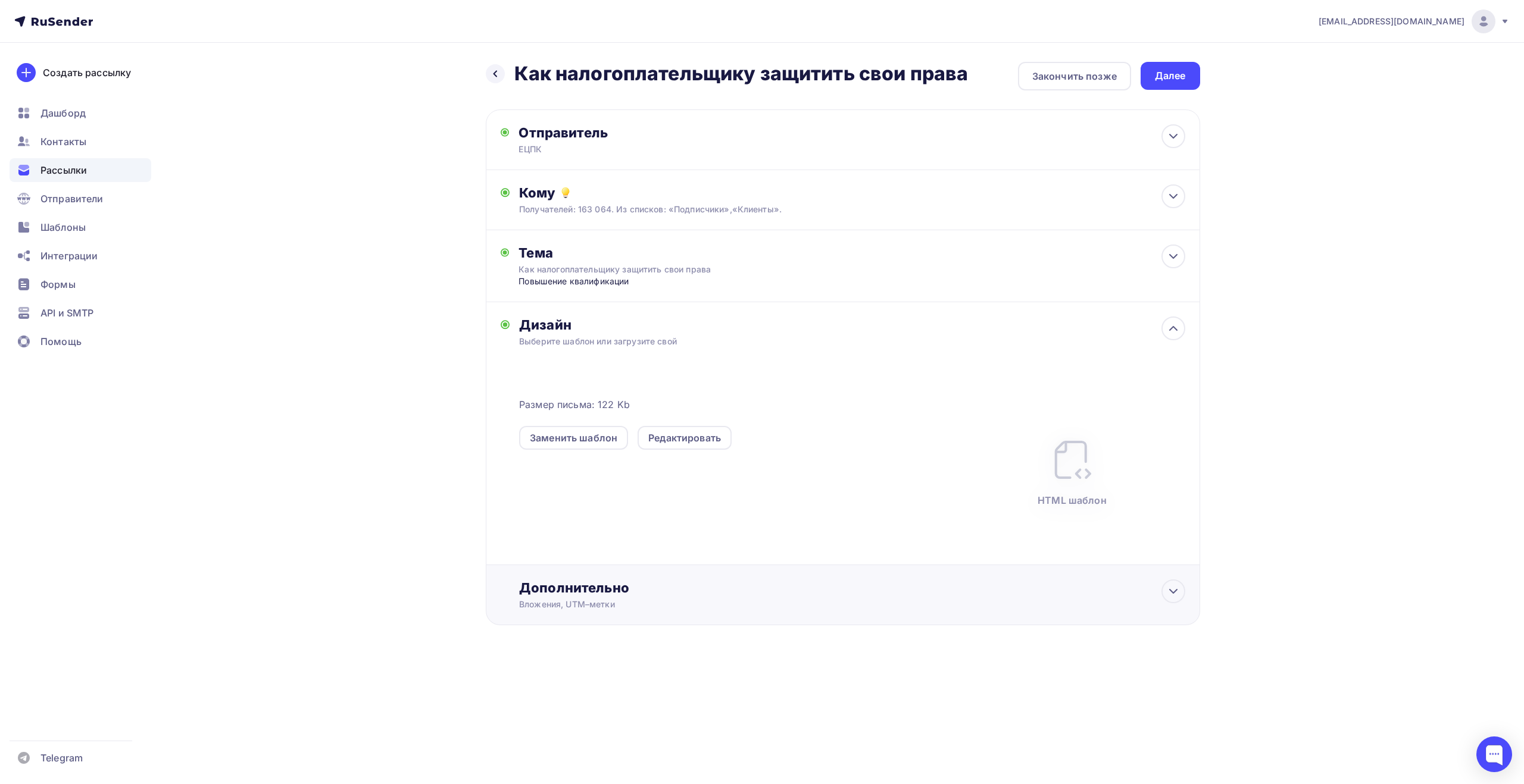
click at [604, 591] on div "Дополнительно" at bounding box center [852, 588] width 666 height 17
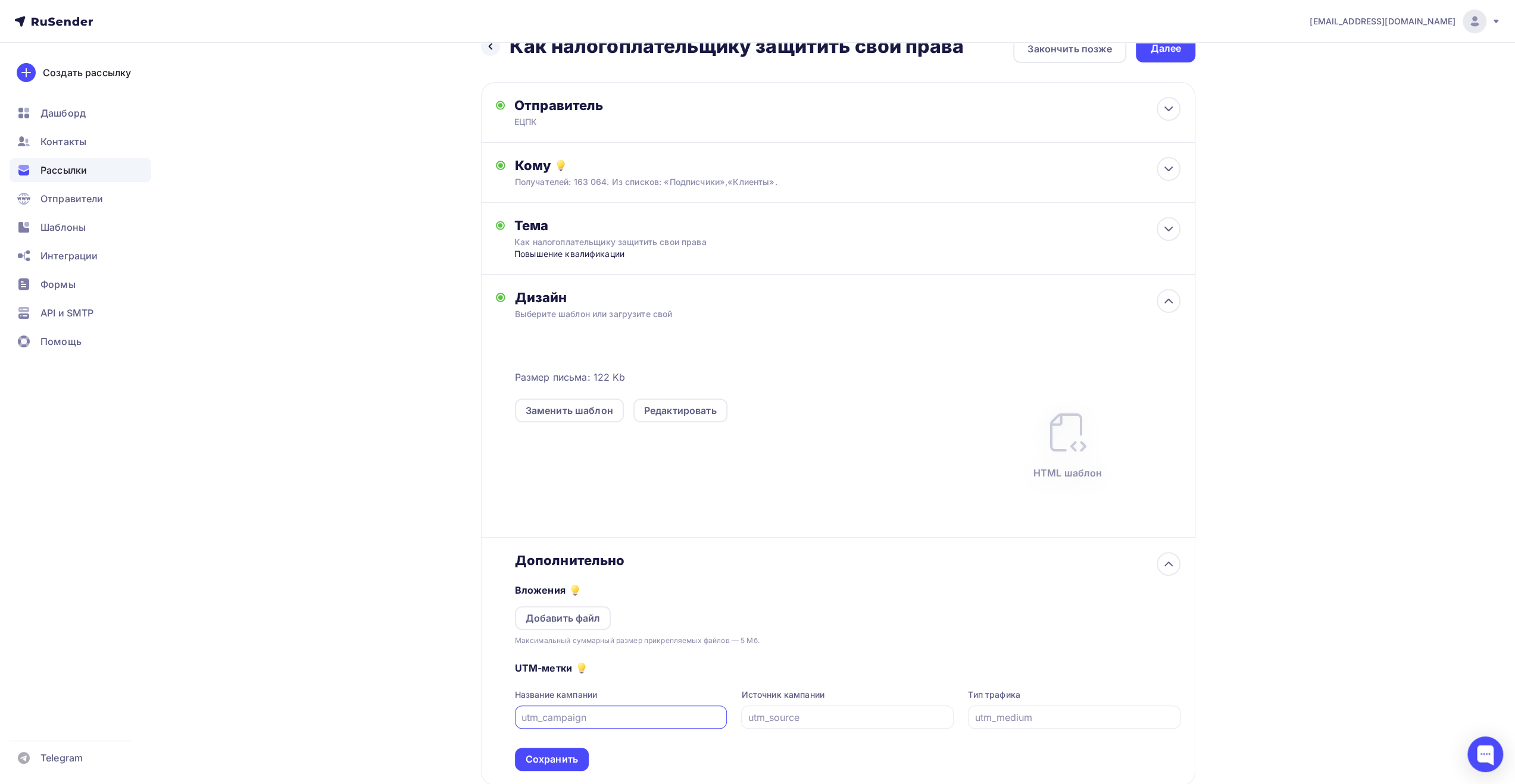
scroll to position [107, 0]
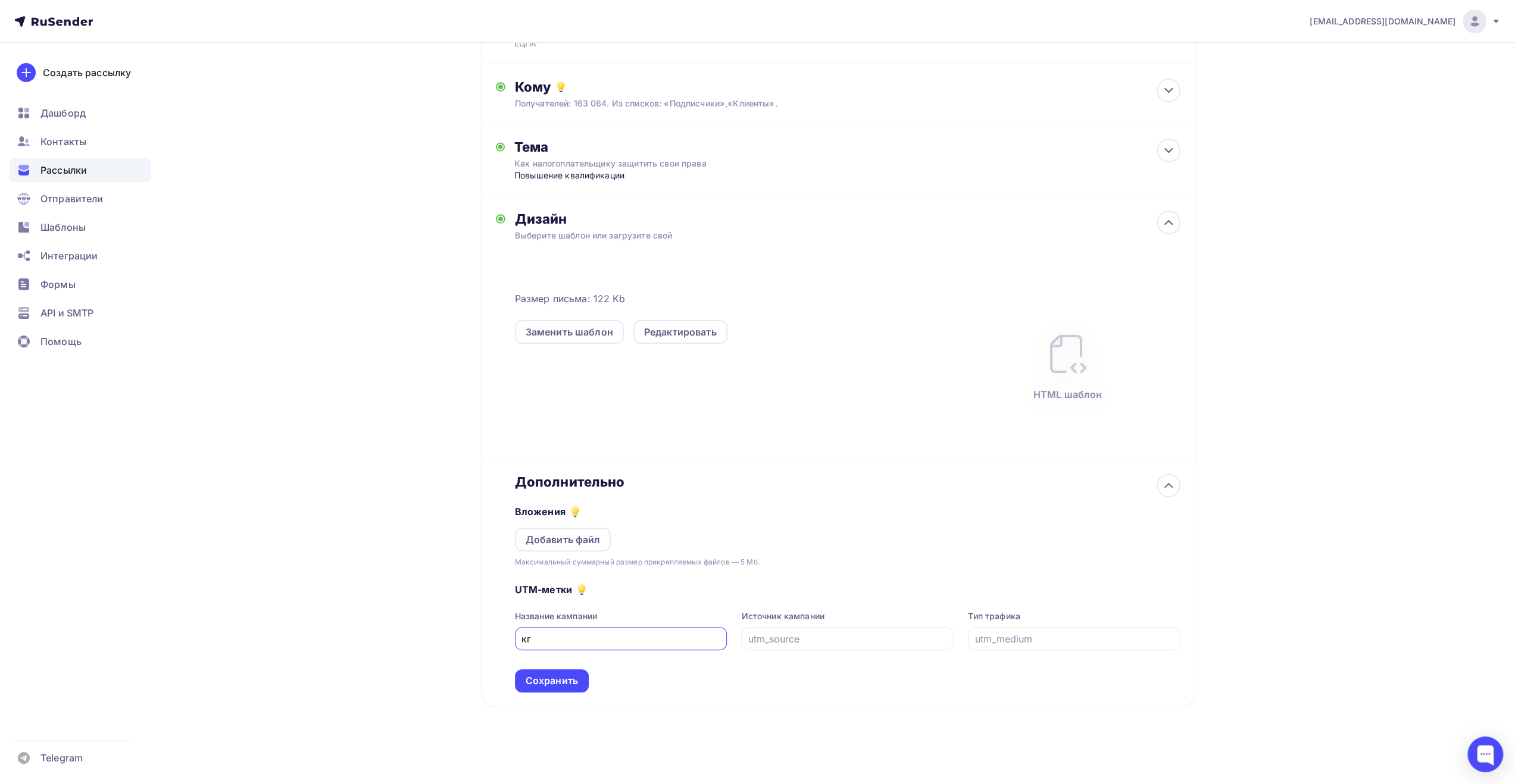
type input "к"
type input "rusend_180825"
click at [574, 684] on div "Сохранить" at bounding box center [551, 681] width 52 height 14
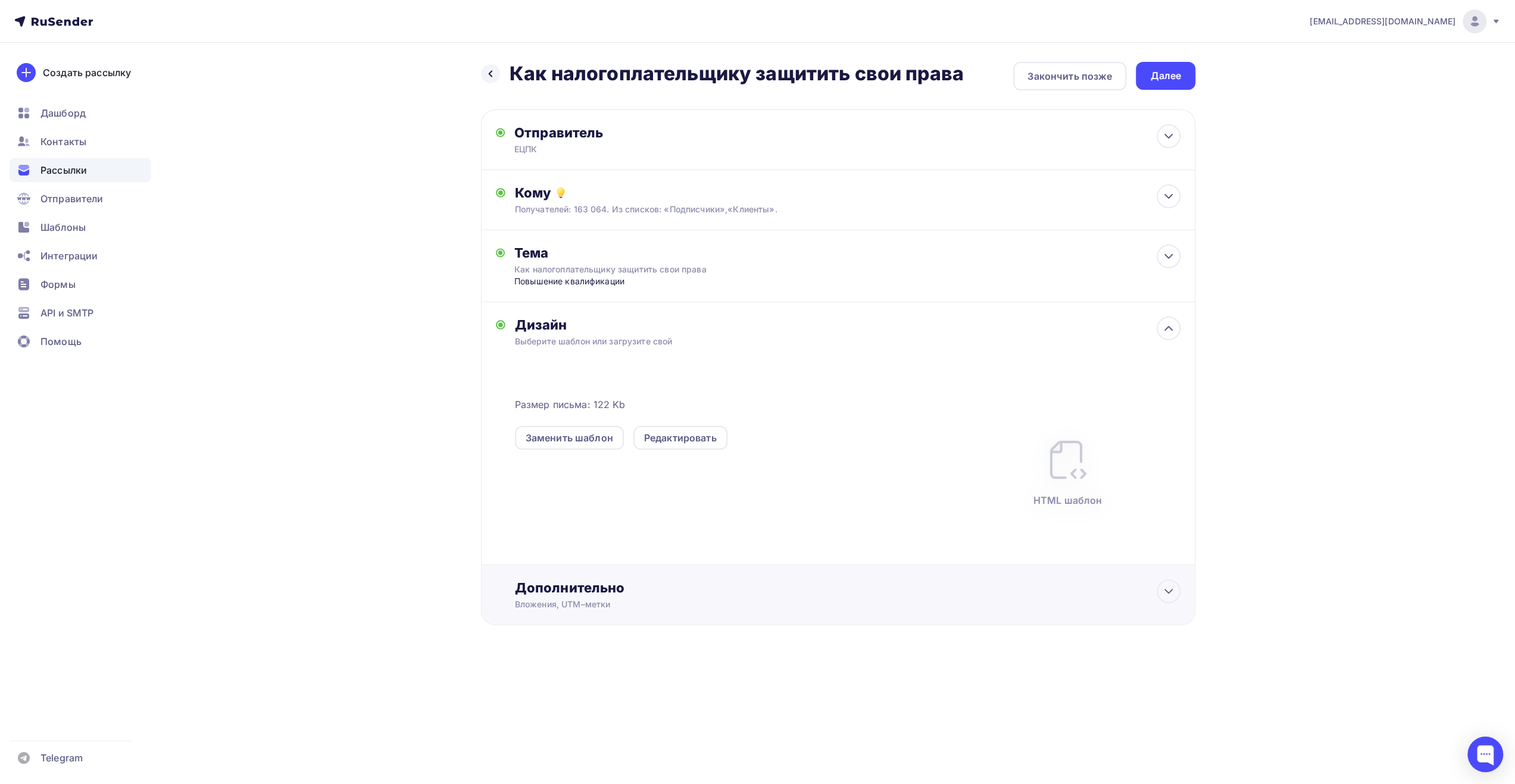
scroll to position [0, 0]
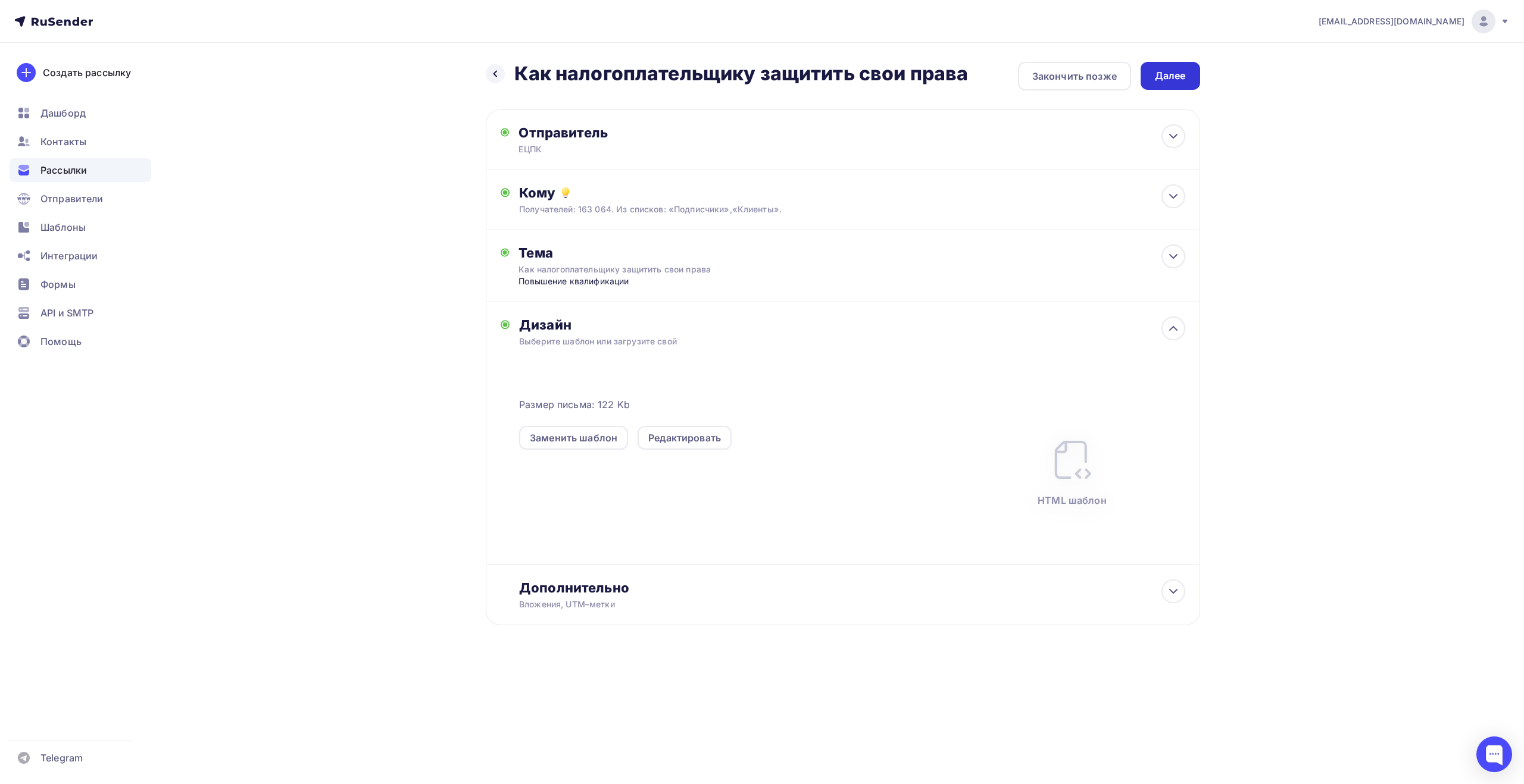
click at [1178, 78] on div "Далее" at bounding box center [1171, 75] width 31 height 14
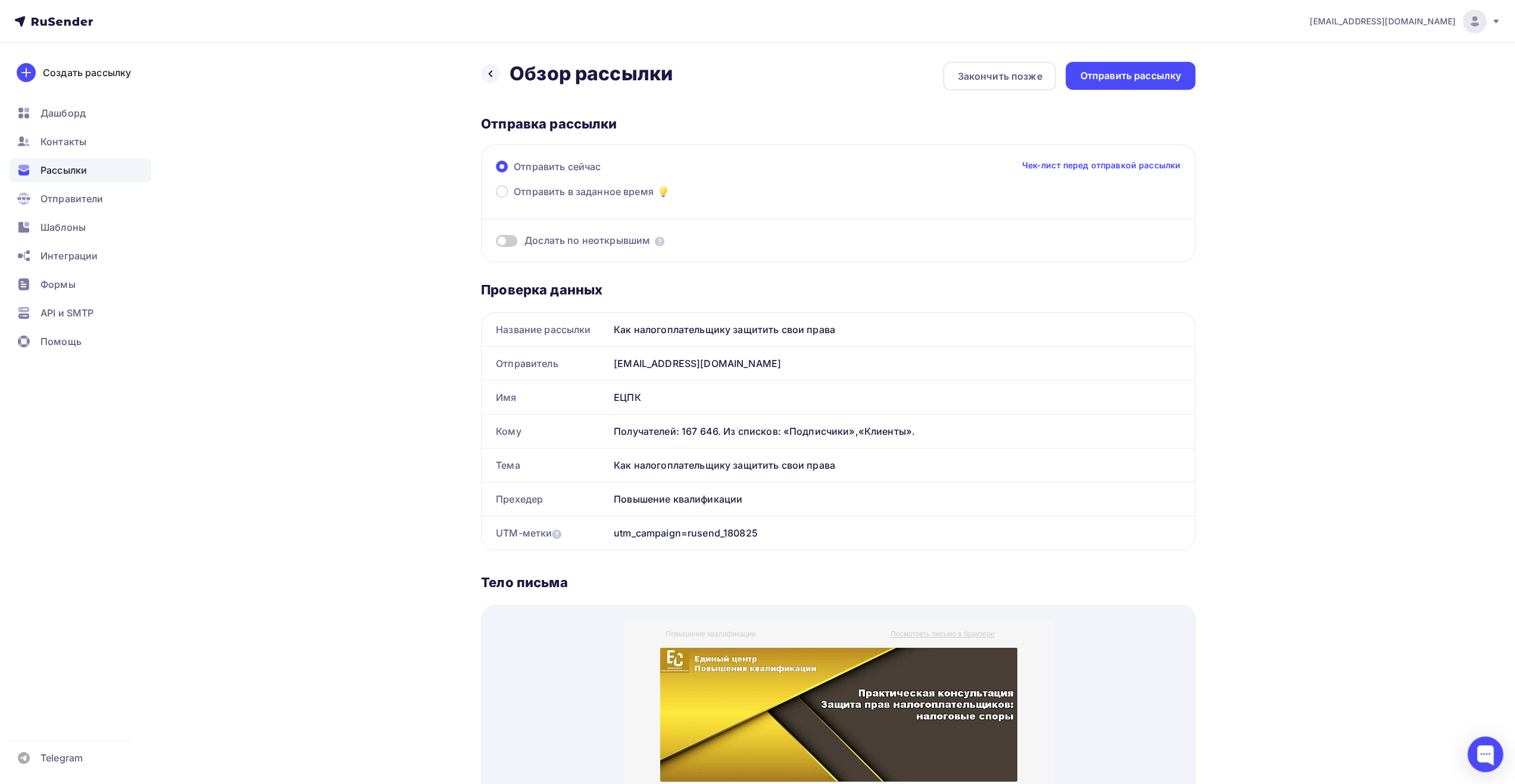
click at [627, 198] on span "Отправить в заданное время" at bounding box center [583, 191] width 140 height 14
click at [514, 199] on input "Отправить в заданное время" at bounding box center [514, 199] width 0 height 0
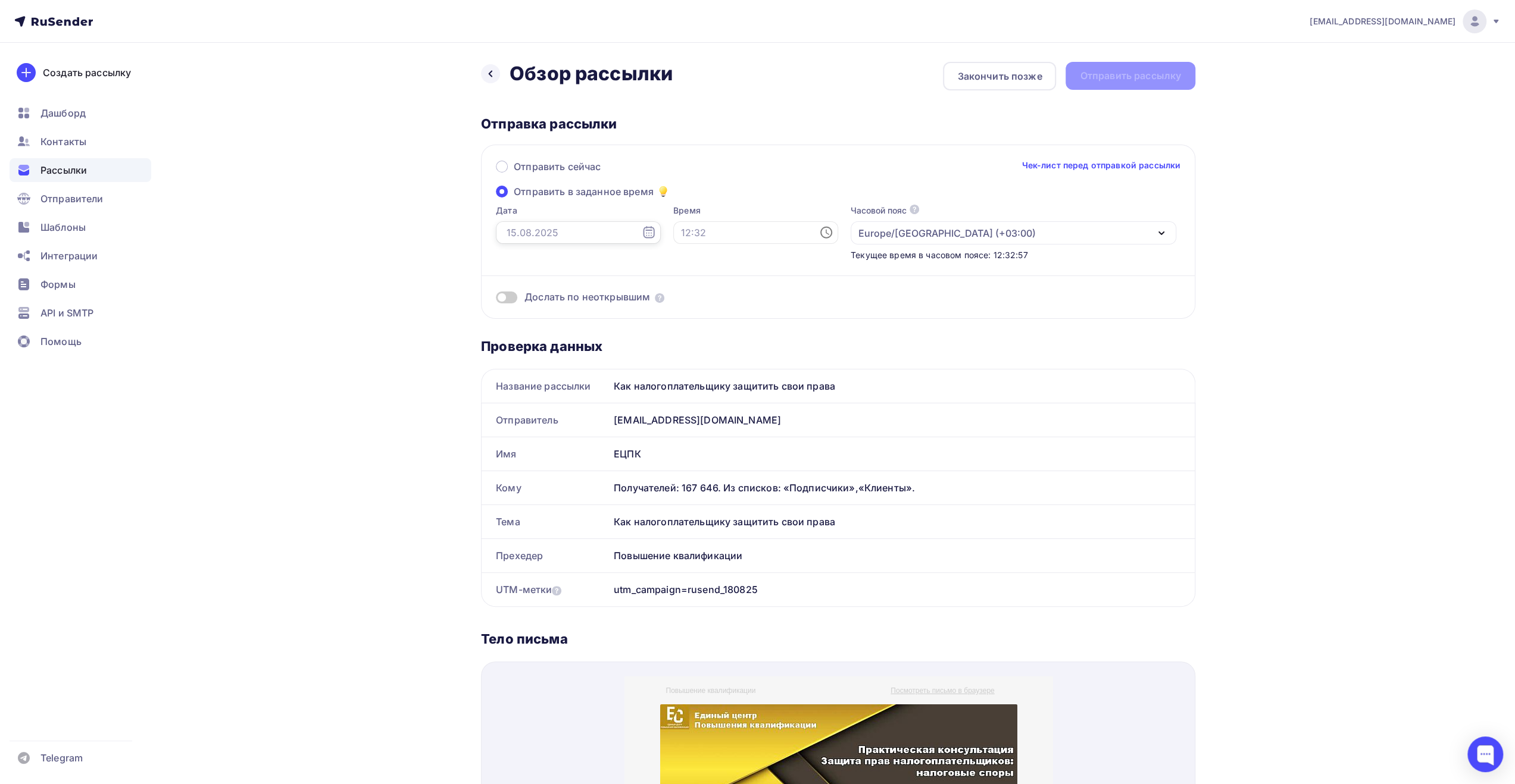
click at [610, 231] on input "text" at bounding box center [578, 232] width 165 height 22
click at [514, 356] on div "18" at bounding box center [514, 354] width 19 height 10
type input "[DATE]"
click at [691, 234] on input "text" at bounding box center [755, 232] width 165 height 22
click at [691, 366] on li "09" at bounding box center [690, 367] width 62 height 19
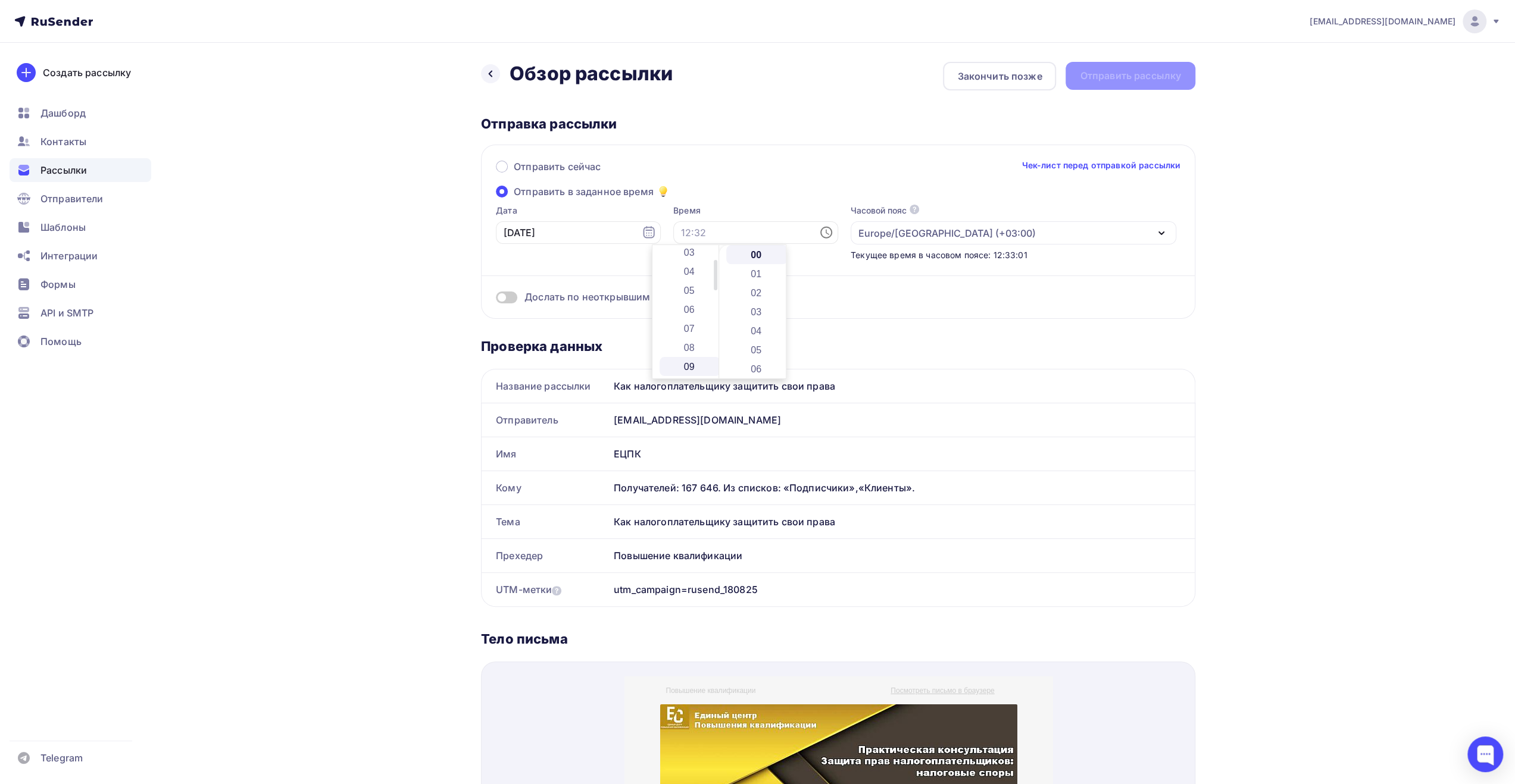
type input "09:00"
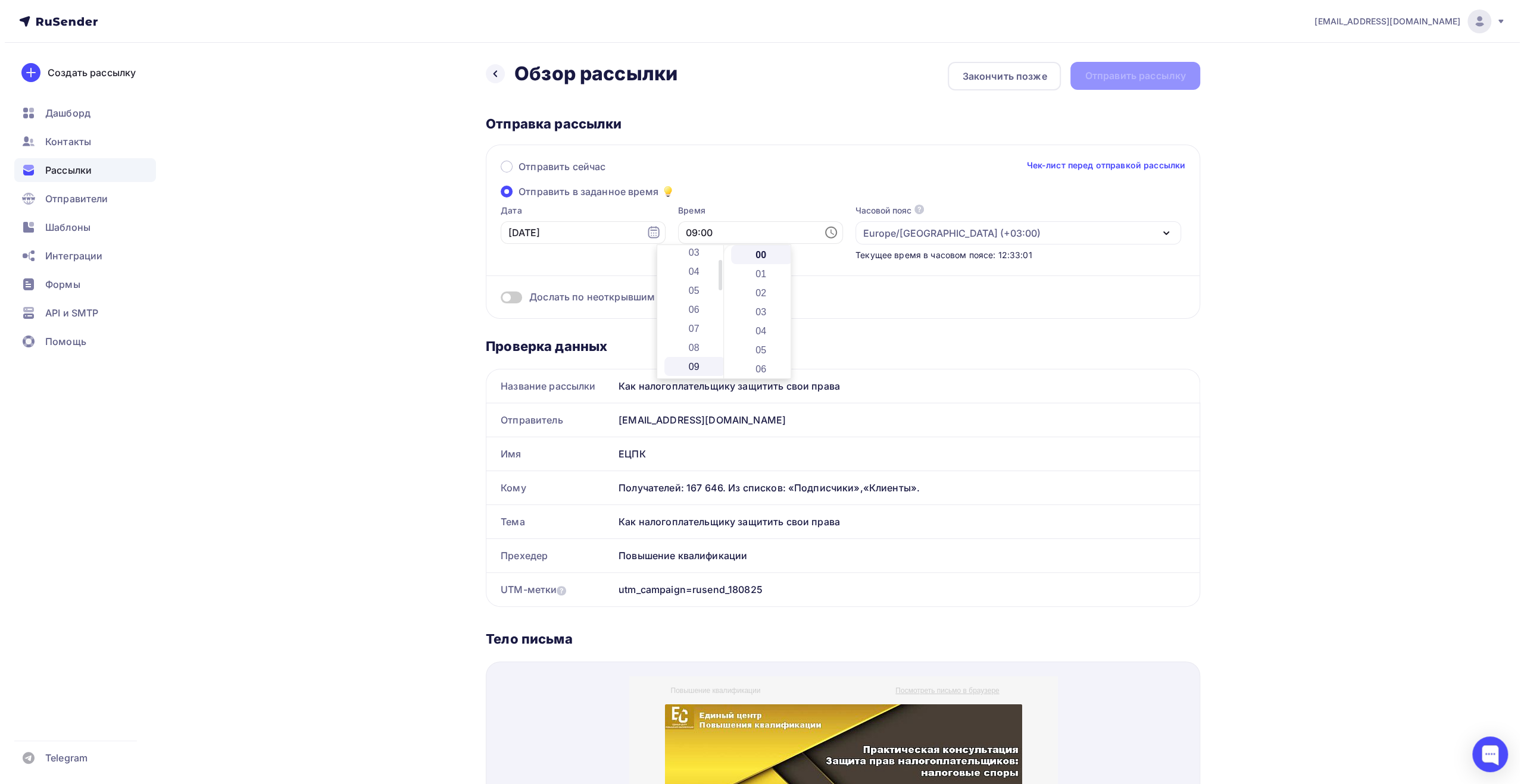
scroll to position [171, 0]
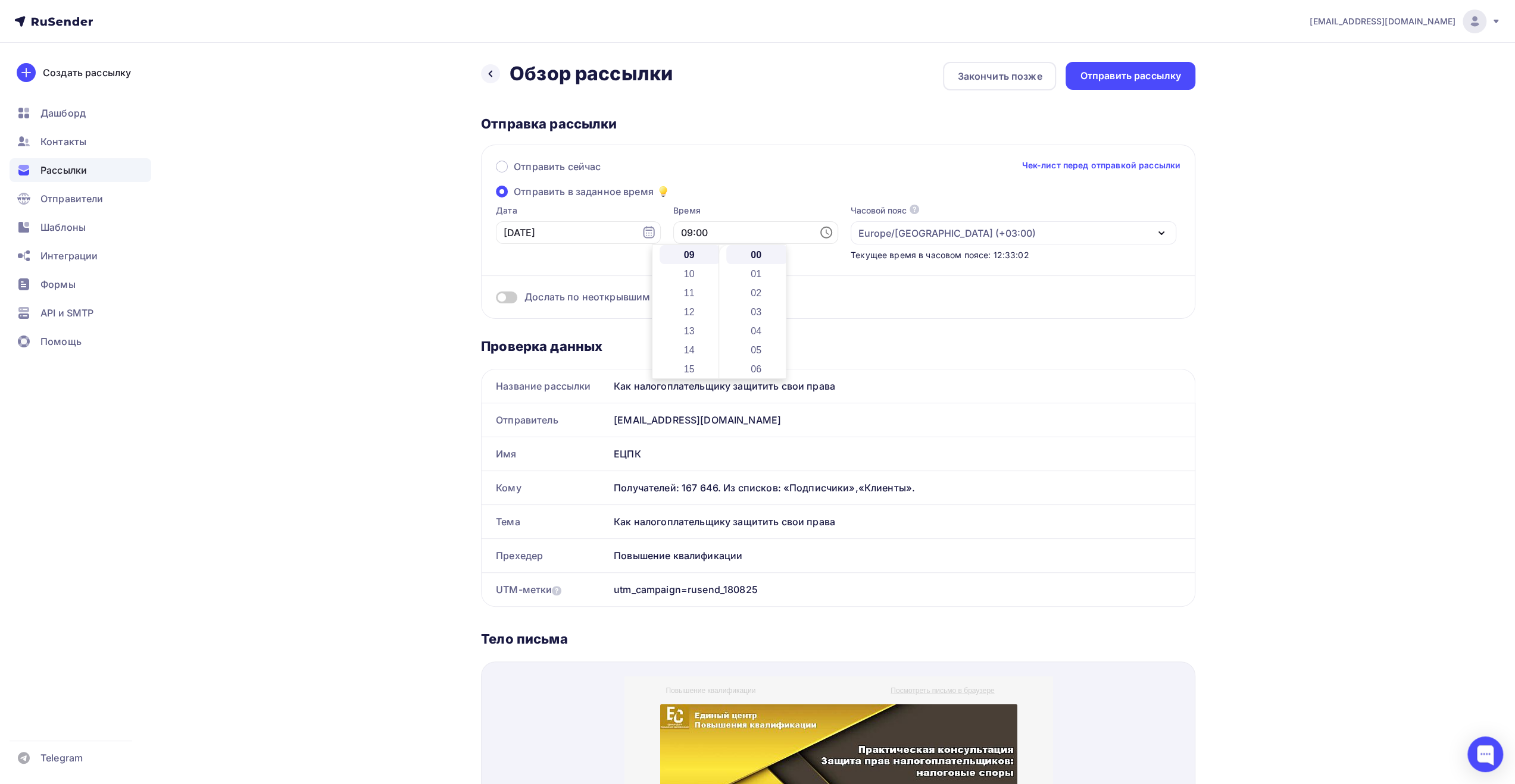
click at [956, 291] on div "Дослать по неоткрывшим" at bounding box center [838, 297] width 685 height 14
click at [1144, 80] on div "Отправить рассылку" at bounding box center [1130, 75] width 101 height 14
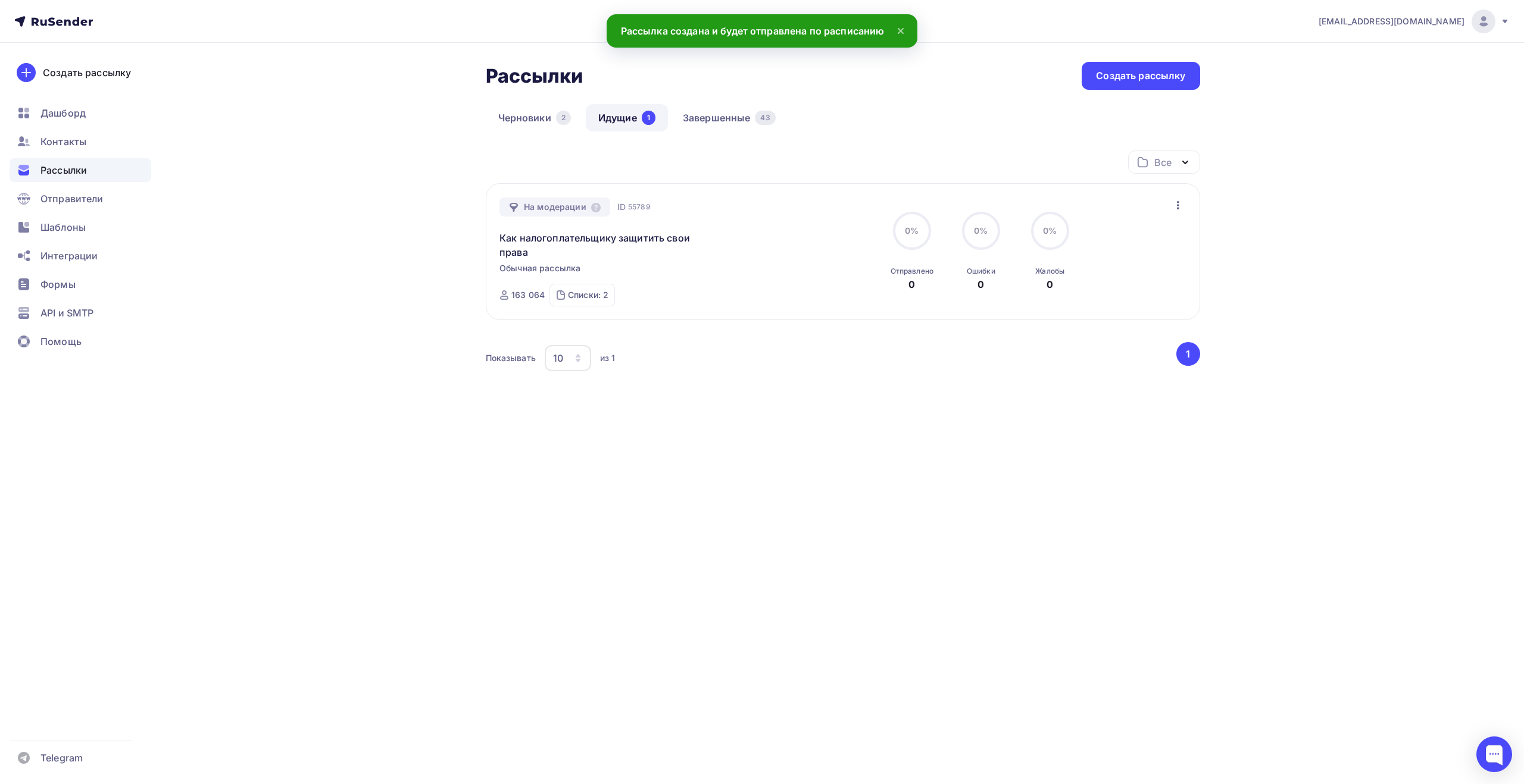
click at [1501, 20] on icon at bounding box center [1506, 22] width 10 height 10
click at [1388, 108] on link "Выйти" at bounding box center [1403, 109] width 200 height 24
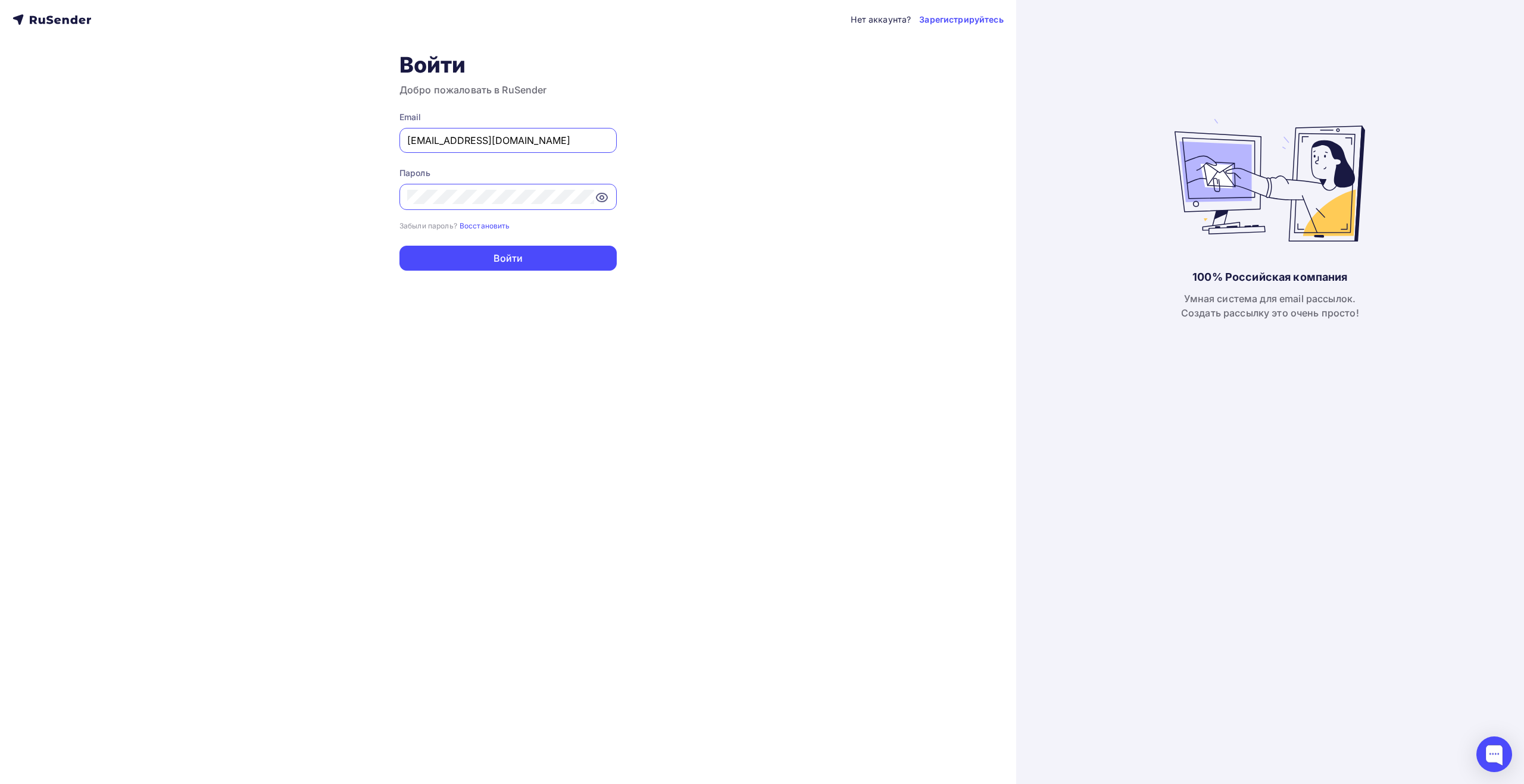
click at [578, 135] on input "[EMAIL_ADDRESS][DOMAIN_NAME]" at bounding box center [508, 140] width 202 height 14
type input "[EMAIL_ADDRESS][DOMAIN_NAME]"
click at [537, 253] on button "Войти" at bounding box center [508, 258] width 217 height 25
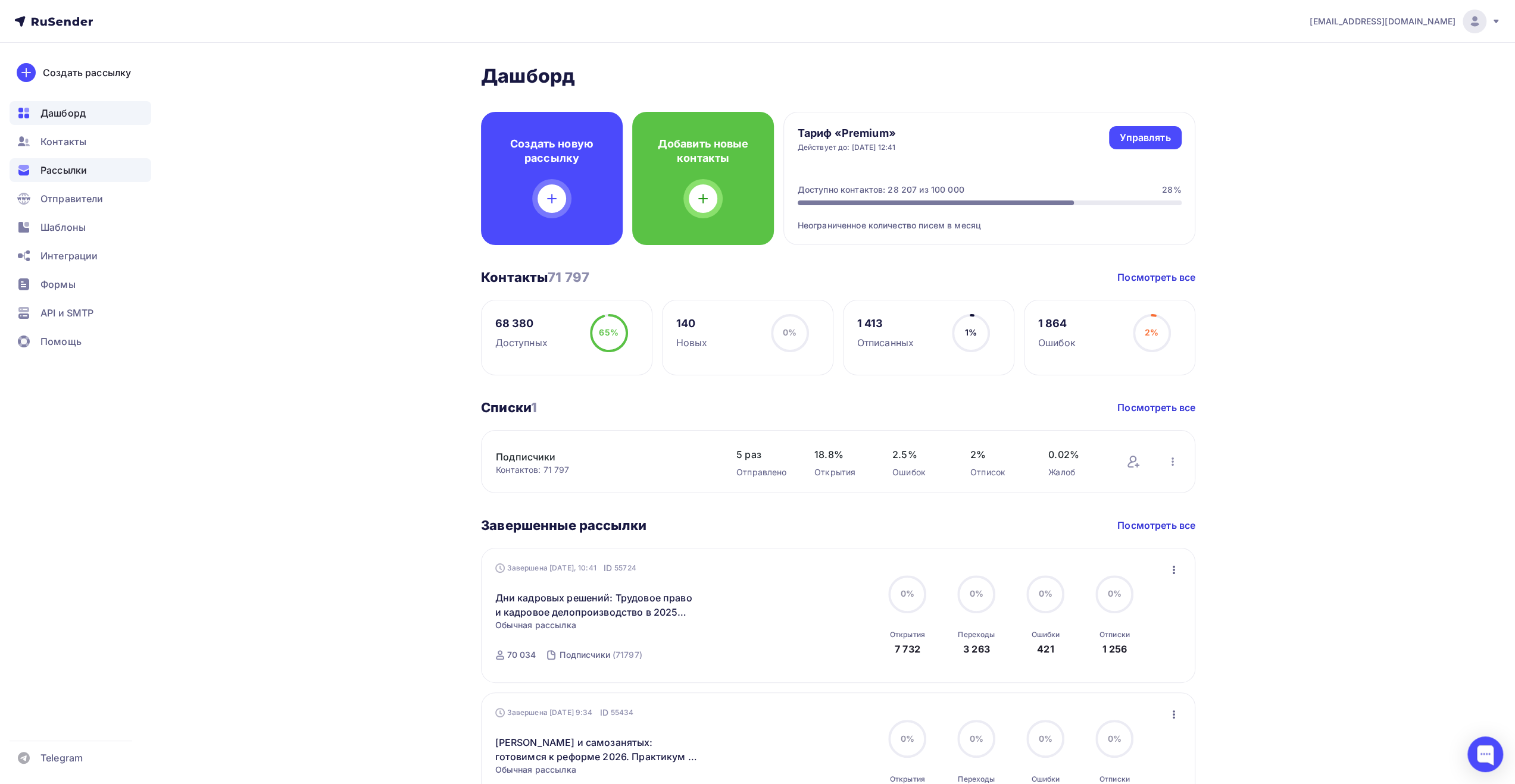
click at [95, 171] on div "Рассылки" at bounding box center [80, 171] width 142 height 24
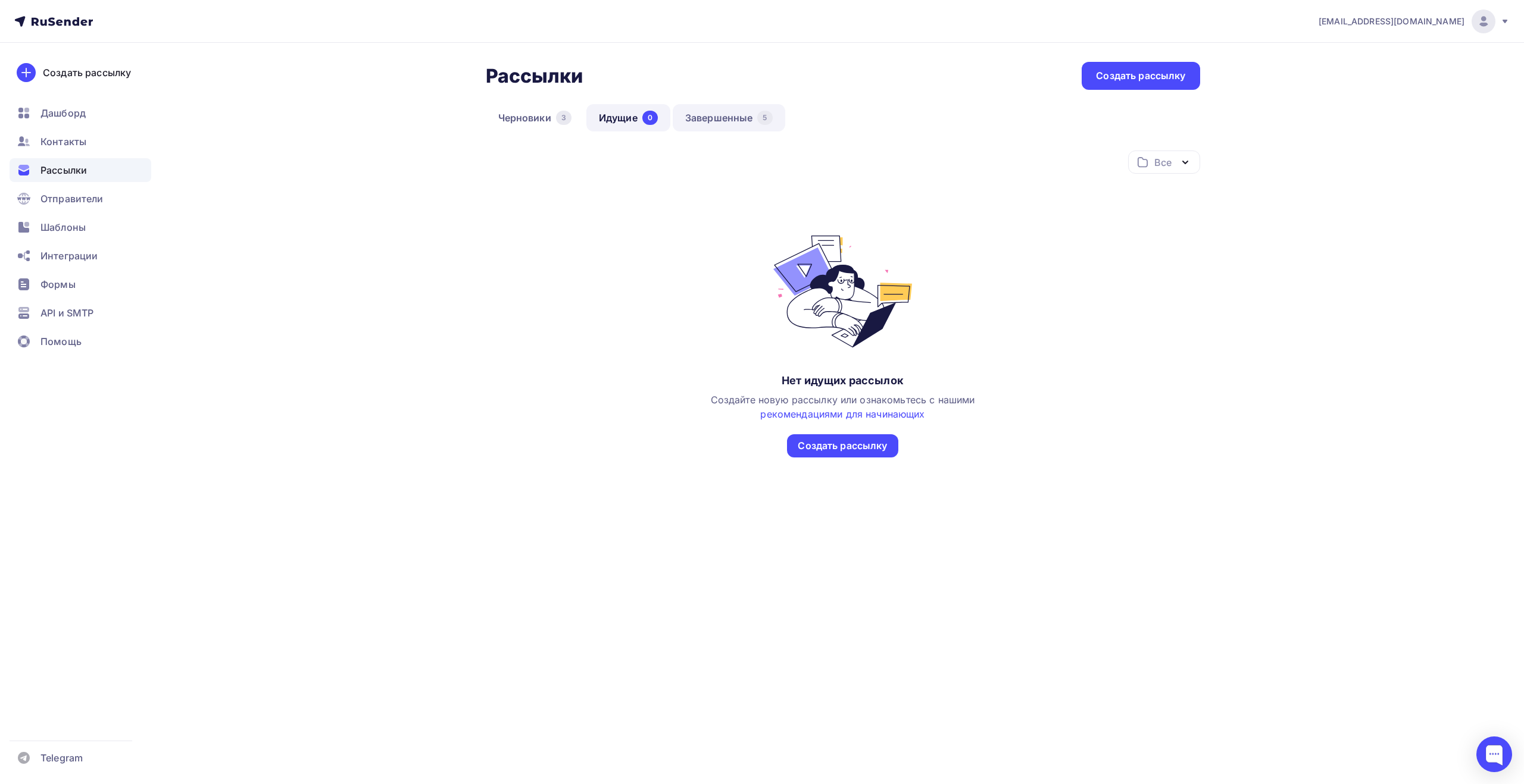
click at [696, 117] on link "Завершенные 5" at bounding box center [729, 118] width 112 height 27
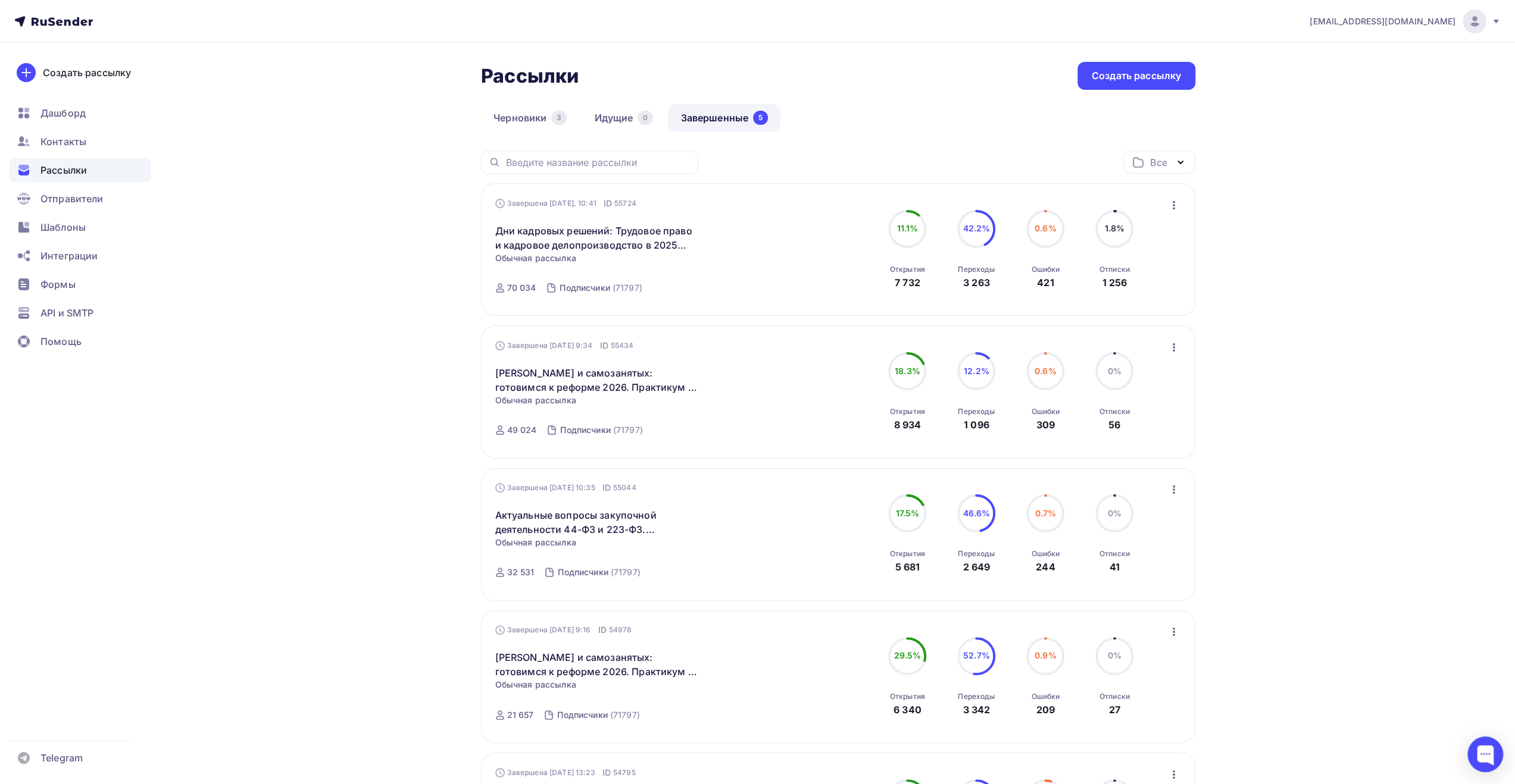
click at [312, 564] on div "Рассылки Рассылки Создать рассылку [GEOGRAPHIC_DATA] 3 Идущие 0 Завершенные 5 З…" at bounding box center [758, 536] width 976 height 986
click at [99, 143] on div "Контакты" at bounding box center [80, 142] width 142 height 24
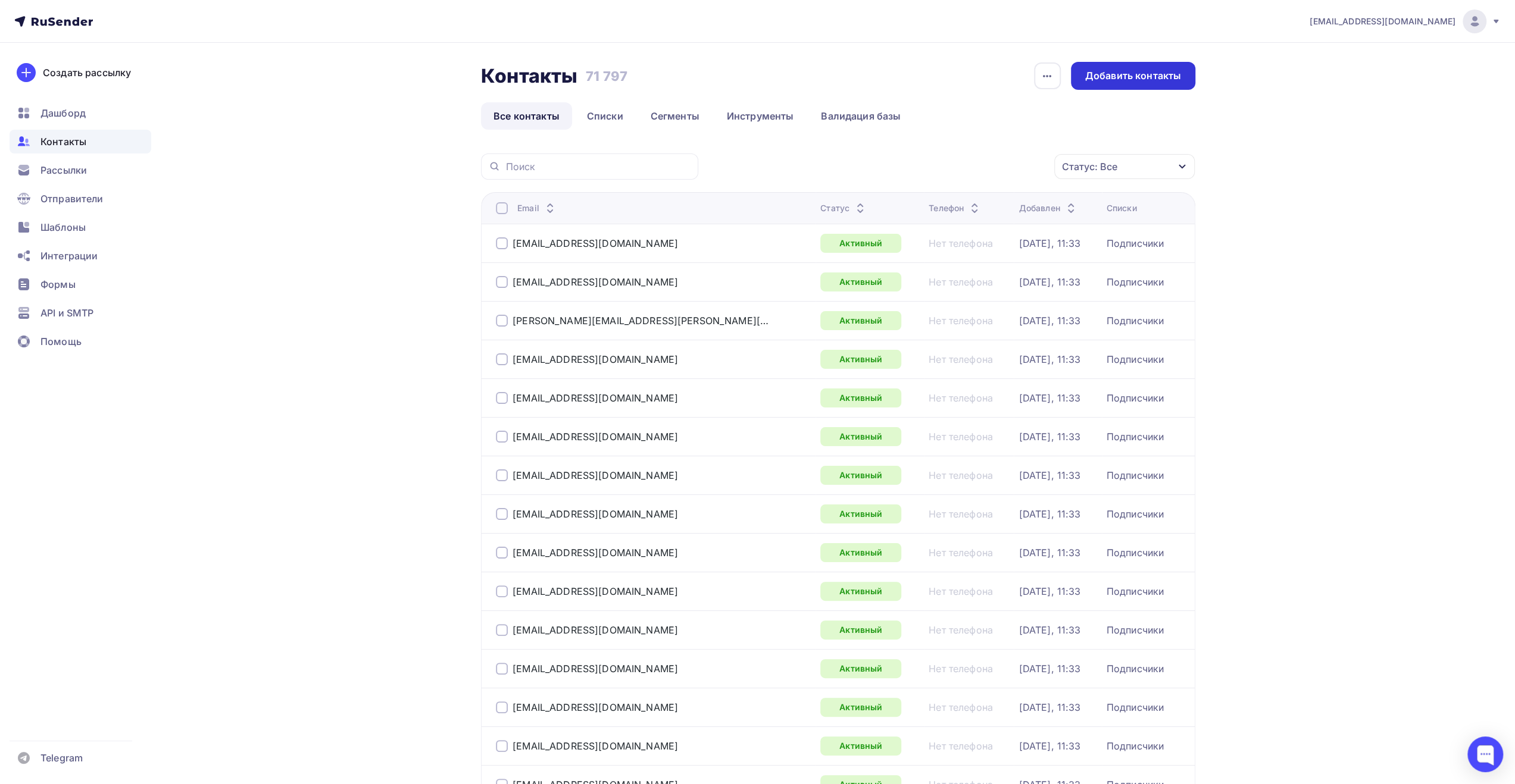
click at [1130, 78] on div "Добавить контакты" at bounding box center [1134, 75] width 96 height 14
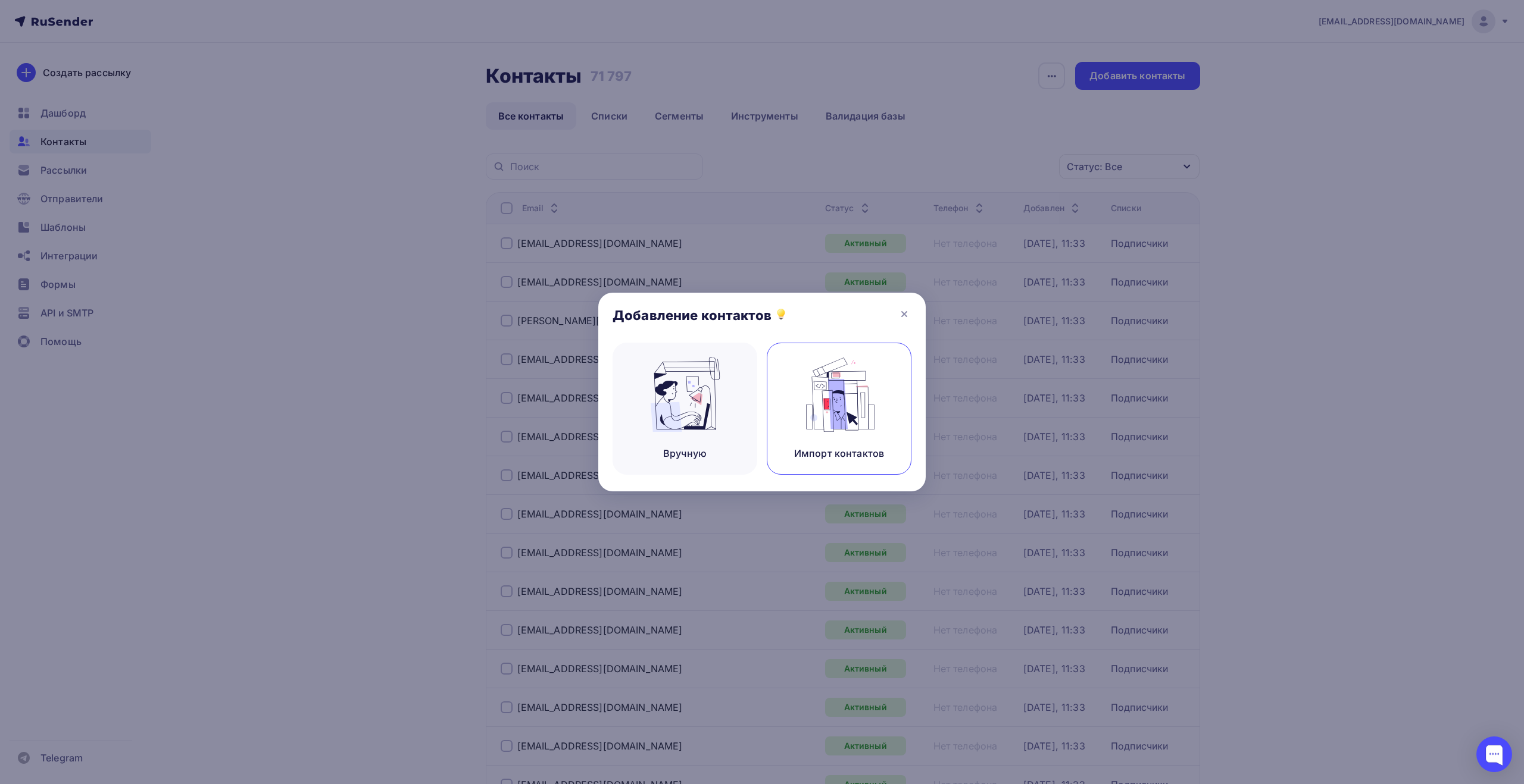
click at [839, 384] on img at bounding box center [840, 395] width 80 height 75
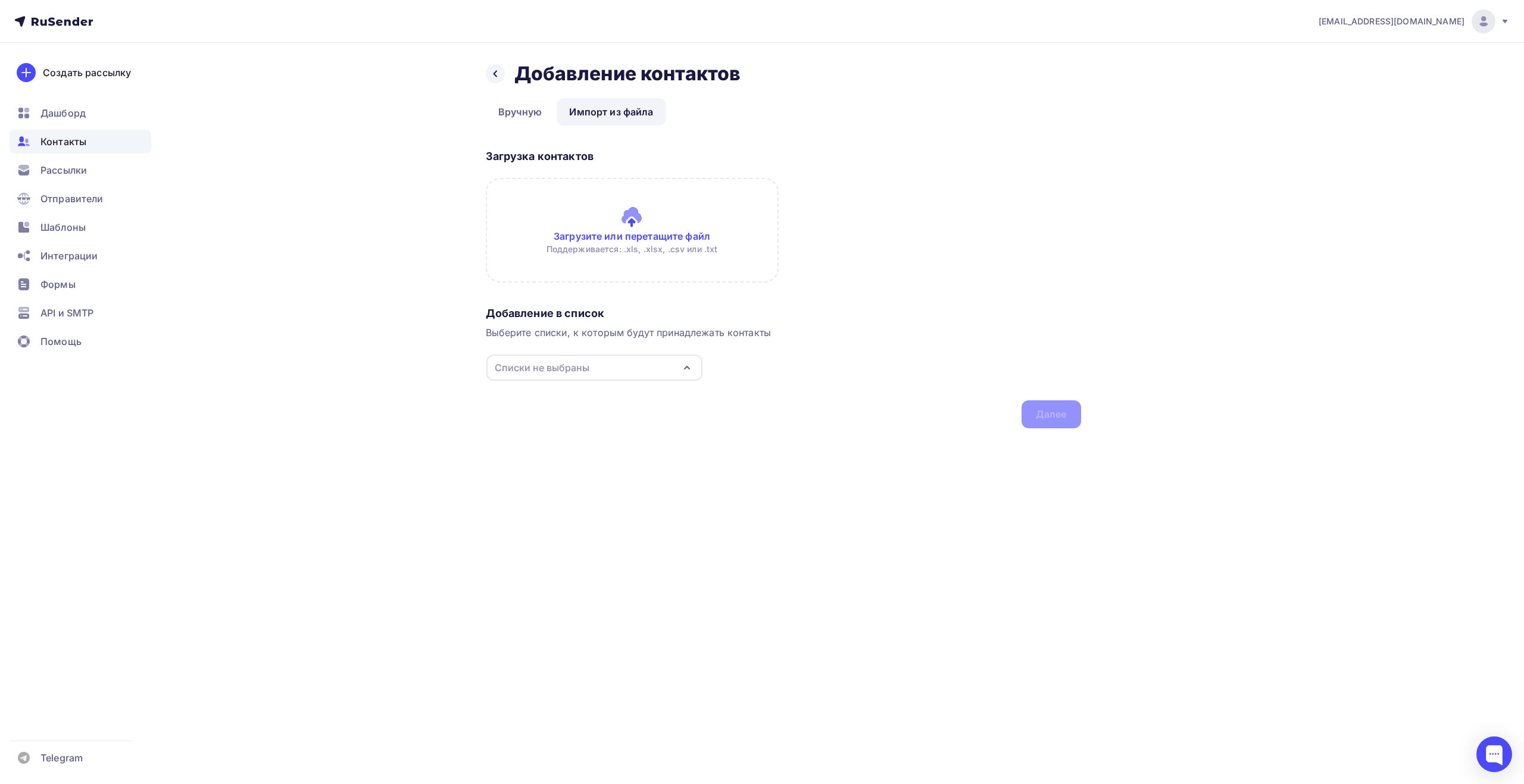
click at [615, 371] on div "Списки не выбраны" at bounding box center [595, 368] width 216 height 26
click at [599, 412] on div "Подписчики" at bounding box center [595, 412] width 192 height 14
click at [321, 331] on div "Назад Добавление контактов Добавление контактов Вручную Импорт из файла Импорт …" at bounding box center [763, 259] width 976 height 433
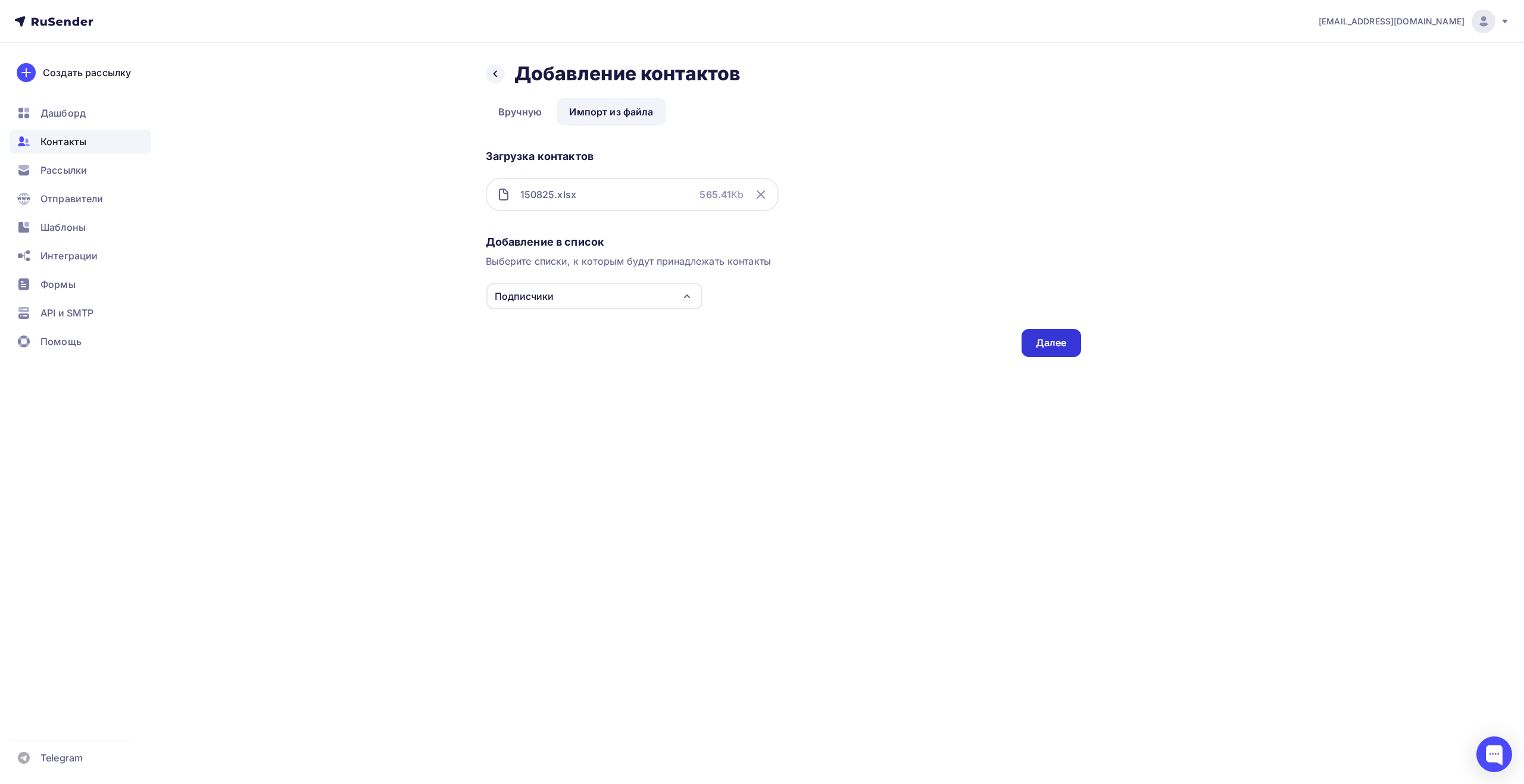
click at [1046, 342] on div "Далее" at bounding box center [1051, 343] width 31 height 14
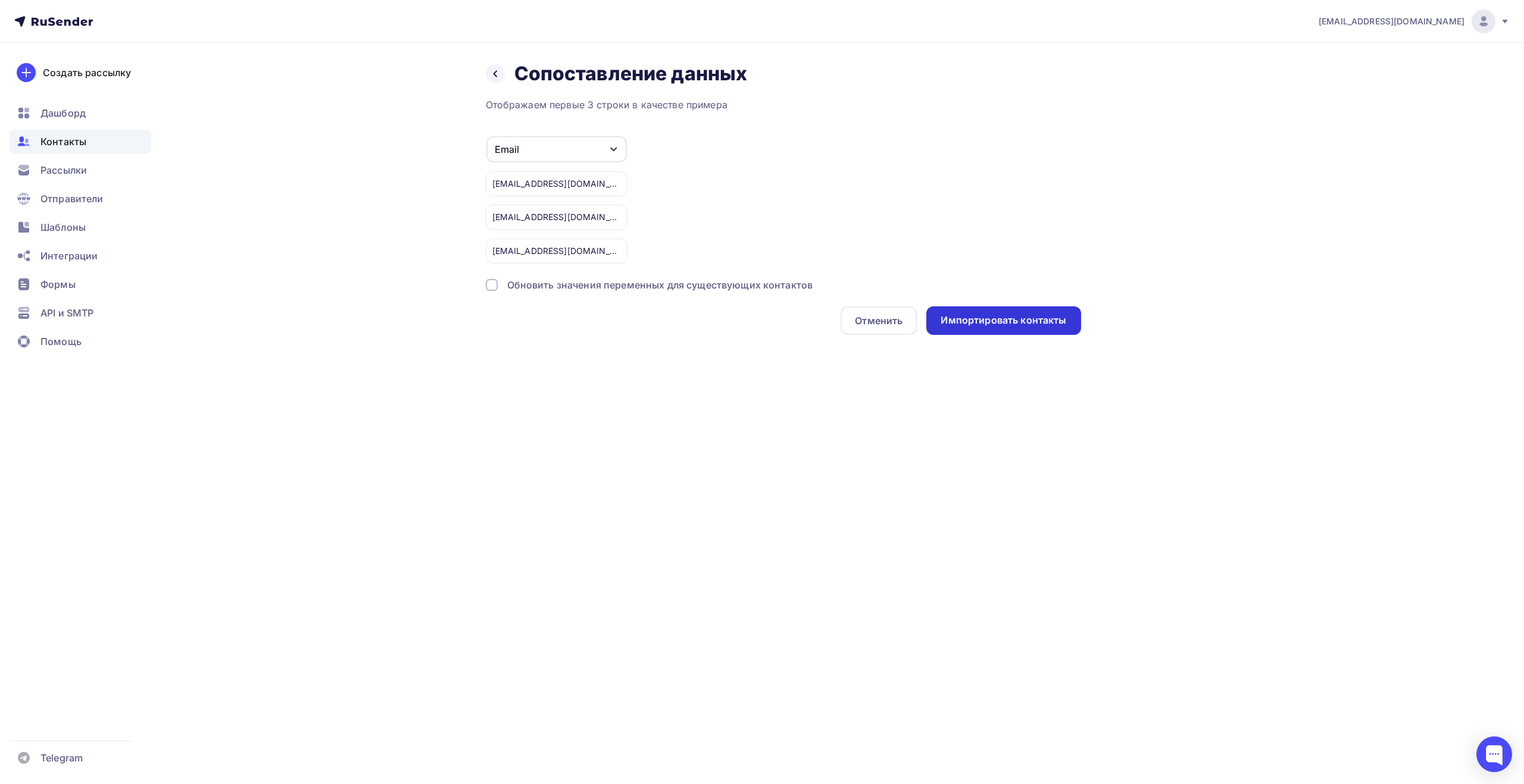
click at [1019, 312] on div "Импортировать контакты" at bounding box center [1003, 321] width 154 height 29
